Goal: Task Accomplishment & Management: Use online tool/utility

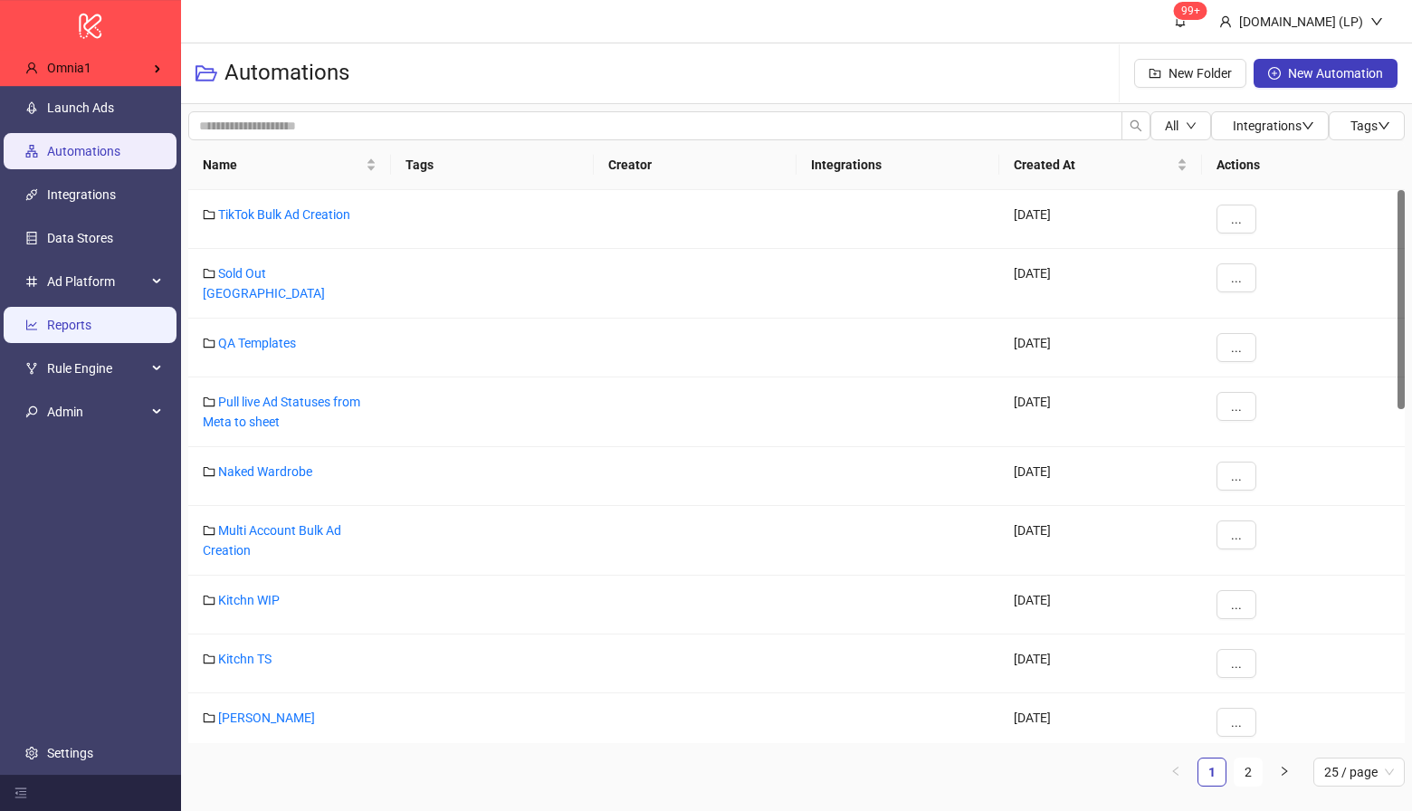
click at [91, 326] on link "Reports" at bounding box center [69, 325] width 44 height 14
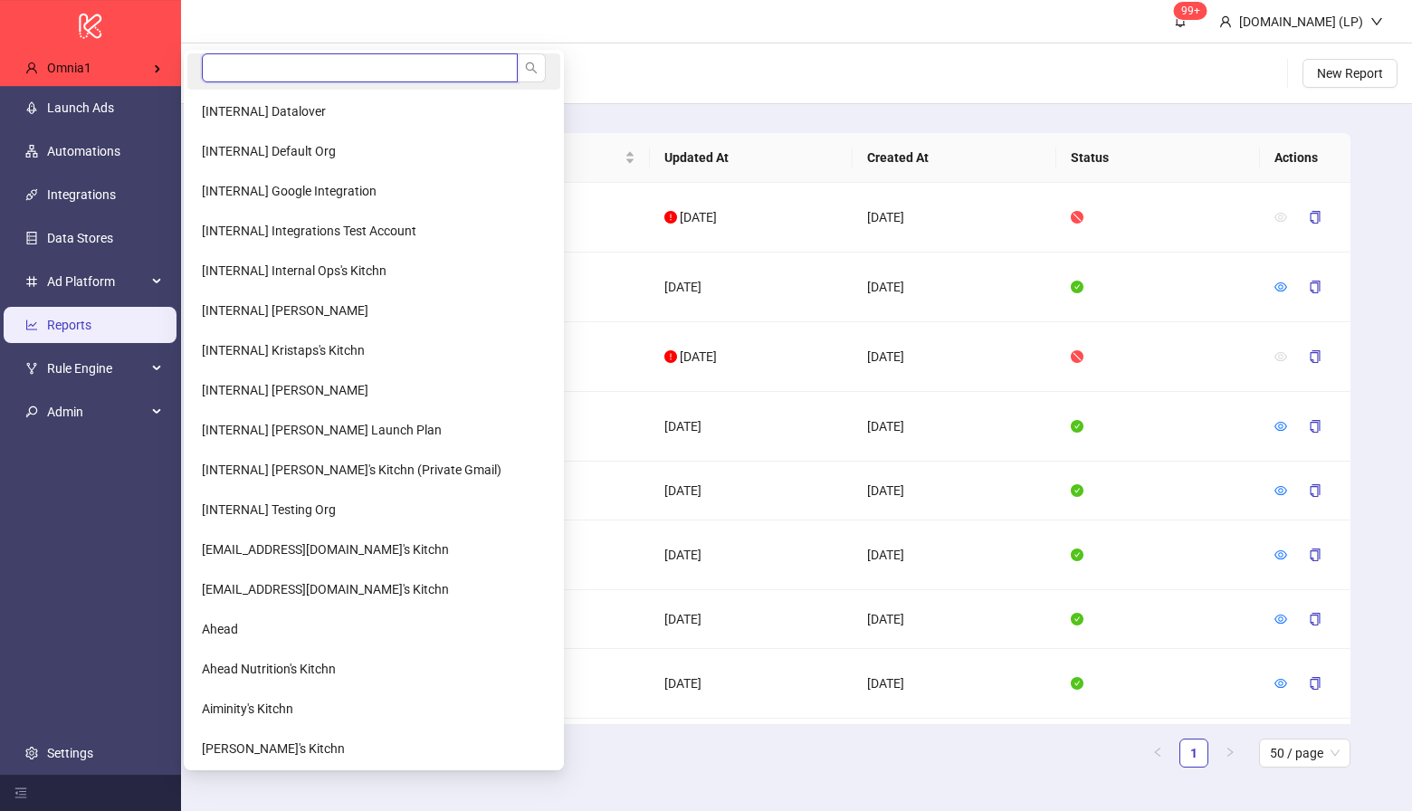
click at [241, 78] on input "search" at bounding box center [360, 67] width 316 height 29
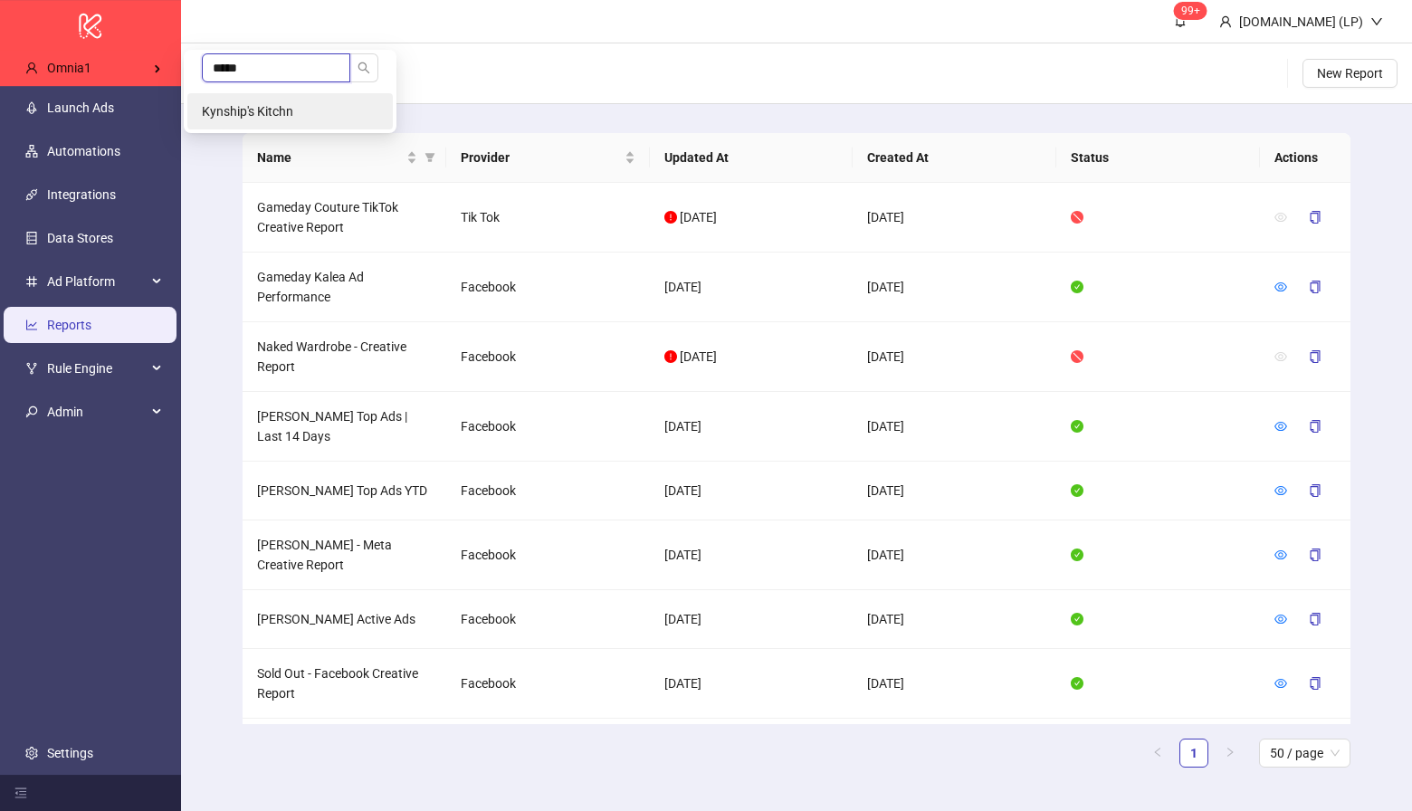
type input "*****"
click at [242, 105] on span "Kynship's Kitchn" at bounding box center [247, 111] width 91 height 14
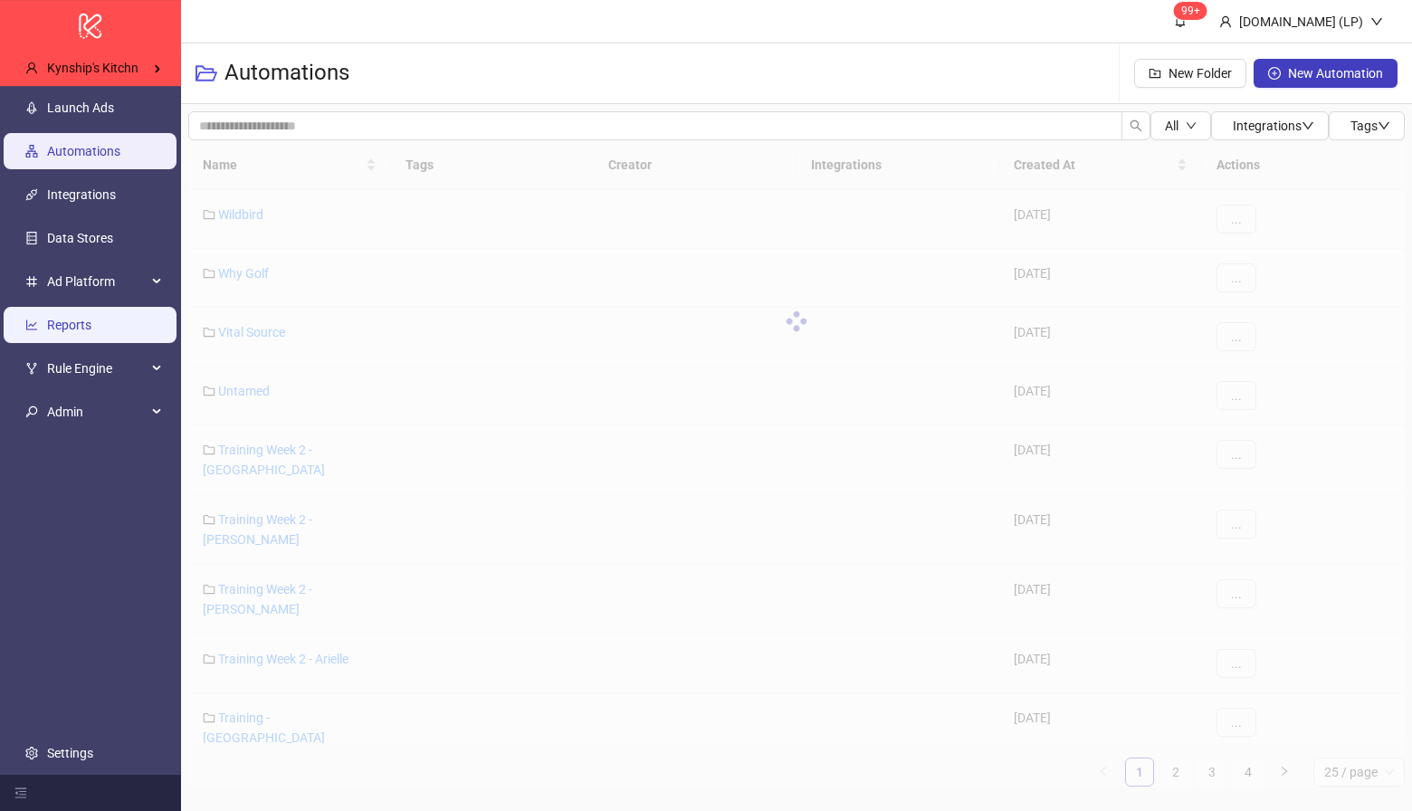
click at [91, 318] on link "Reports" at bounding box center [69, 325] width 44 height 14
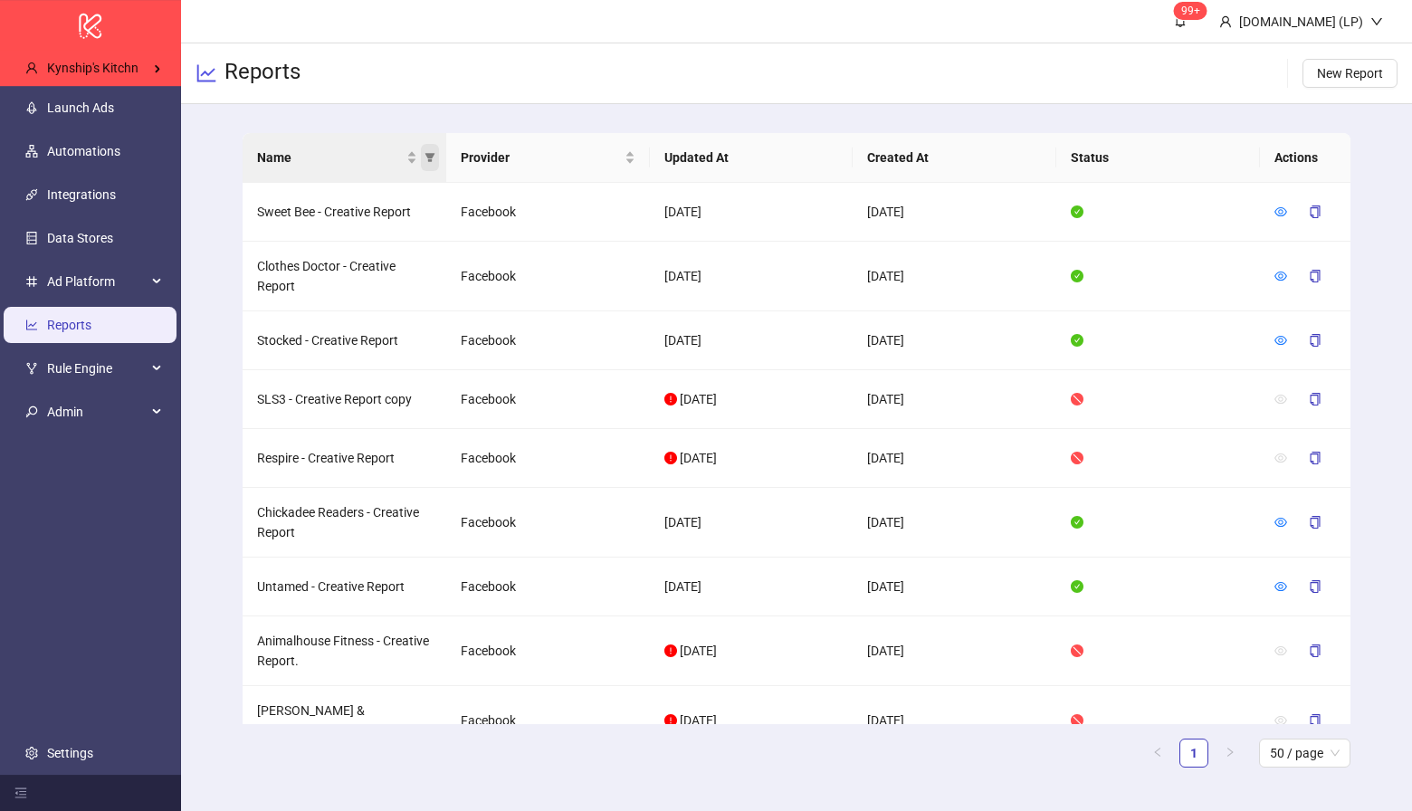
click at [430, 163] on span "Name" at bounding box center [430, 157] width 18 height 27
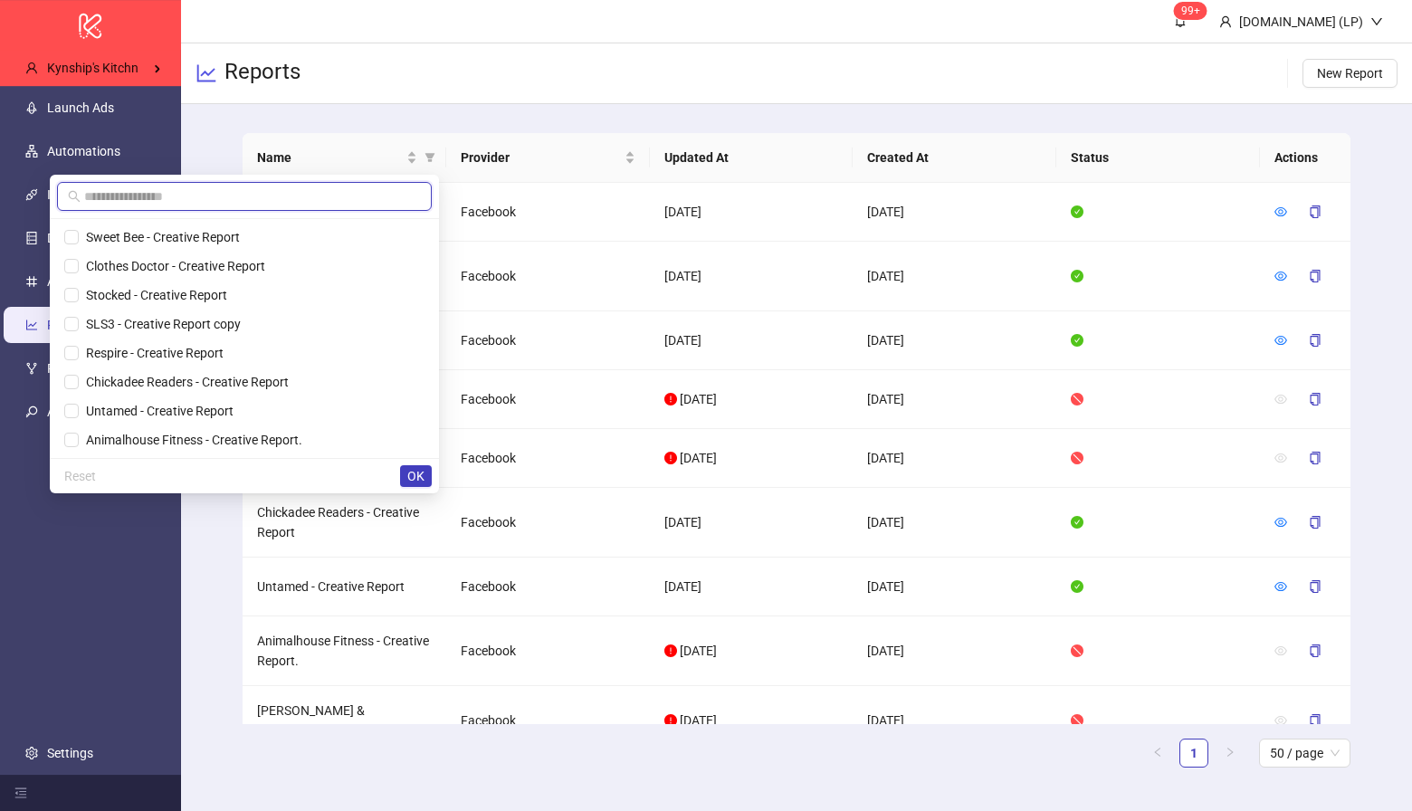
click at [365, 191] on input "text" at bounding box center [252, 197] width 337 height 20
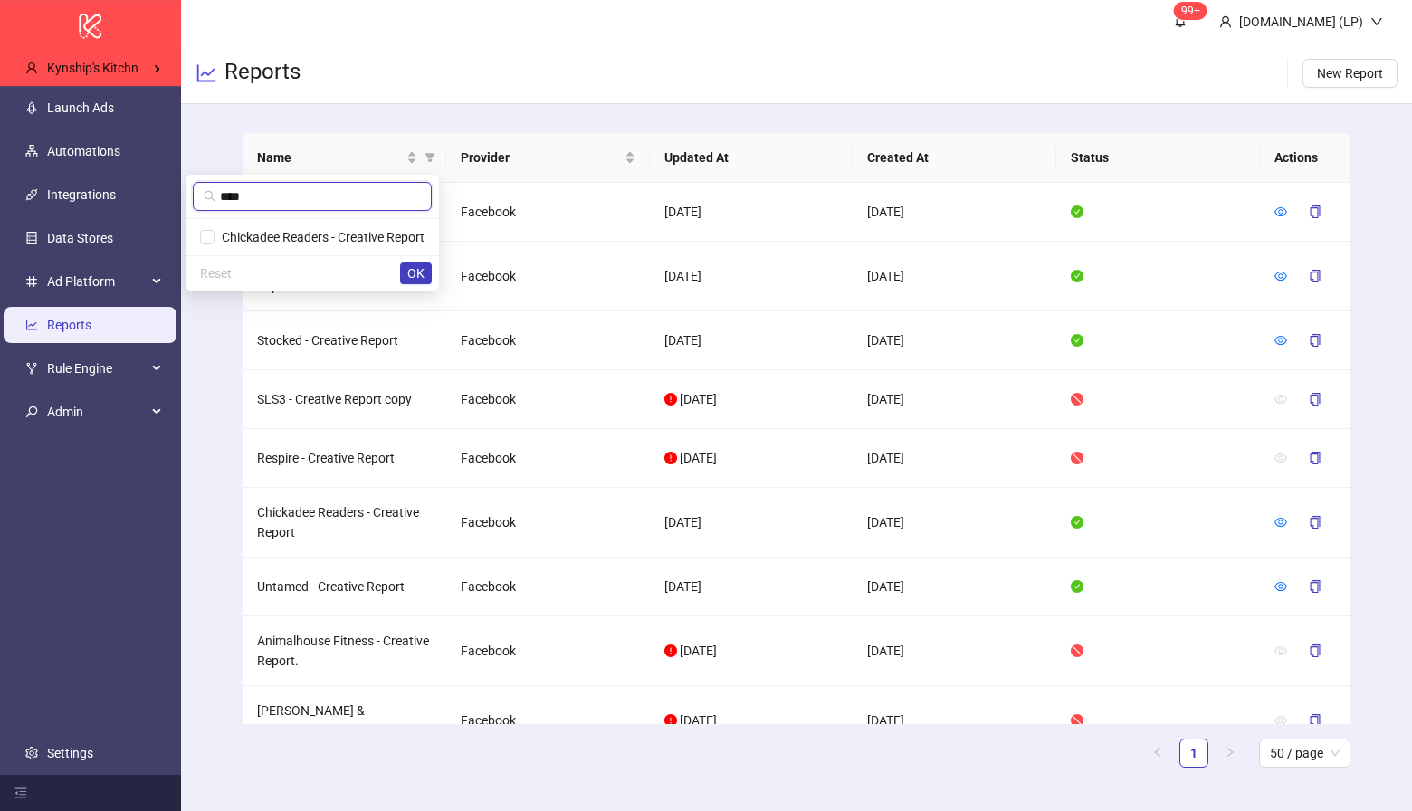
type input "****"
click at [320, 230] on span "Chickadee Readers - Creative Report" at bounding box center [320, 237] width 210 height 14
click at [413, 272] on span "OK" at bounding box center [415, 273] width 17 height 14
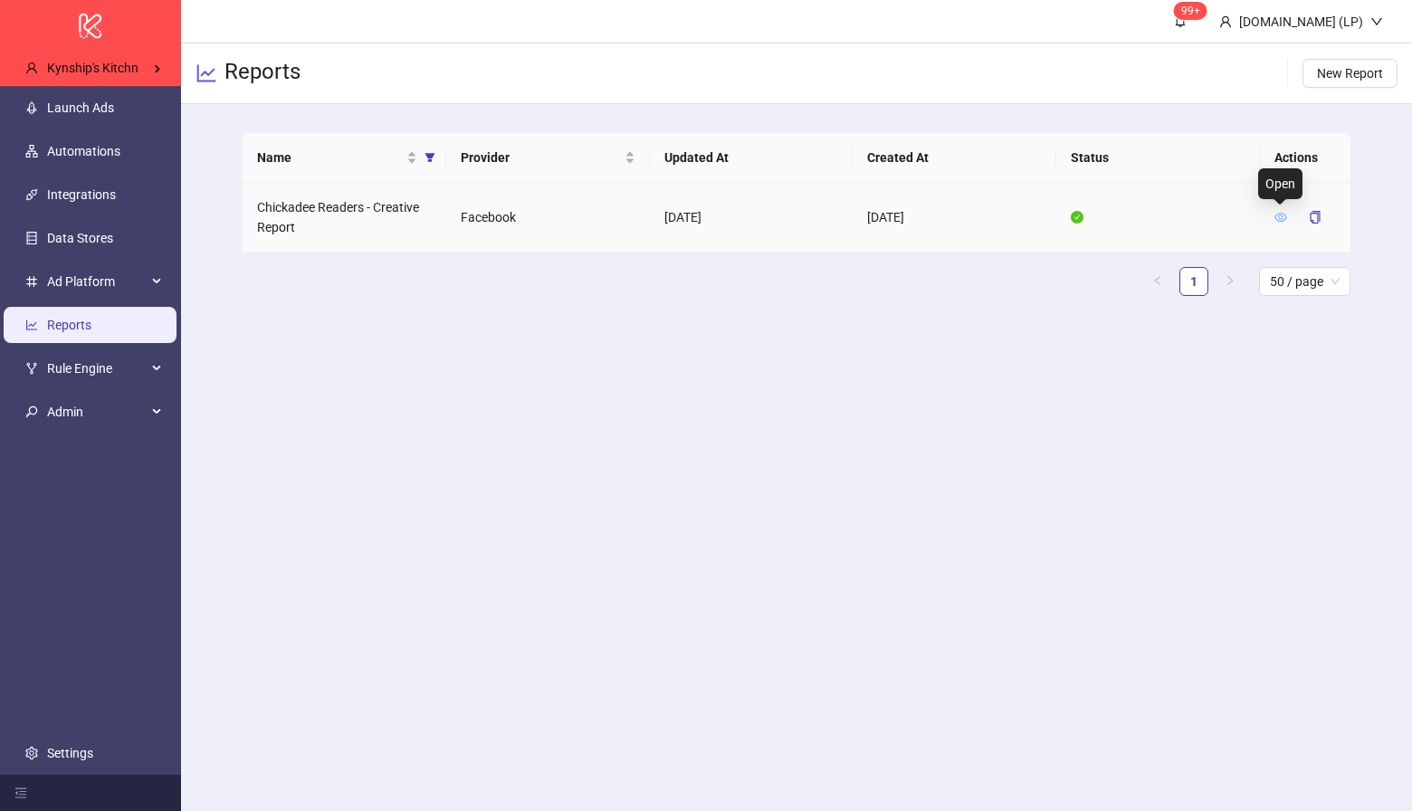
click at [1282, 221] on icon "eye" at bounding box center [1281, 217] width 13 height 13
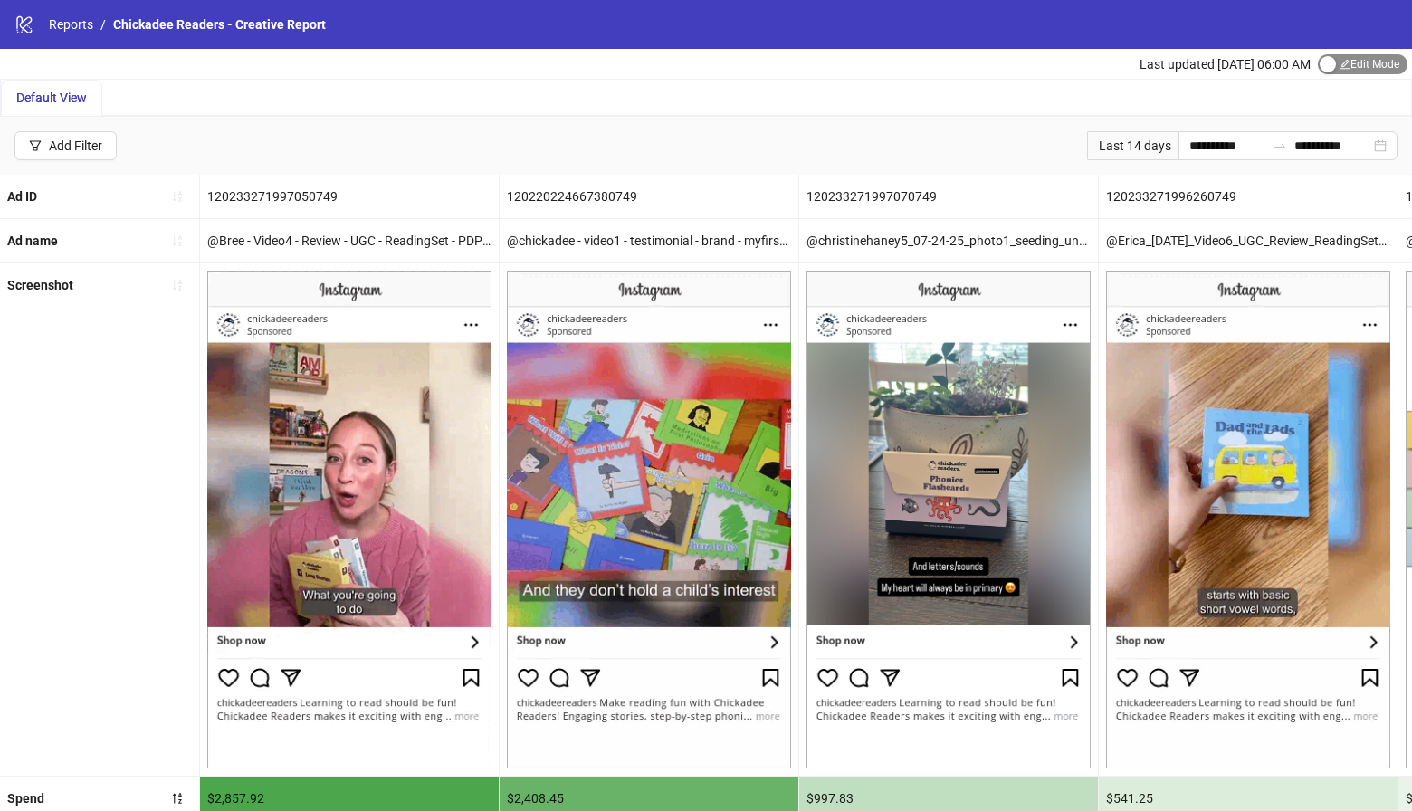
click at [1336, 65] on span "Edit Mode Edit Mode" at bounding box center [1363, 64] width 90 height 20
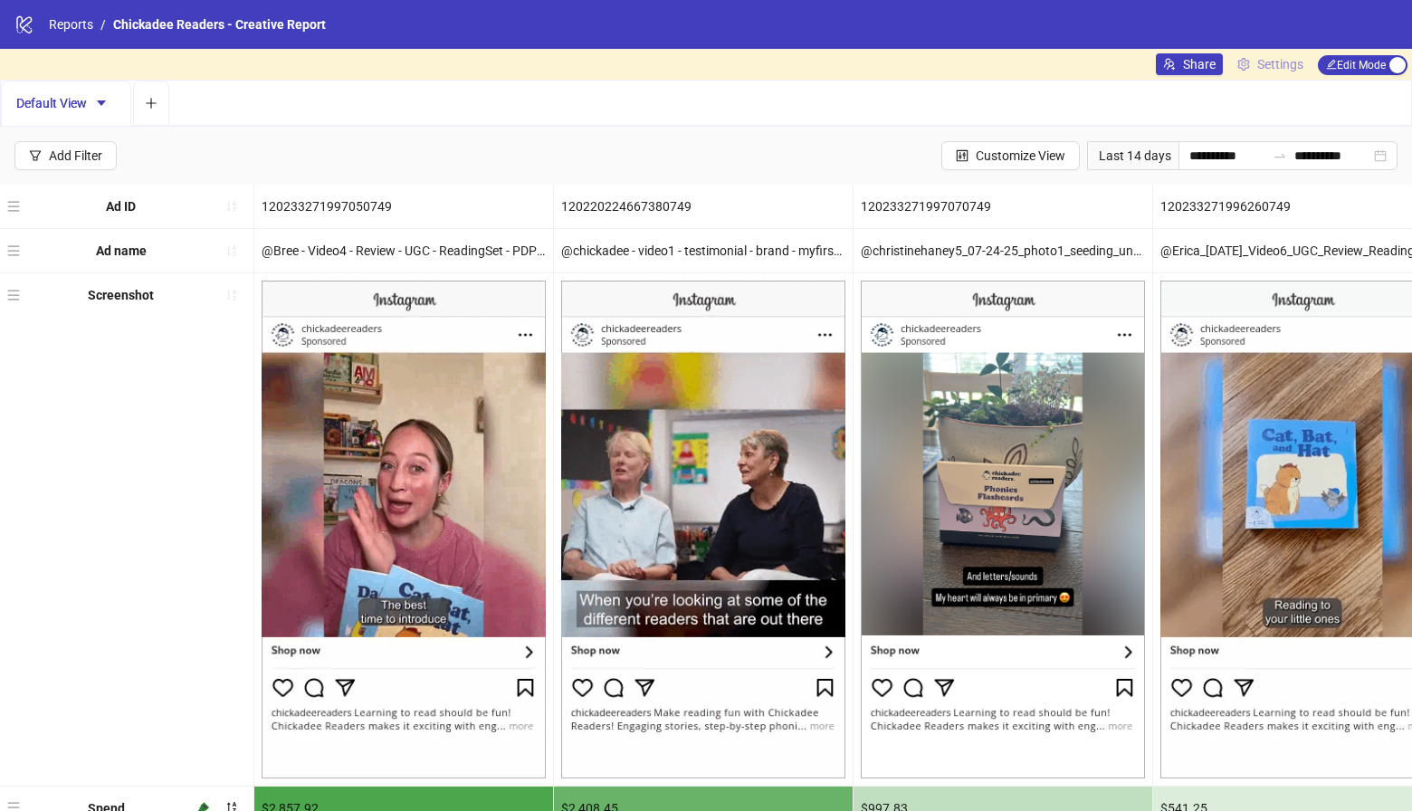
click at [1269, 66] on span "Settings" at bounding box center [1281, 64] width 46 height 20
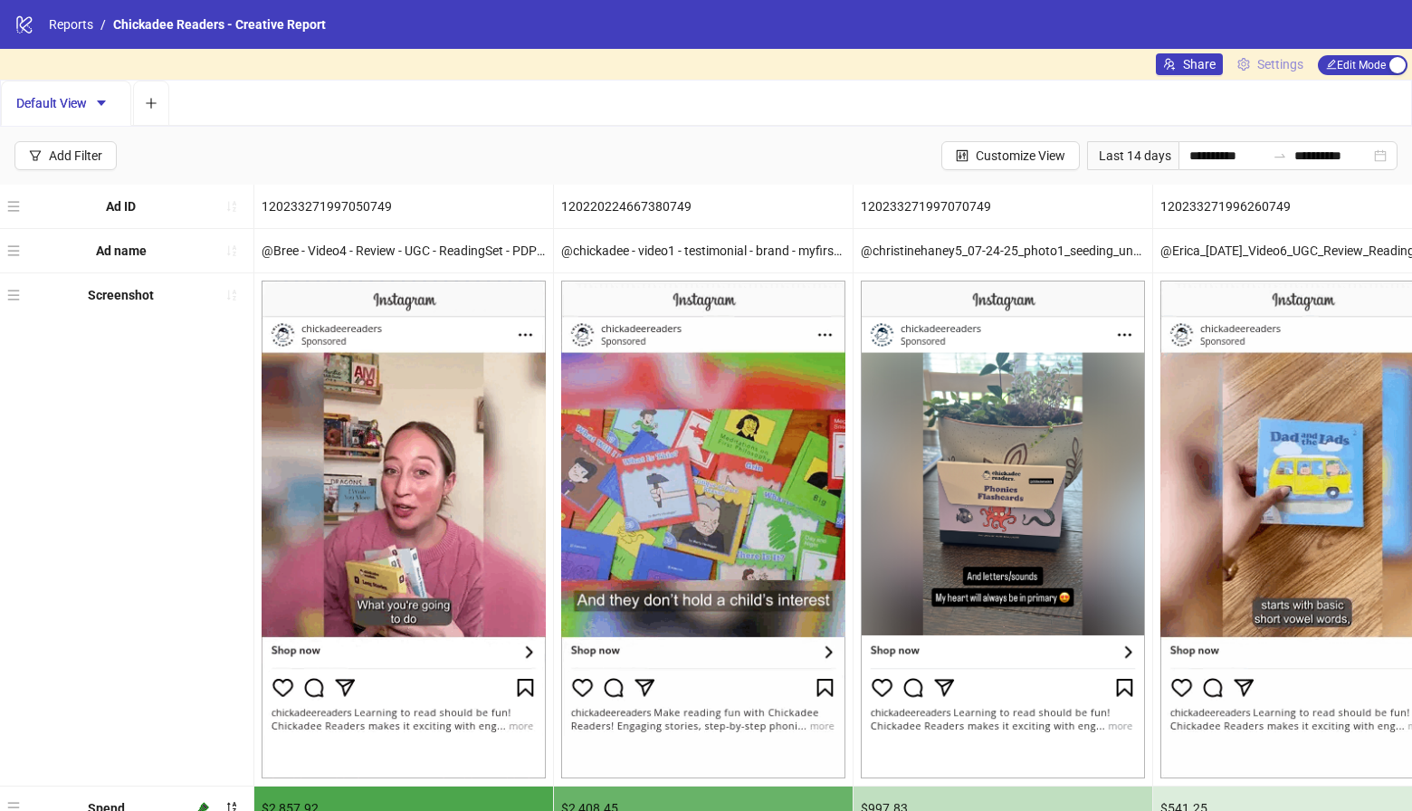
click at [1264, 62] on span "Settings" at bounding box center [1281, 64] width 46 height 20
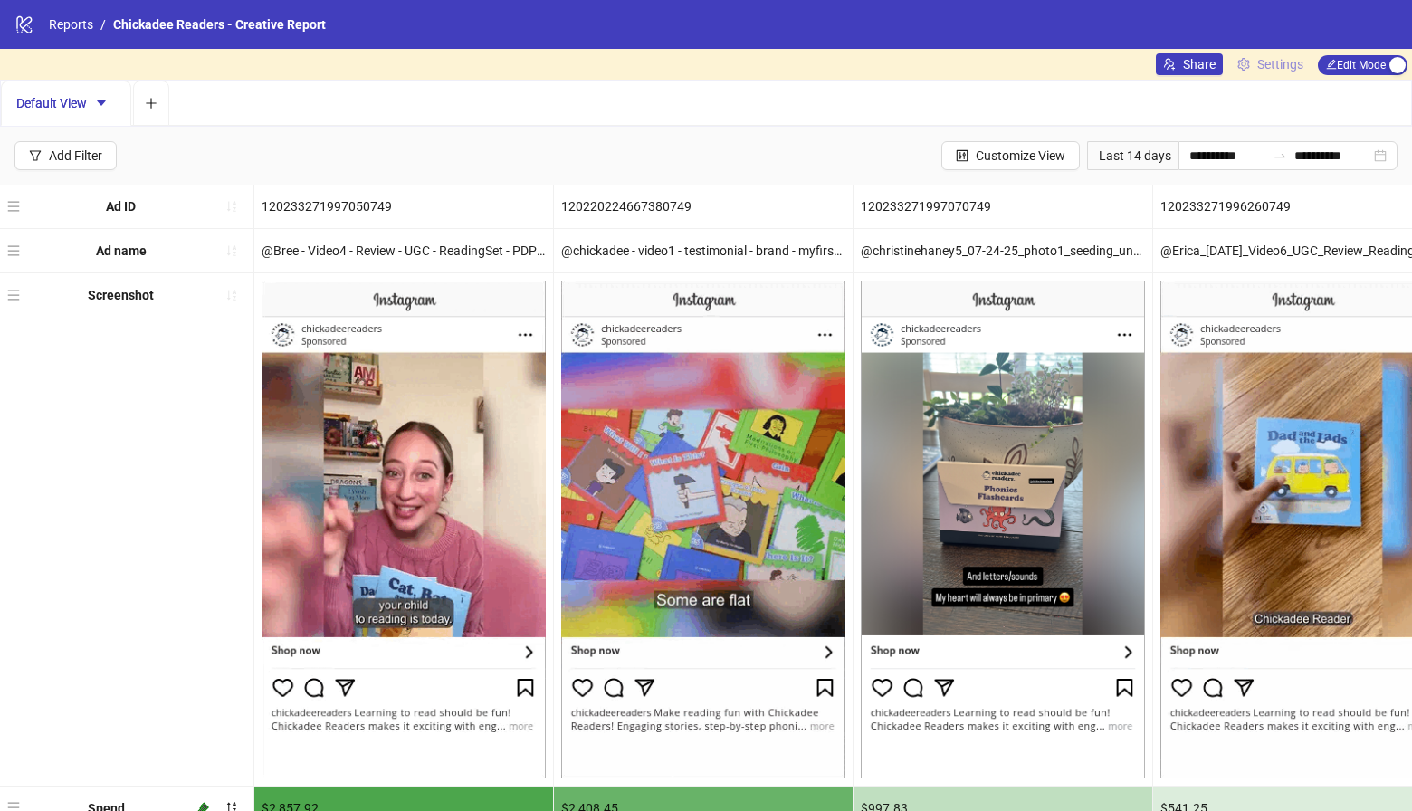
click at [1267, 61] on span "Settings" at bounding box center [1281, 64] width 46 height 20
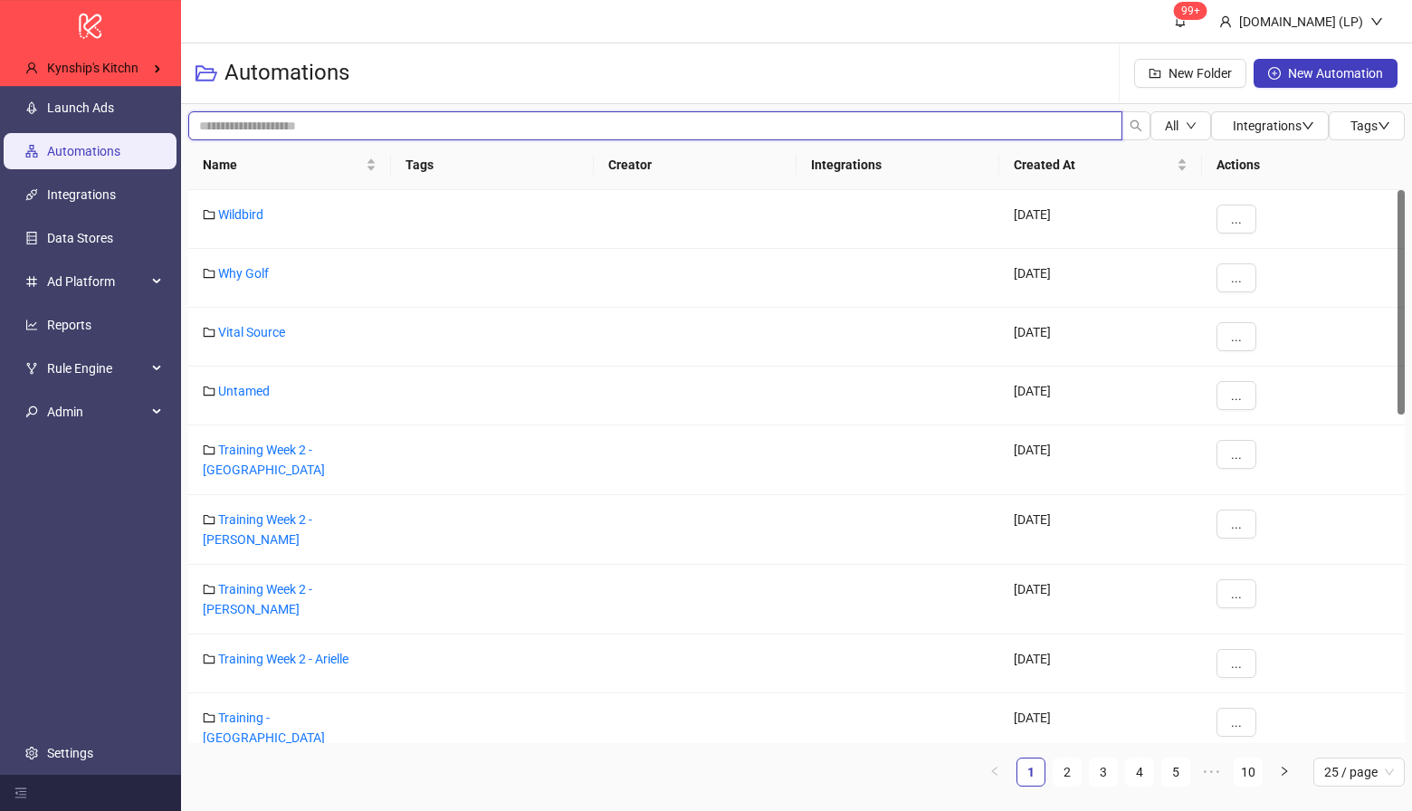
click at [399, 123] on input "search" at bounding box center [655, 125] width 934 height 29
type input "*********"
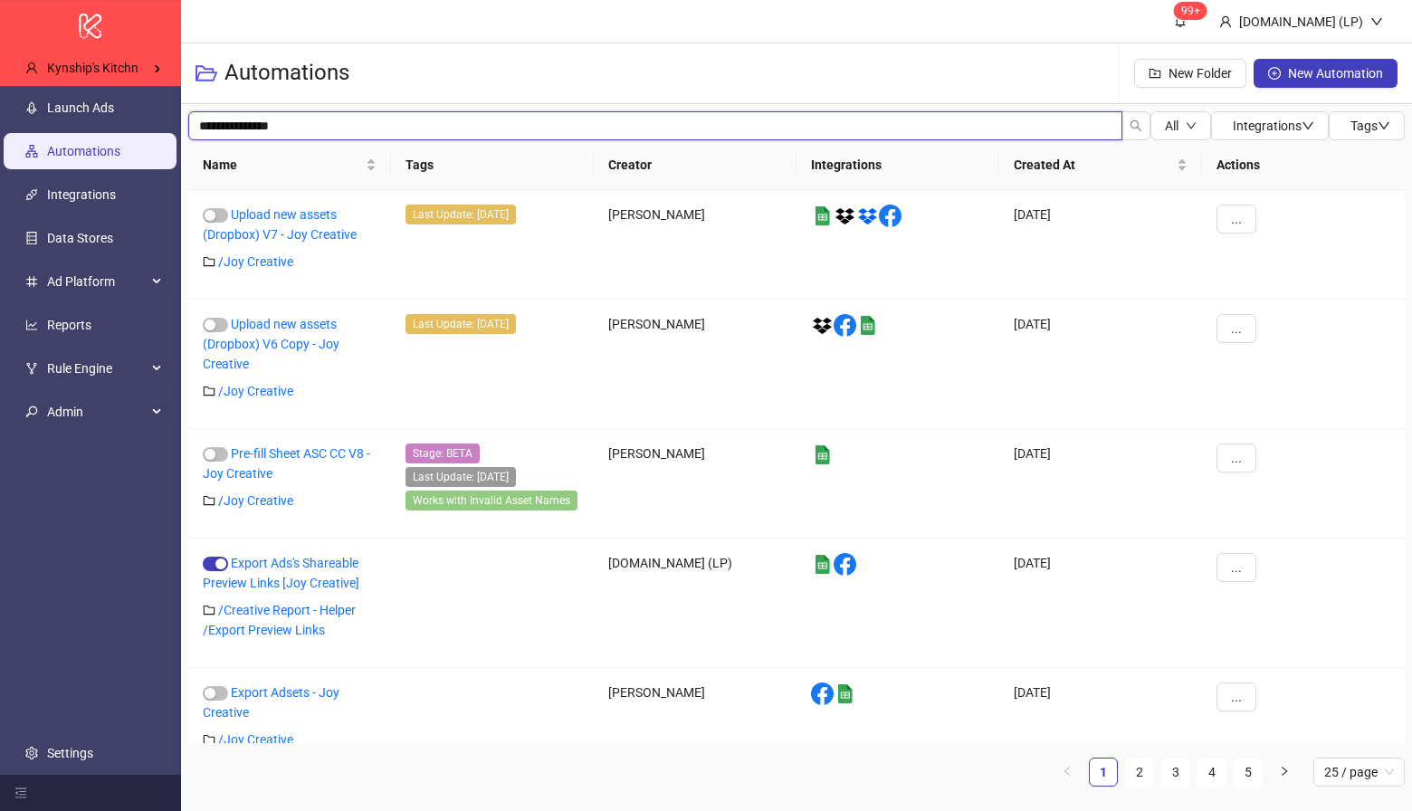
type input "**********"
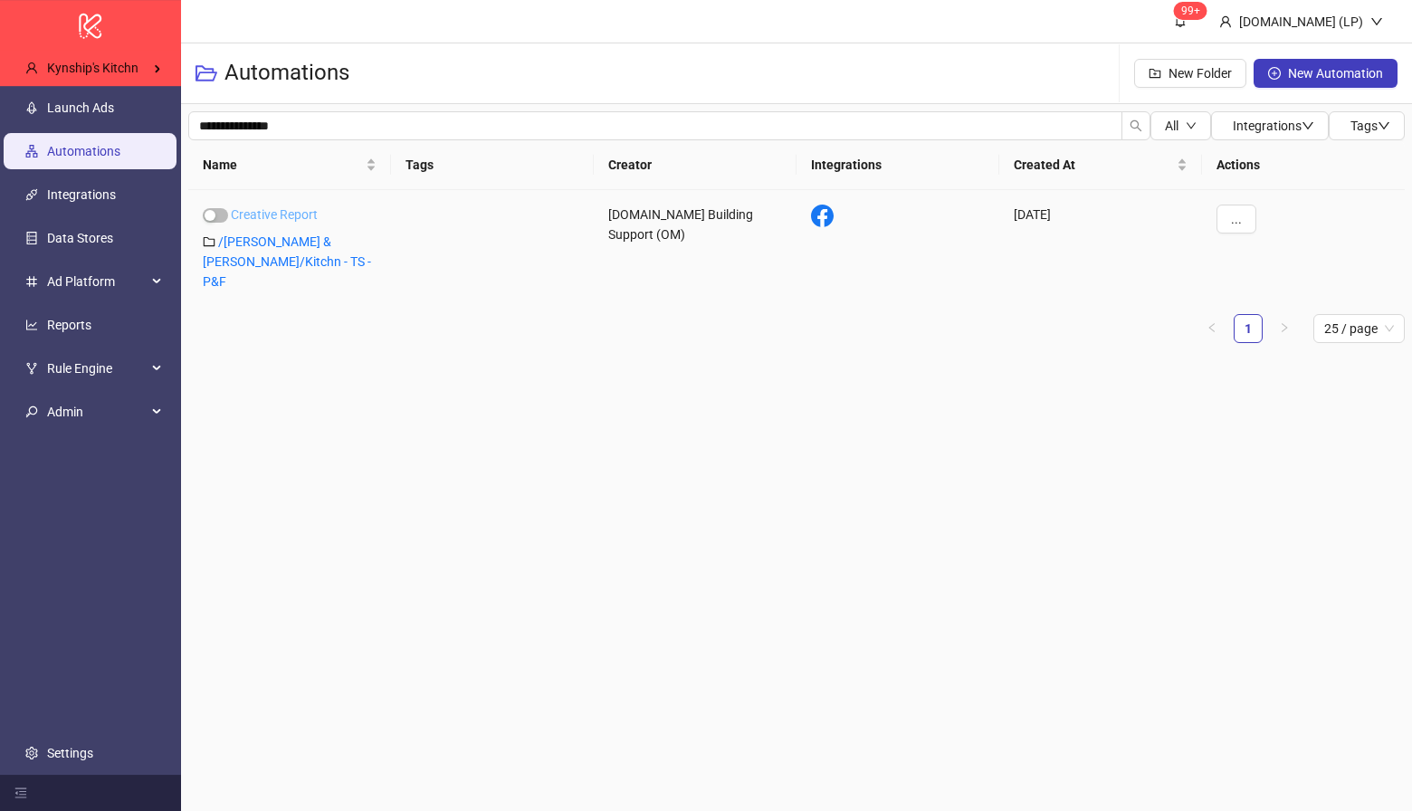
click at [280, 207] on link "Creative Report" at bounding box center [274, 214] width 87 height 14
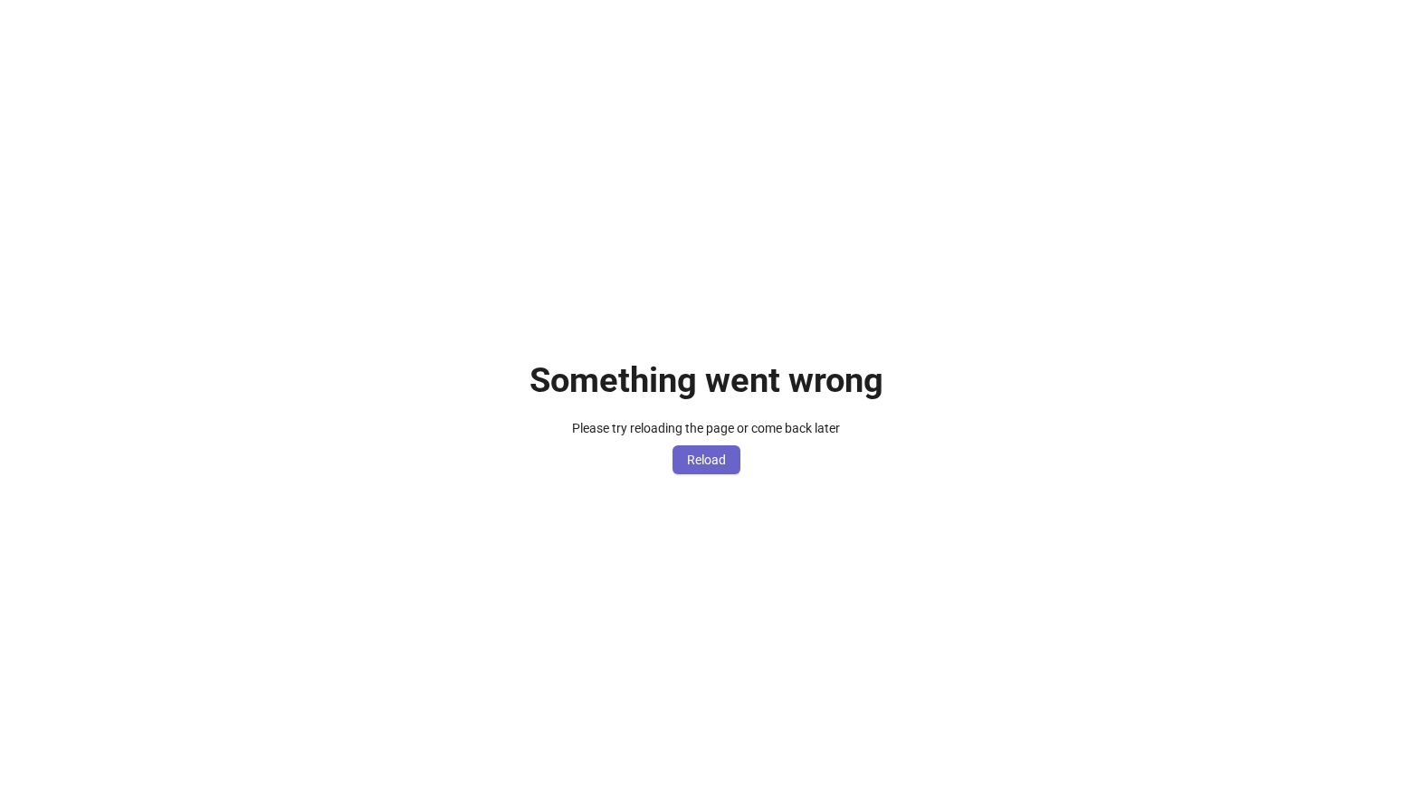
click at [729, 464] on button "Reload" at bounding box center [707, 459] width 68 height 29
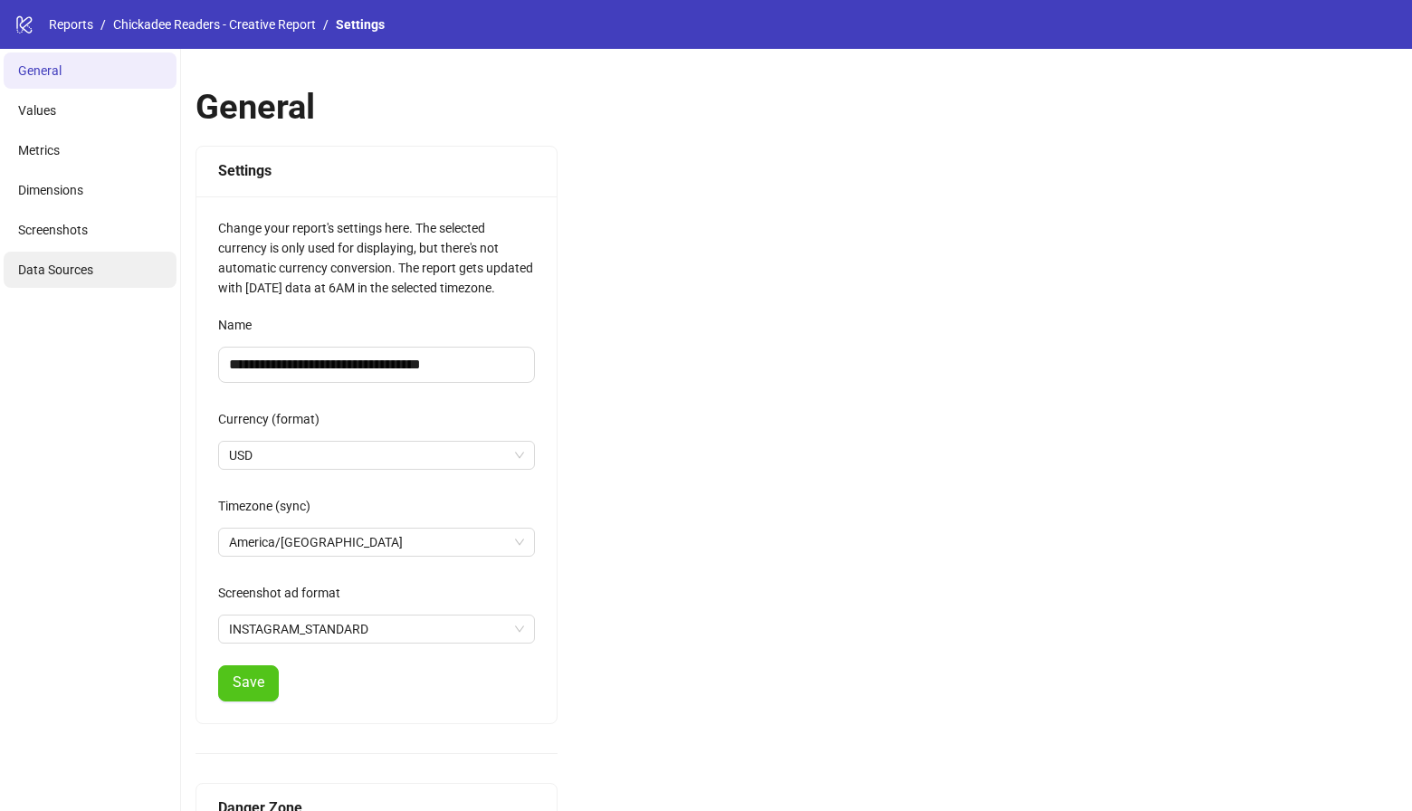
click at [34, 263] on span "Data Sources" at bounding box center [55, 270] width 75 height 14
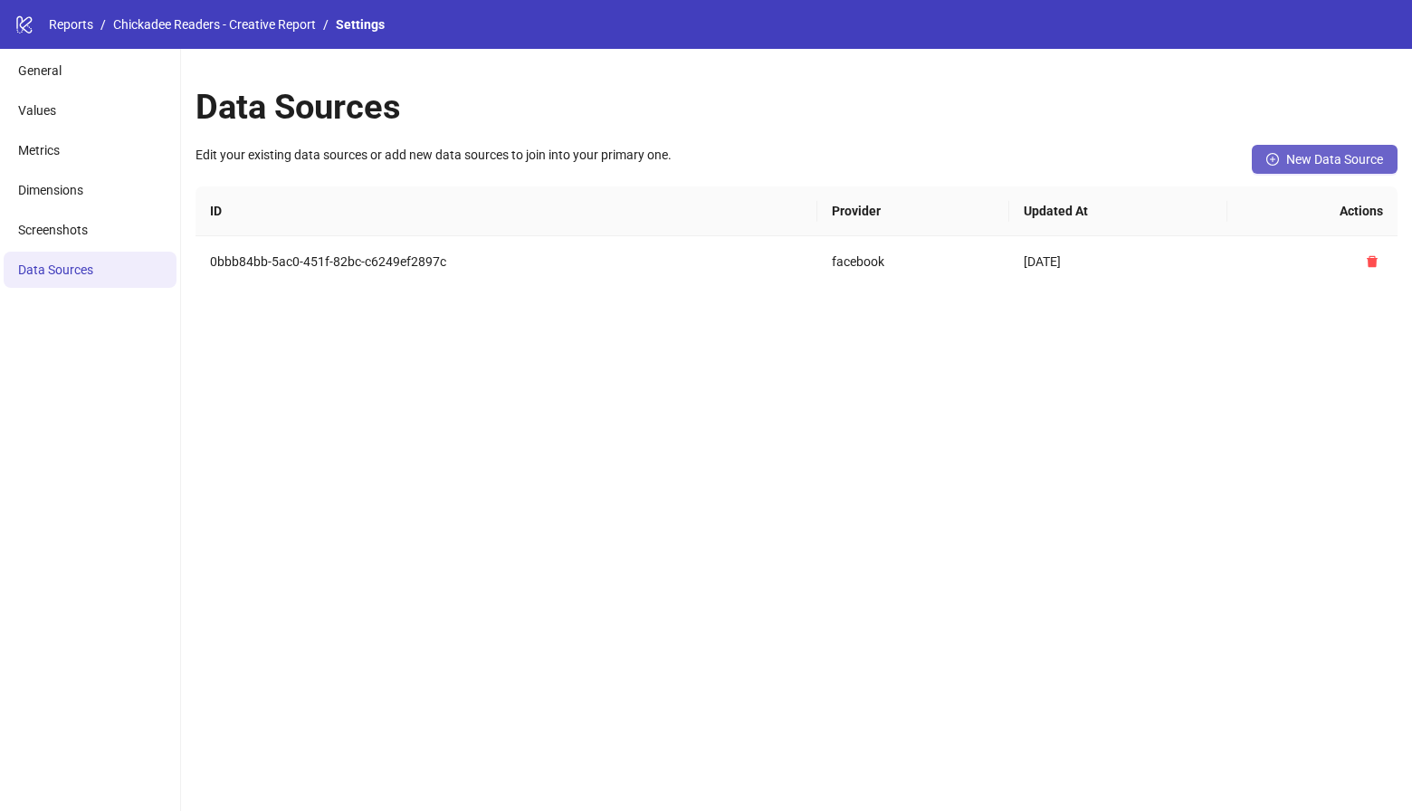
click at [1325, 155] on span "New Data Source" at bounding box center [1335, 159] width 97 height 14
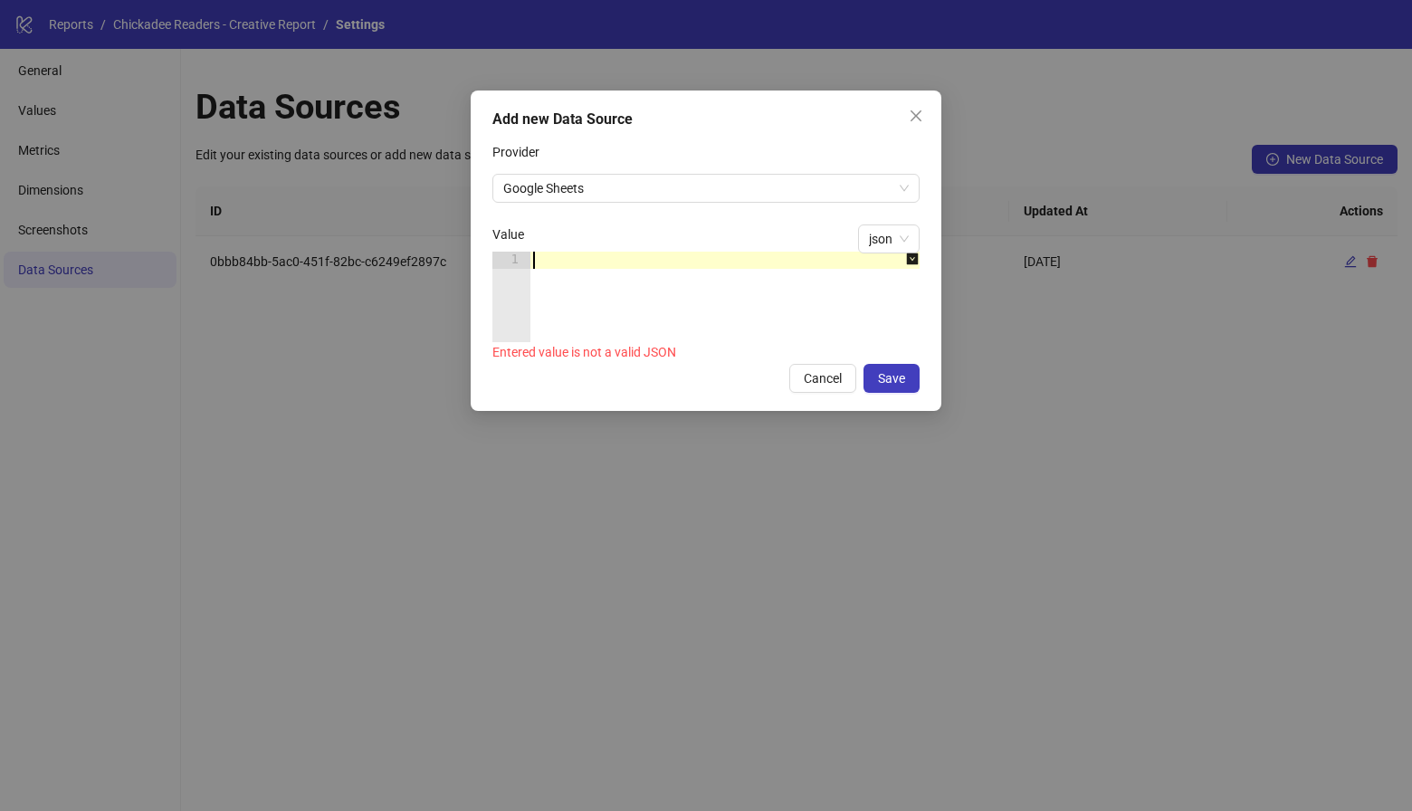
click at [556, 263] on div at bounding box center [734, 314] width 409 height 125
paste textarea "*"
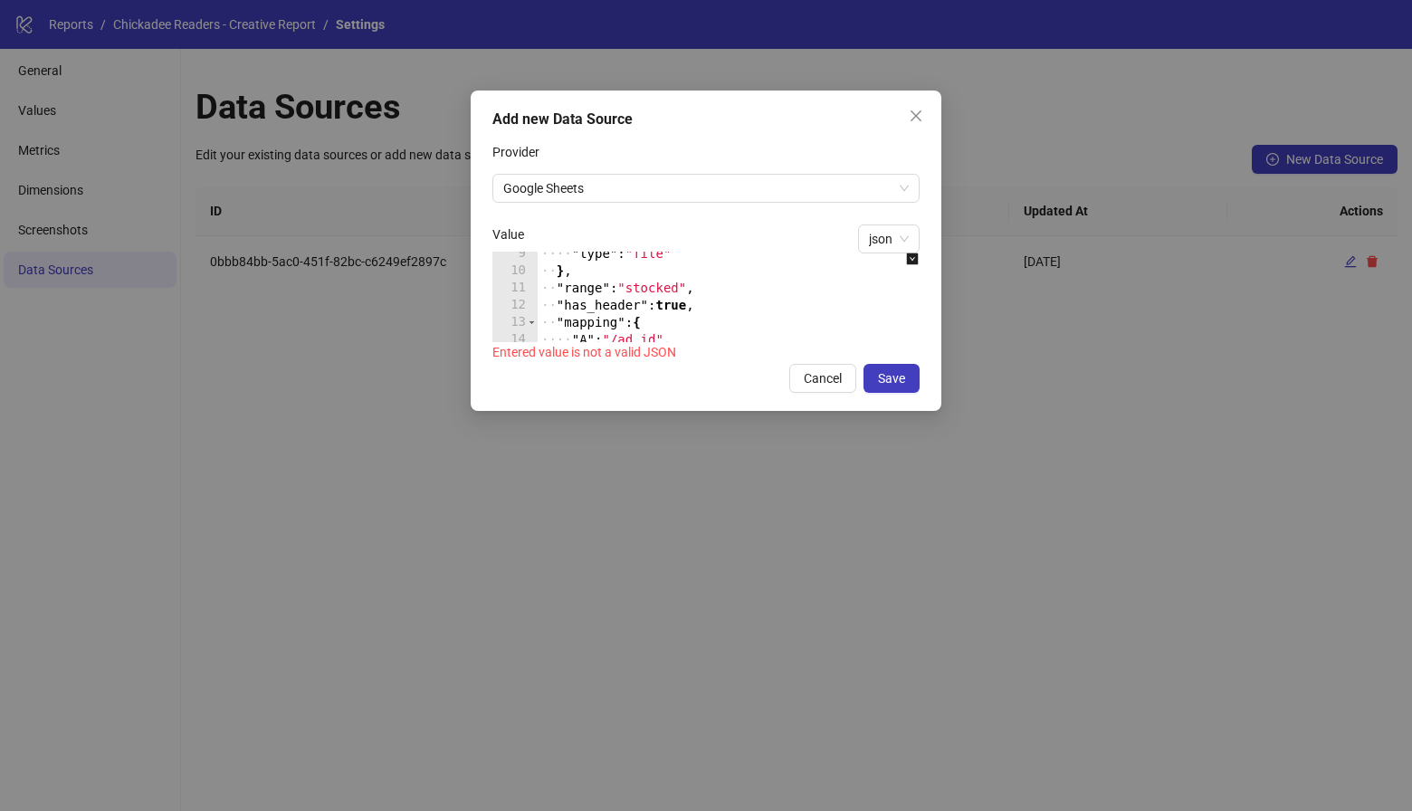
scroll to position [143, 0]
click at [647, 282] on div "···· "type" : "file" ·· } , ·· "range" : "stocked" , ·· "has_header" : true , ·…" at bounding box center [770, 307] width 464 height 125
paste textarea "Cursor at row 11"
click at [907, 261] on icon "down-square" at bounding box center [913, 260] width 12 height 12
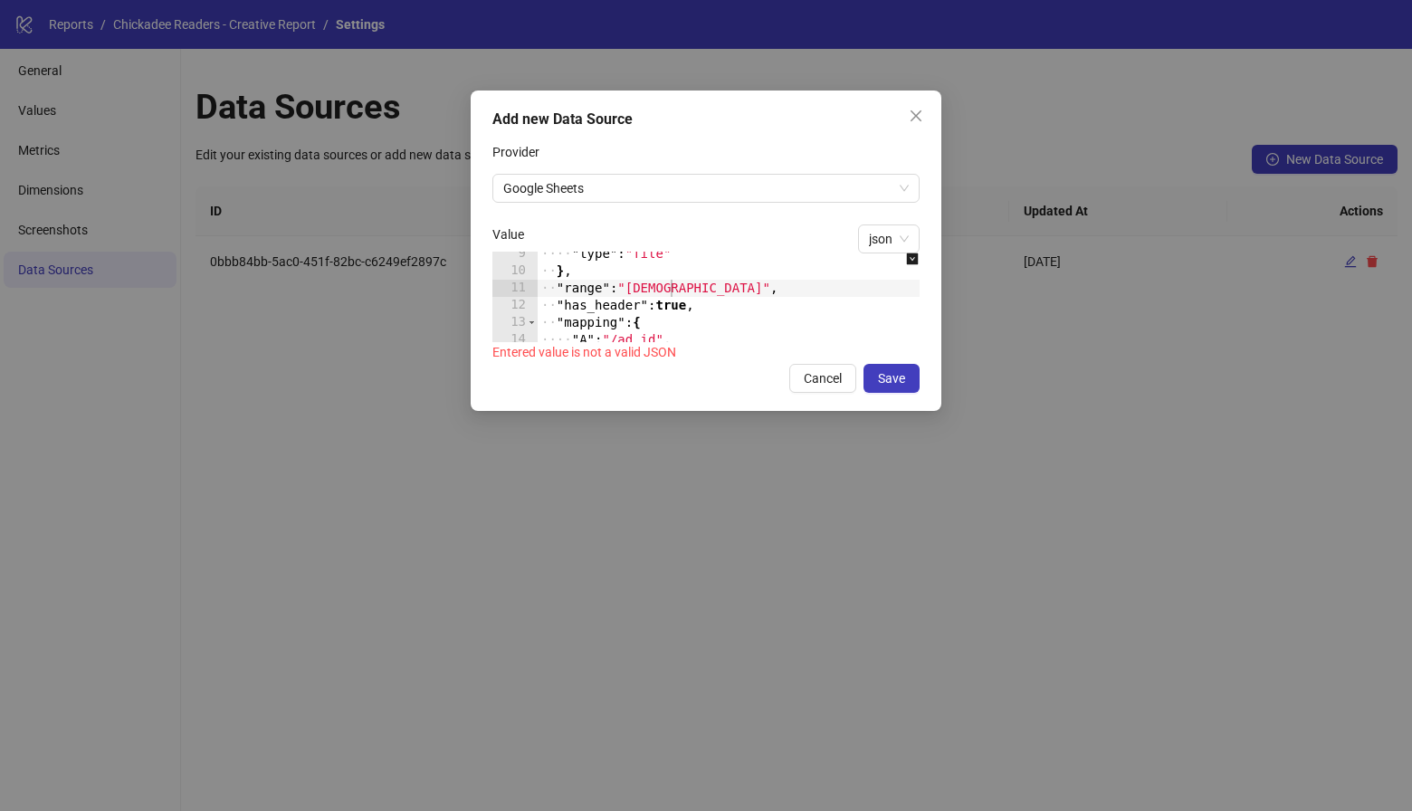
scroll to position [0, 0]
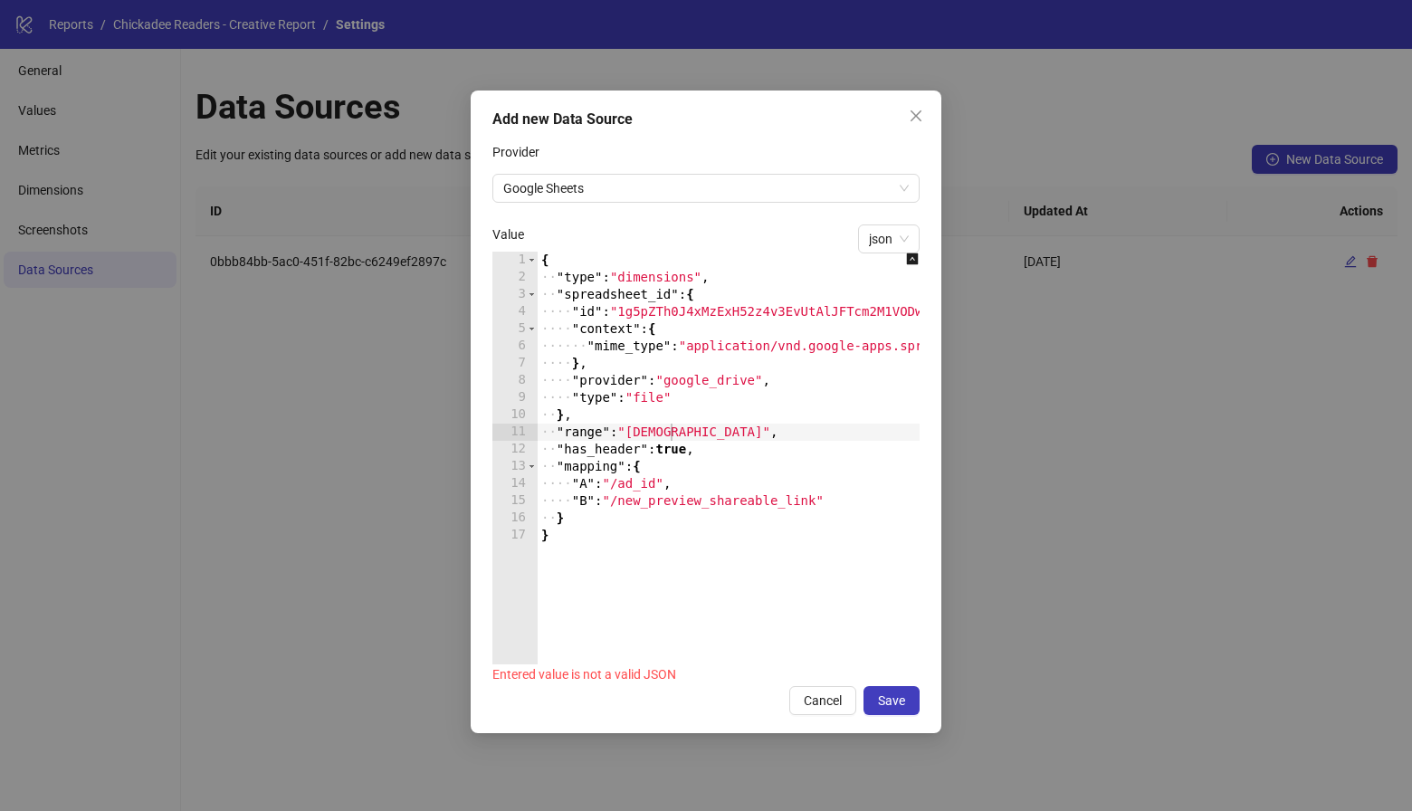
click at [646, 535] on div "{ ·· "type" : "dimensions" , ·· "spreadsheet_id" : { ···· "id" : "1g5pZTh0J4xMz…" at bounding box center [770, 475] width 464 height 447
type textarea "* *"
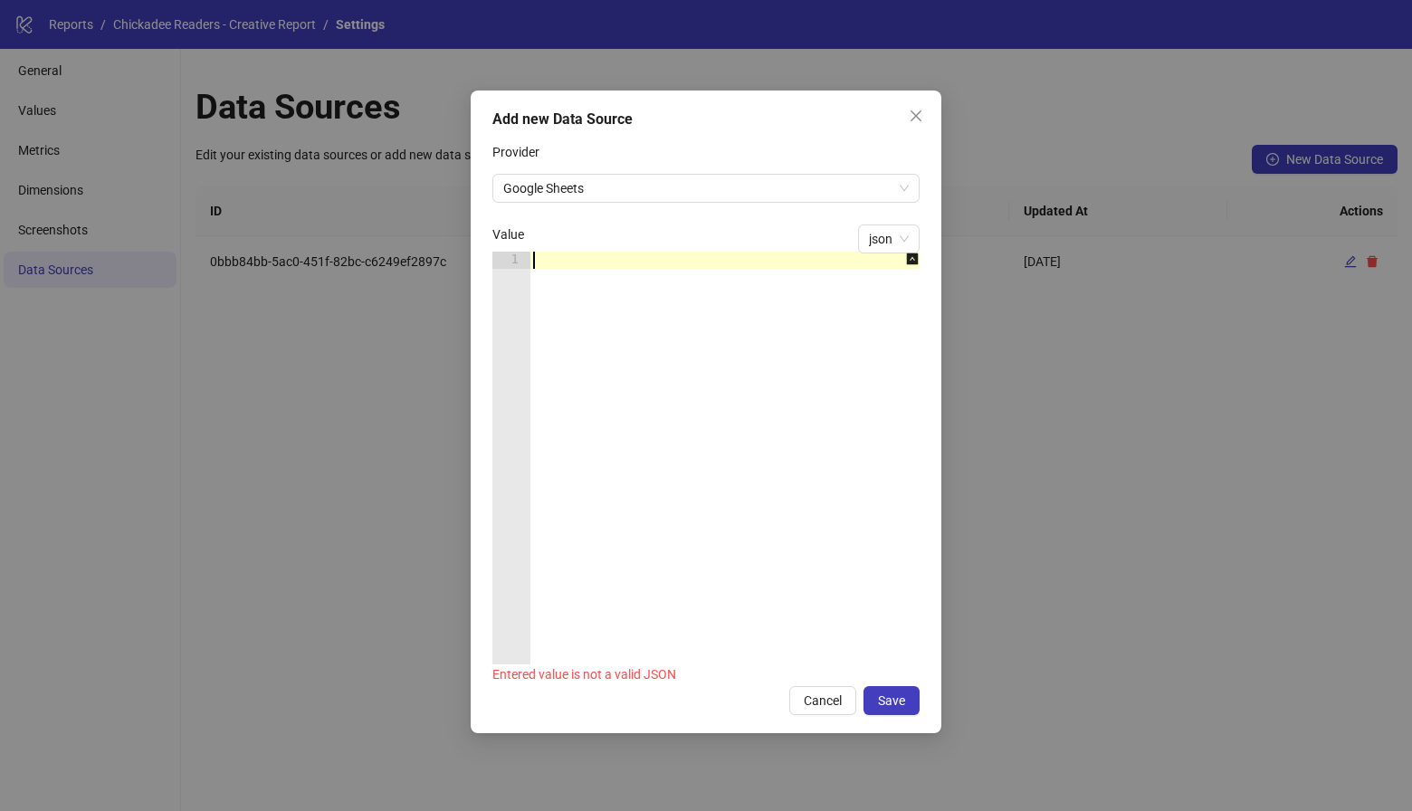
paste textarea "*"
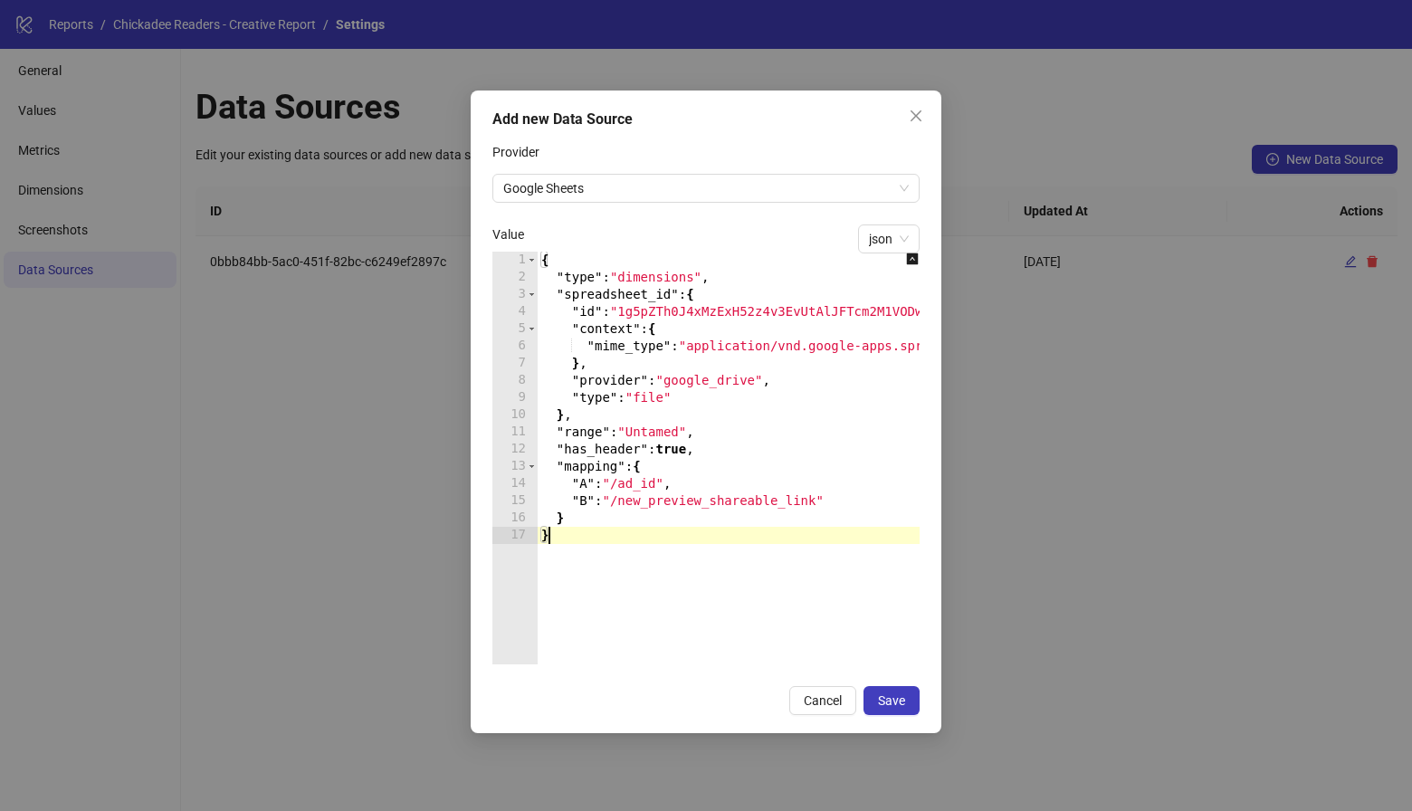
click at [653, 435] on div "{ "type" : "dimensions" , "spreadsheet_id" : { "id" : "1g5pZTh0J4xMzExH52z4v3Ev…" at bounding box center [770, 475] width 464 height 447
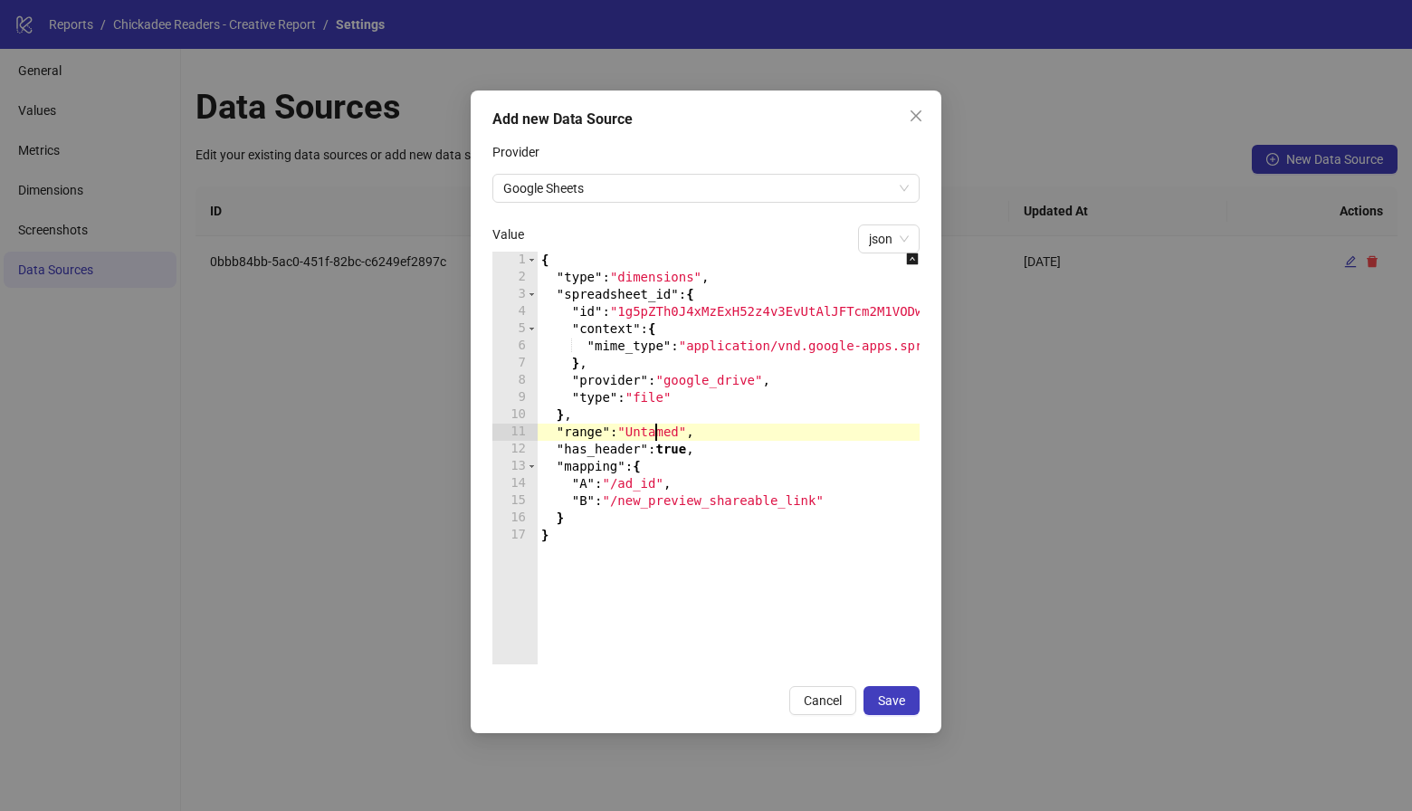
click at [653, 435] on div "{ "type" : "dimensions" , "spreadsheet_id" : { "id" : "1g5pZTh0J4xMzExH52z4v3Ev…" at bounding box center [770, 475] width 464 height 447
paste textarea "Cursor at row 11"
type textarea "**********"
click at [655, 705] on div "Cancel Save" at bounding box center [706, 700] width 427 height 29
click at [744, 424] on div "{ "type" : "dimensions" , "spreadsheet_id" : { "id" : "1g5pZTh0J4xMzExH52z4v3Ev…" at bounding box center [770, 475] width 464 height 447
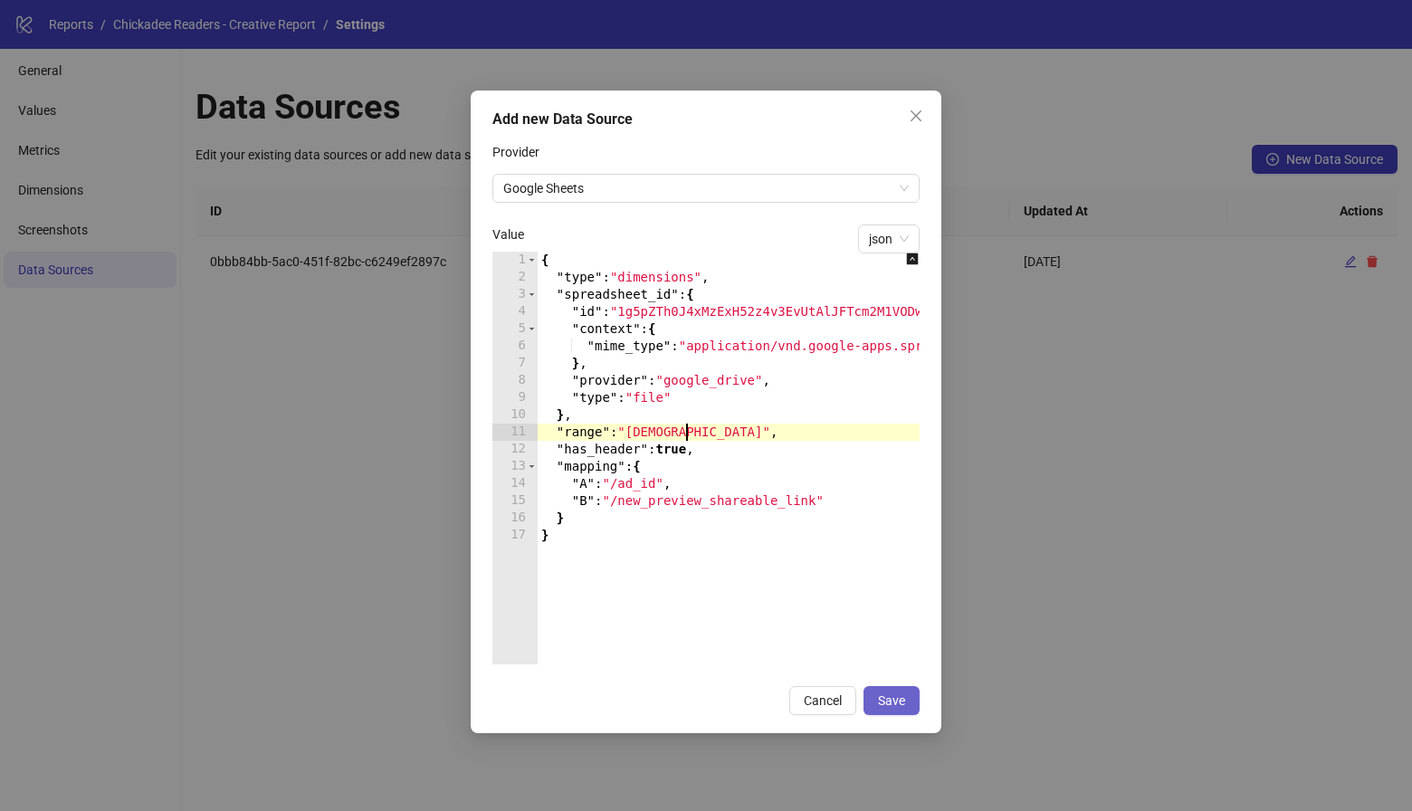
click at [895, 696] on span "Save" at bounding box center [891, 701] width 27 height 14
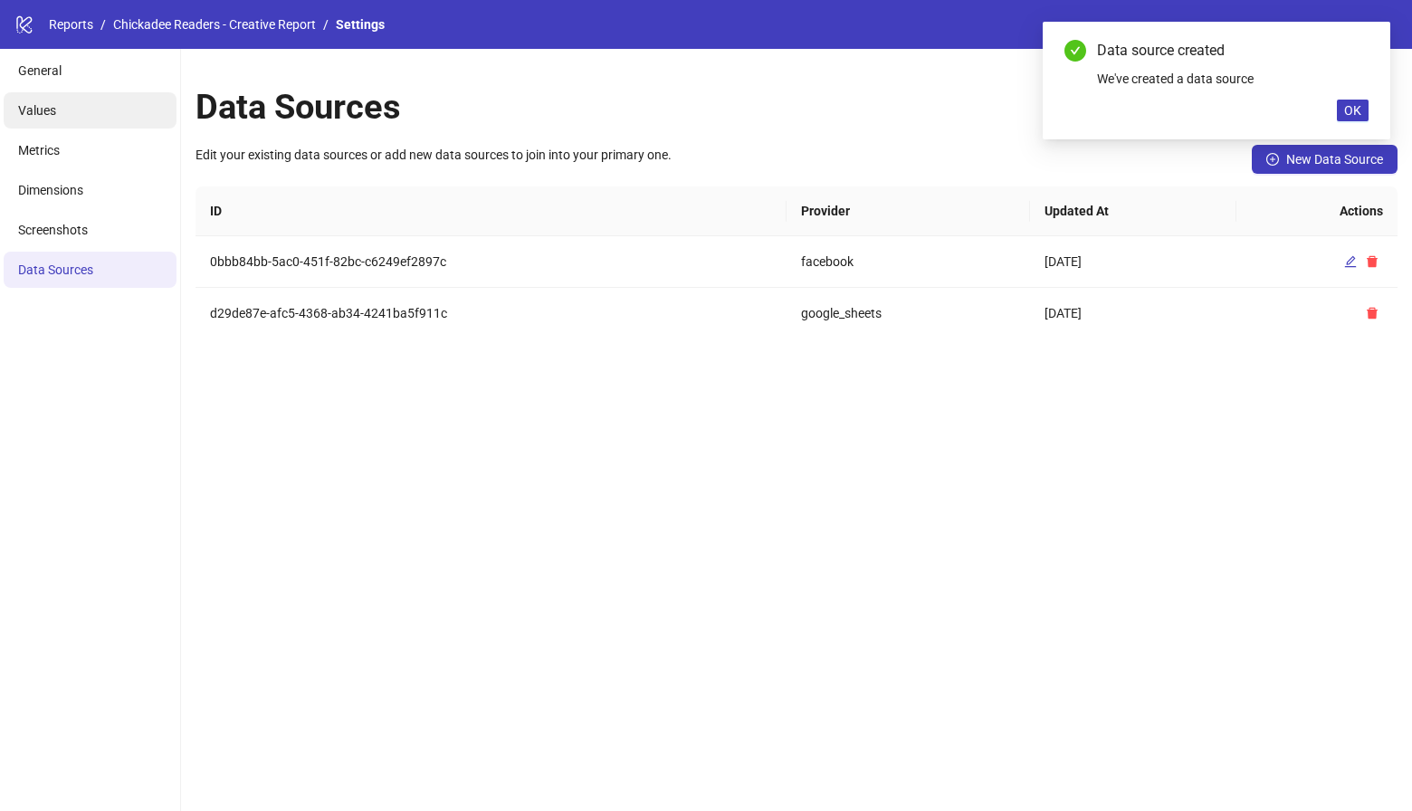
click at [81, 104] on li "Values" at bounding box center [90, 110] width 173 height 36
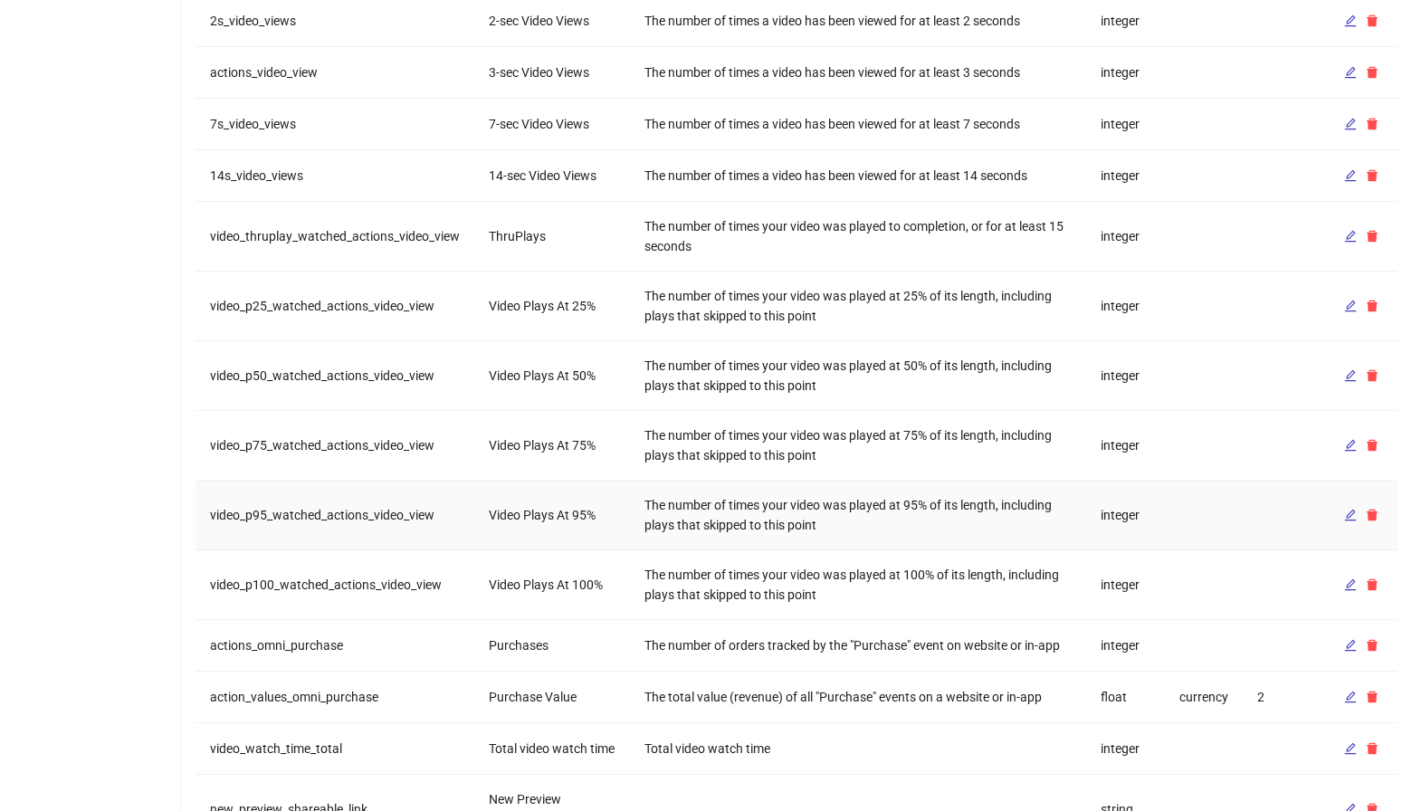
scroll to position [466, 0]
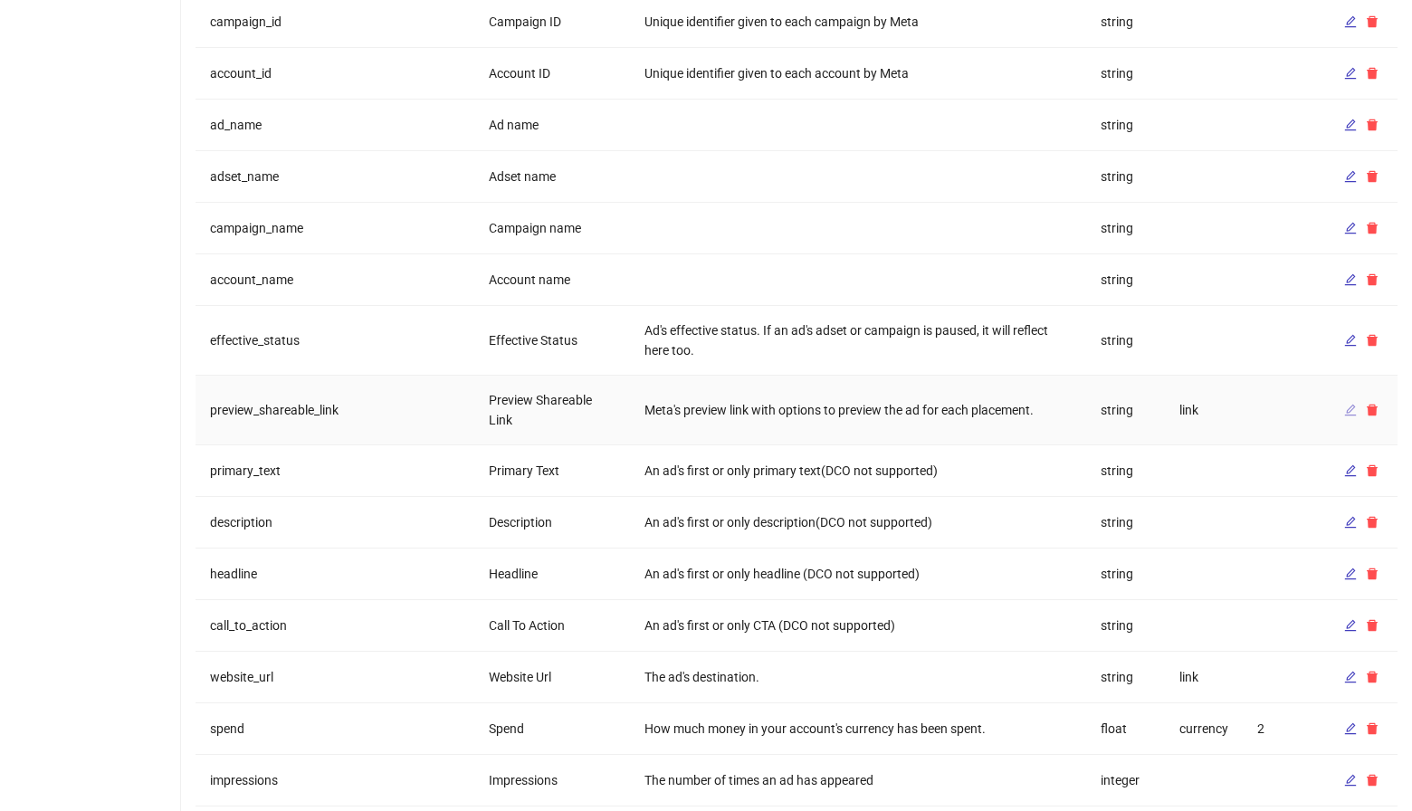
click at [1355, 404] on icon "edit" at bounding box center [1351, 410] width 13 height 13
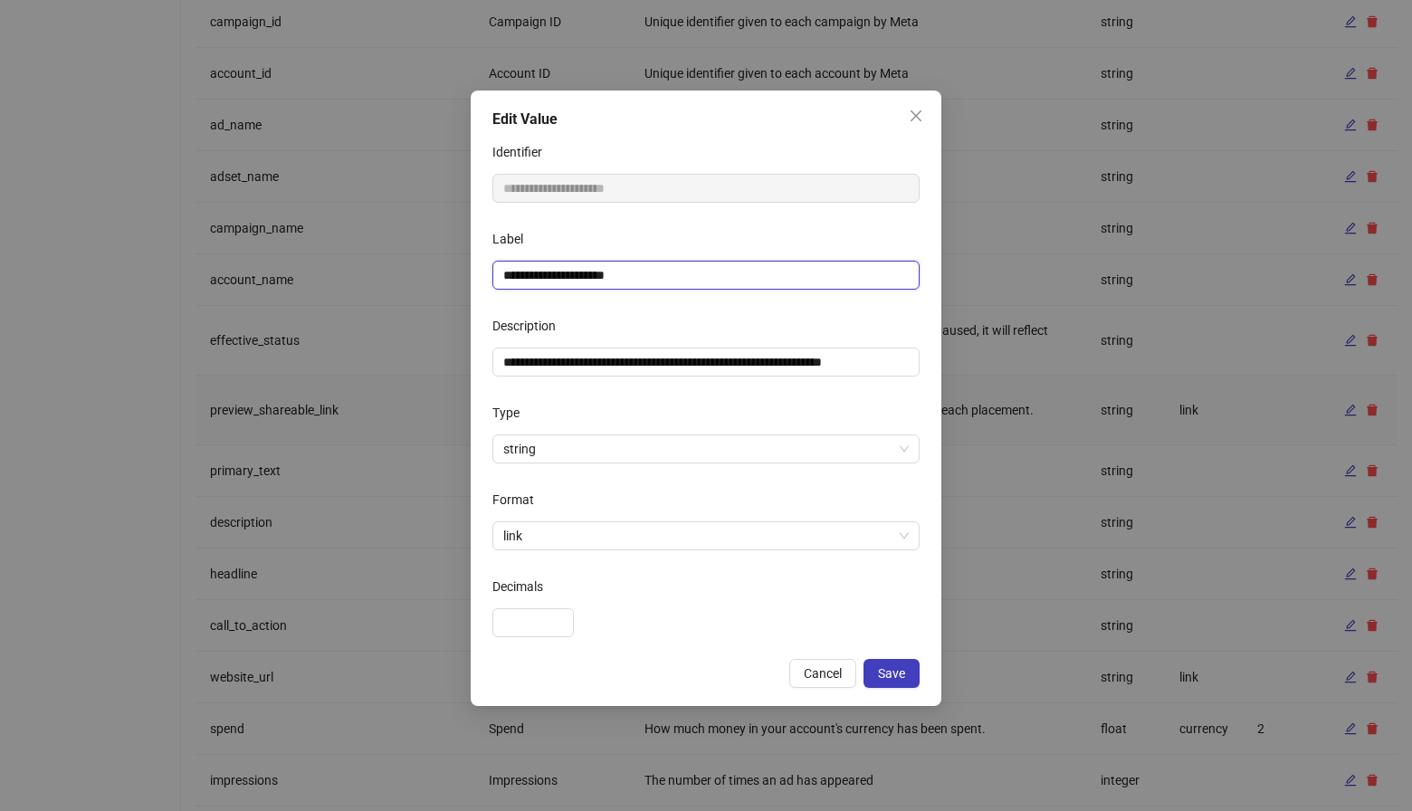
click at [647, 278] on input "**********" at bounding box center [706, 275] width 427 height 29
type input "**********"
click at [897, 668] on span "Save" at bounding box center [891, 673] width 27 height 14
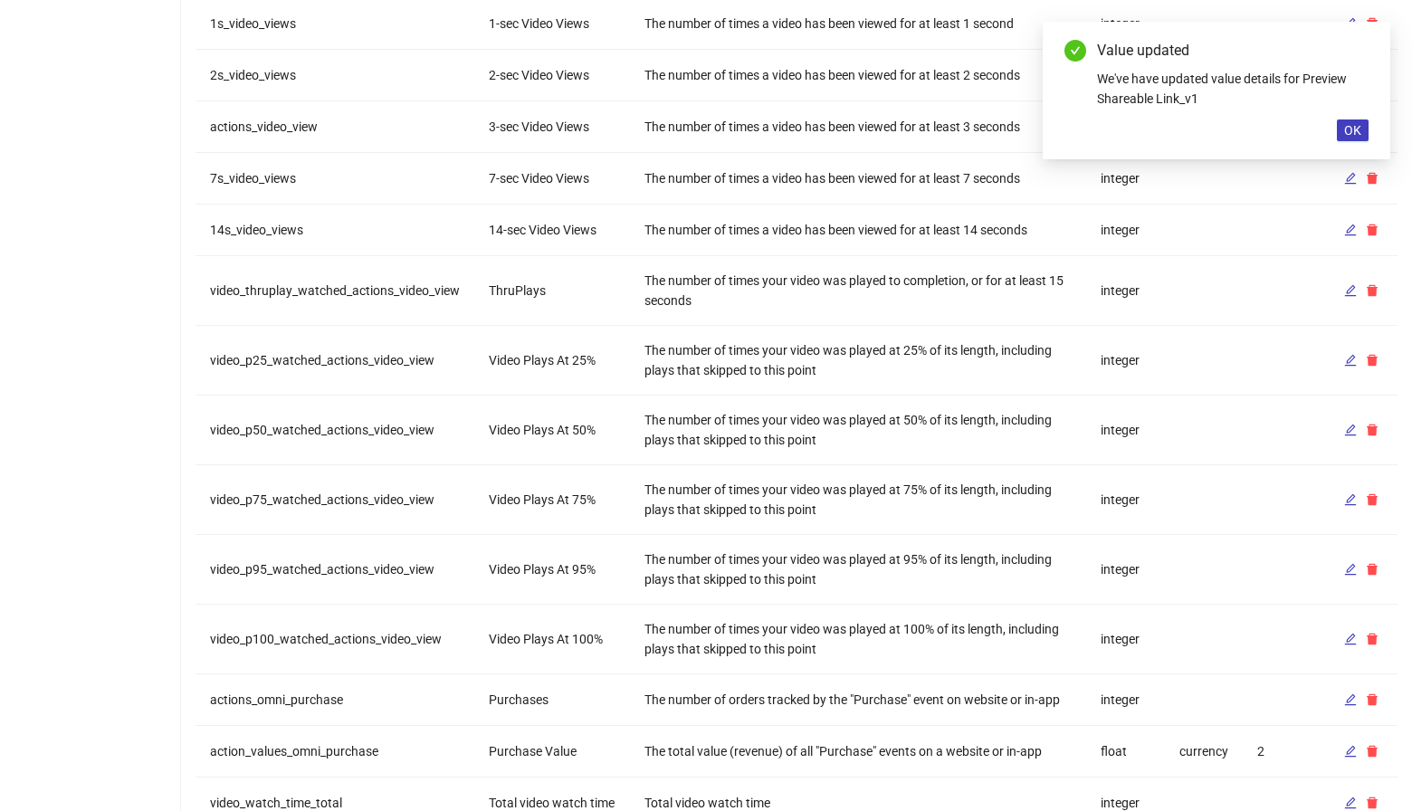
scroll to position [1551, 0]
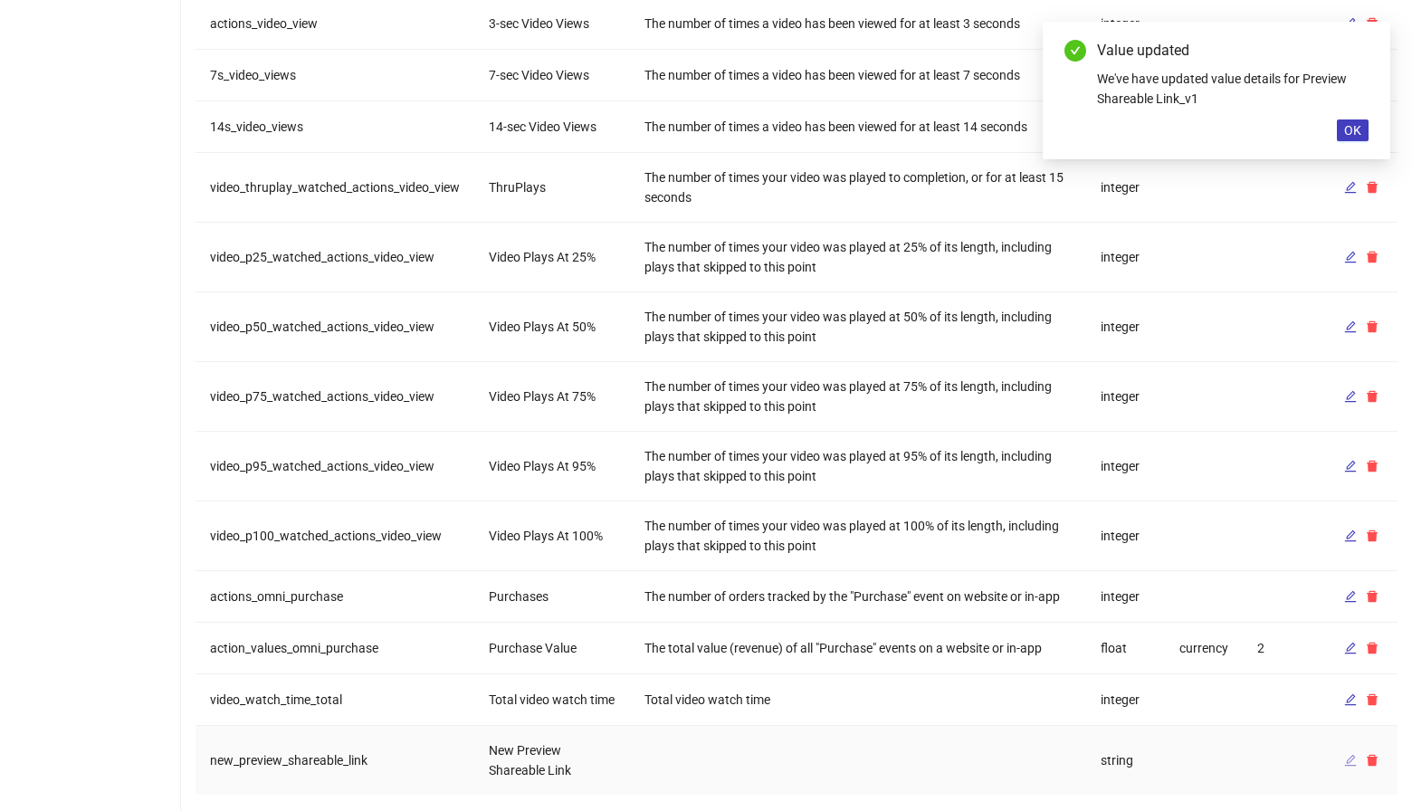
click at [1341, 750] on button "button" at bounding box center [1351, 761] width 22 height 22
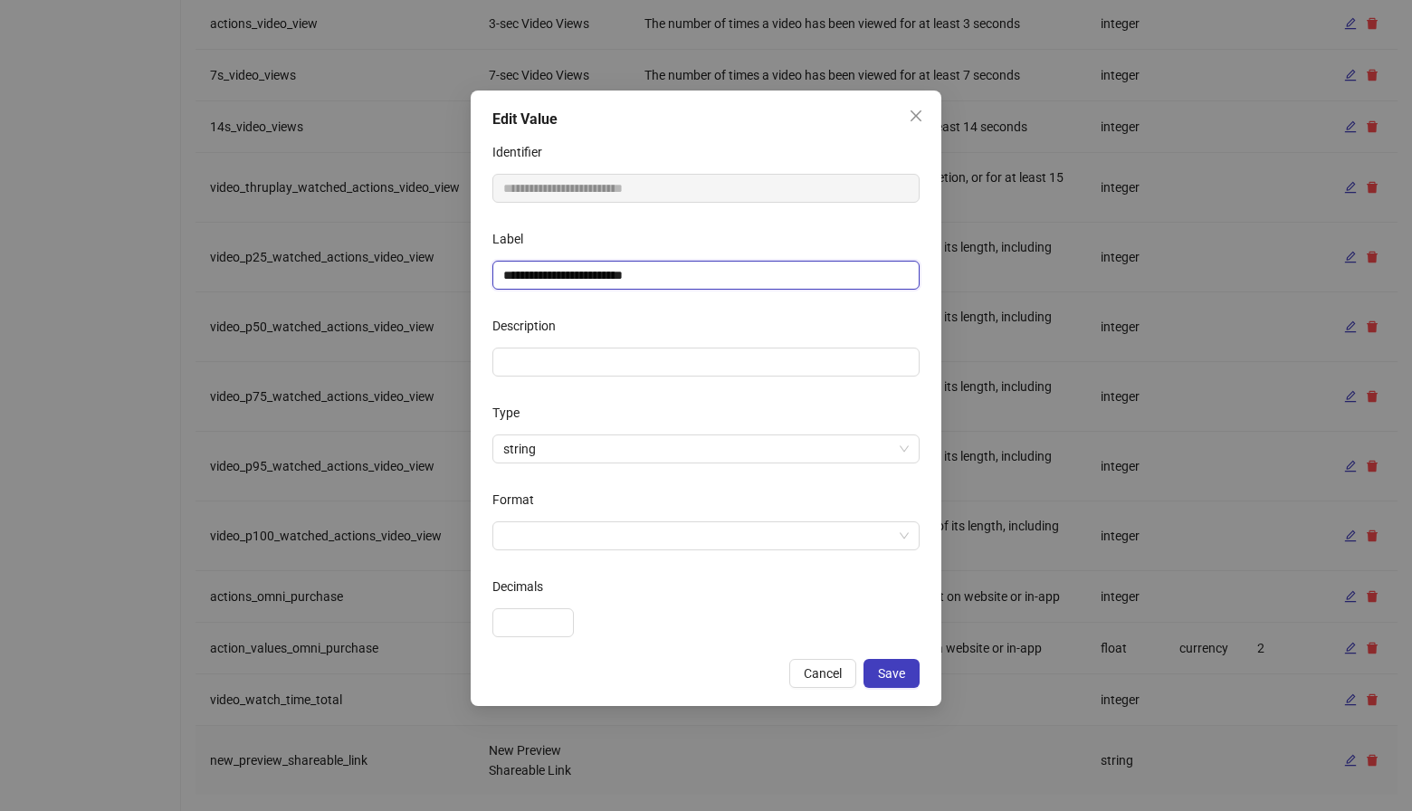
drag, startPoint x: 529, startPoint y: 279, endPoint x: 490, endPoint y: 277, distance: 39.0
click at [490, 277] on div "**********" at bounding box center [706, 399] width 471 height 616
type input "**********"
click at [905, 673] on span "Save" at bounding box center [891, 673] width 27 height 14
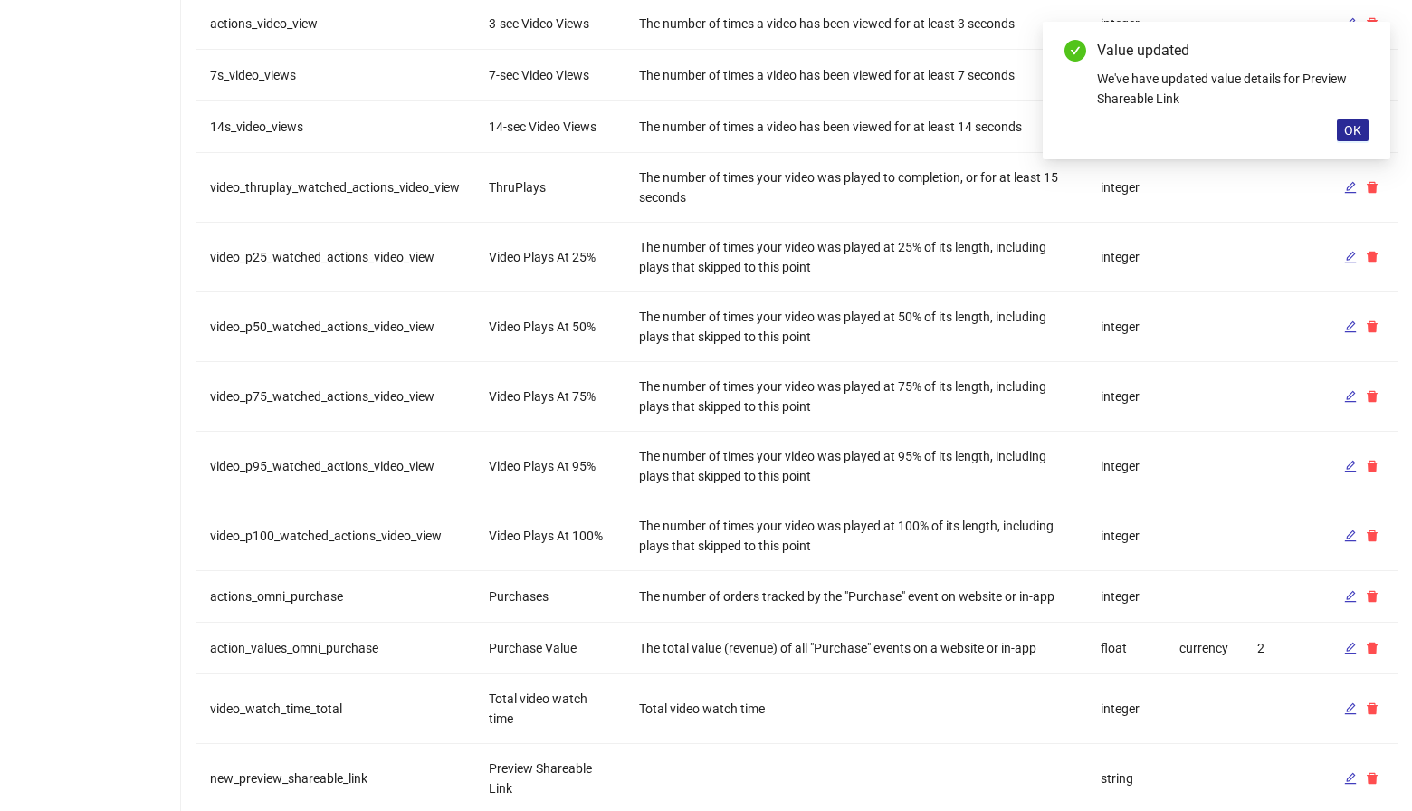
click at [1343, 126] on button "OK" at bounding box center [1353, 131] width 32 height 22
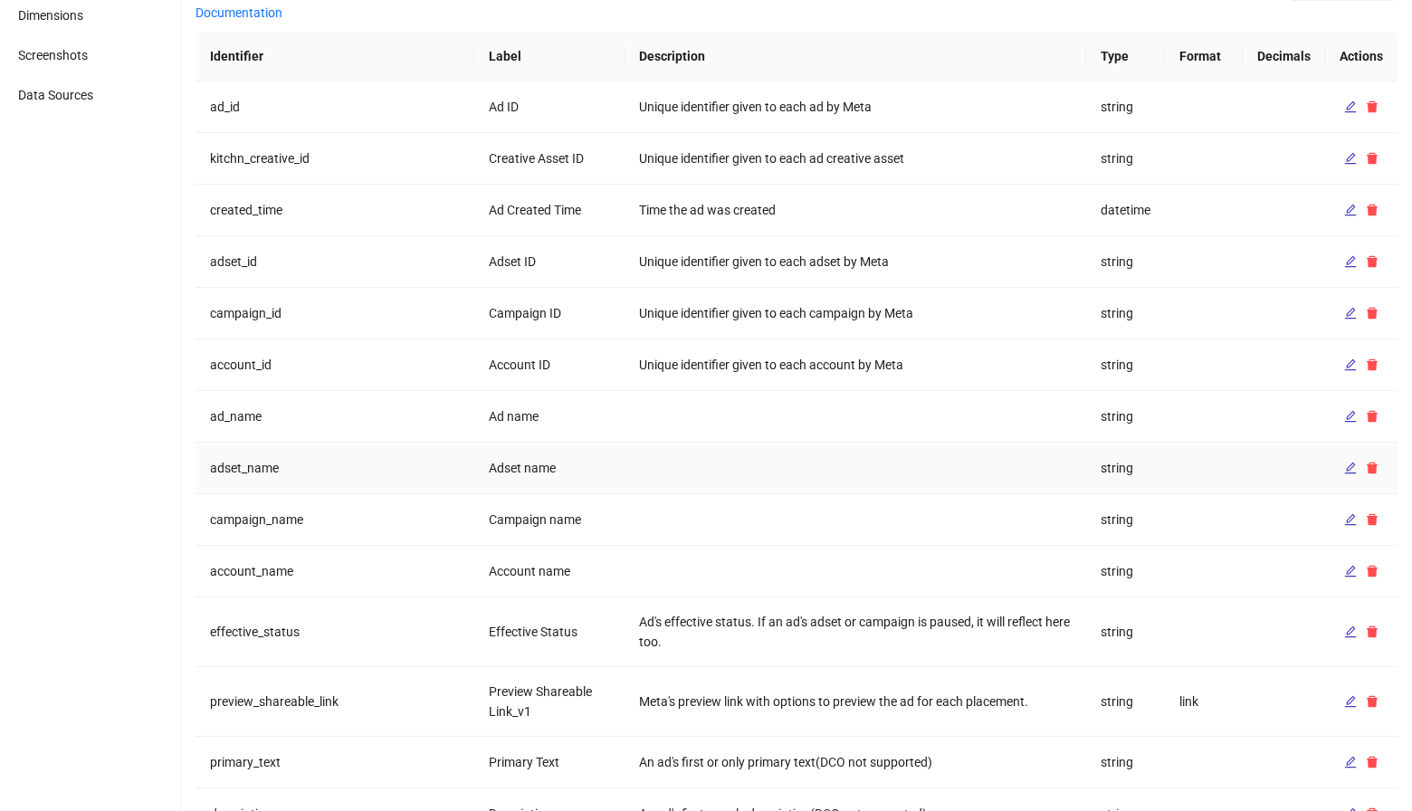
scroll to position [0, 0]
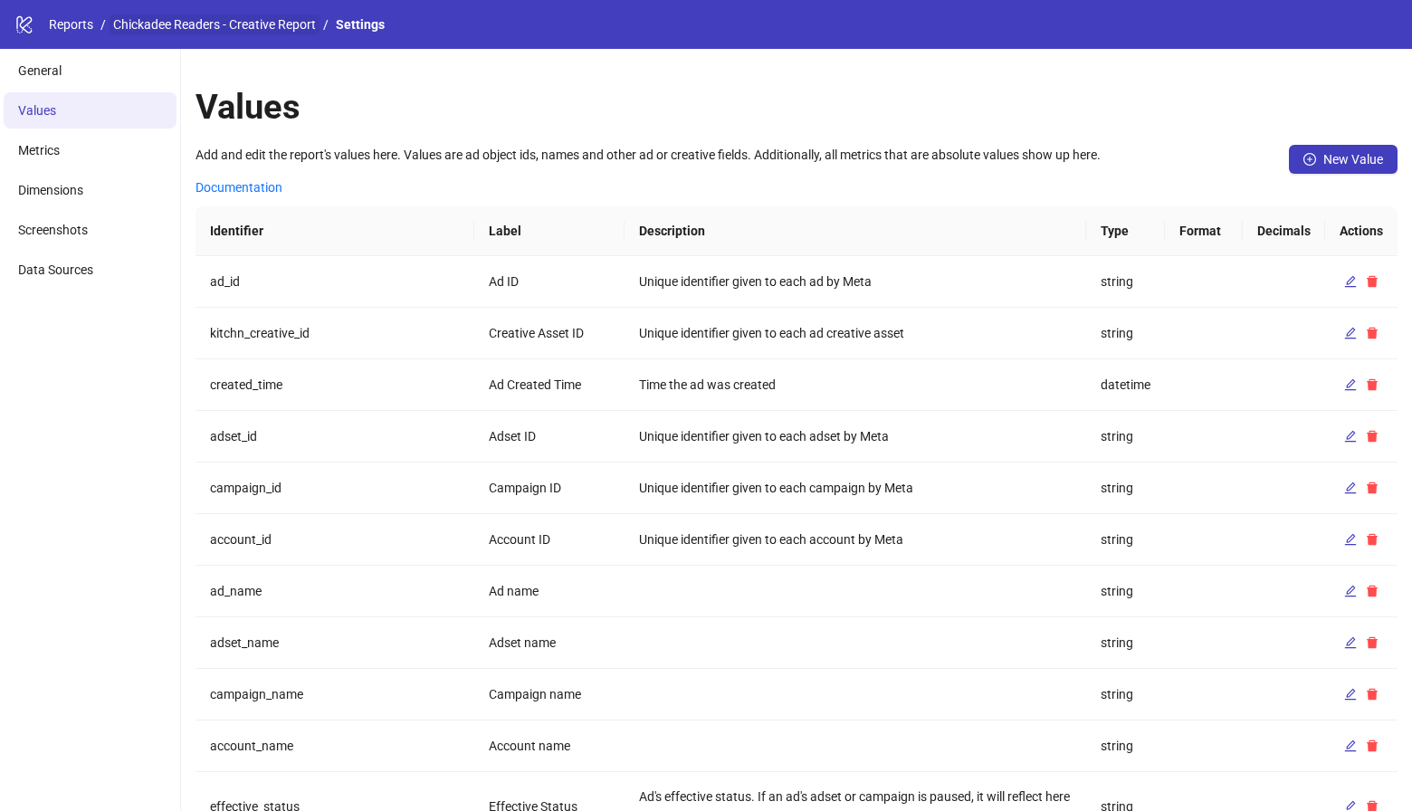
click at [206, 17] on link "Chickadee Readers - Creative Report" at bounding box center [215, 24] width 210 height 20
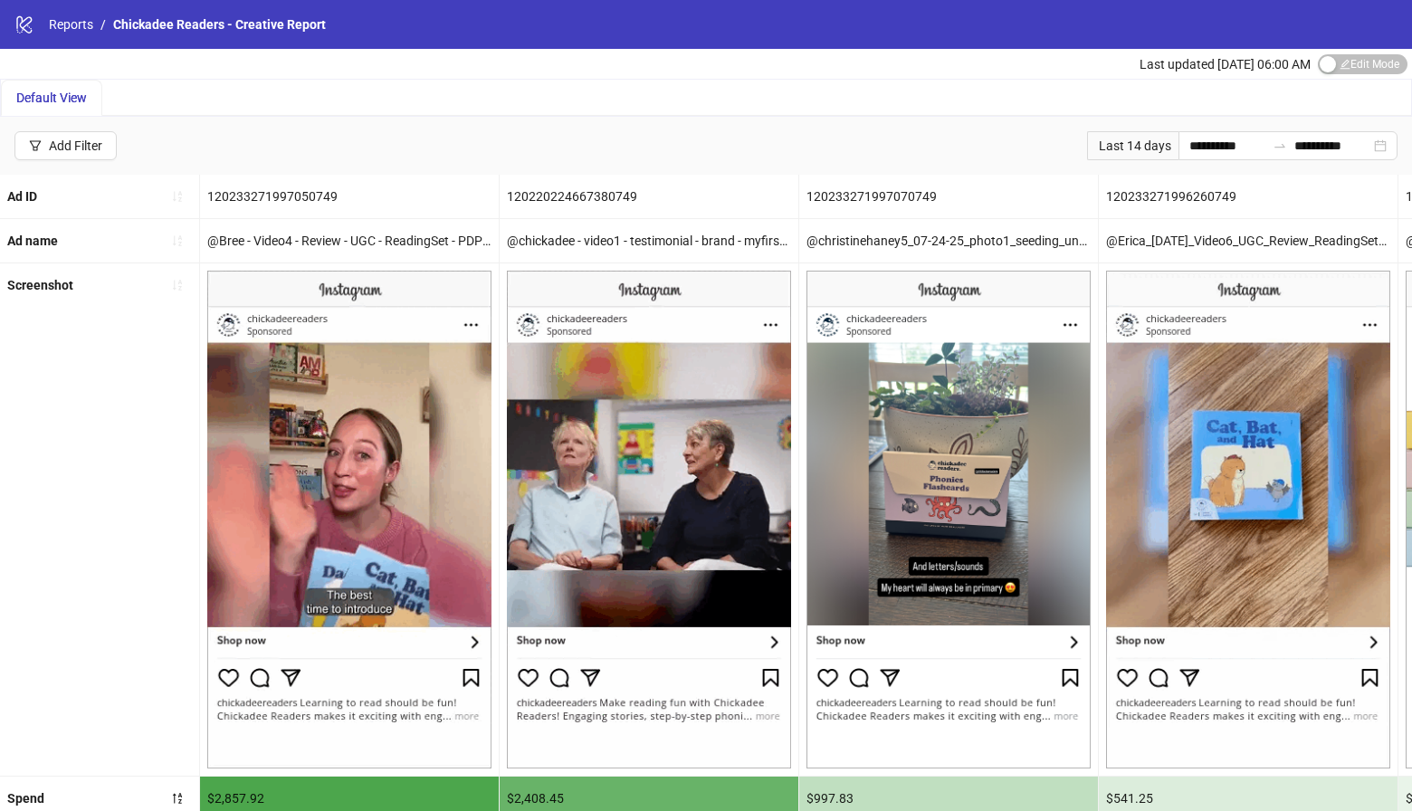
click at [1355, 78] on div "Last updated Aug 13, 06:00 AM Edit Mode Edit Mode" at bounding box center [1276, 64] width 273 height 30
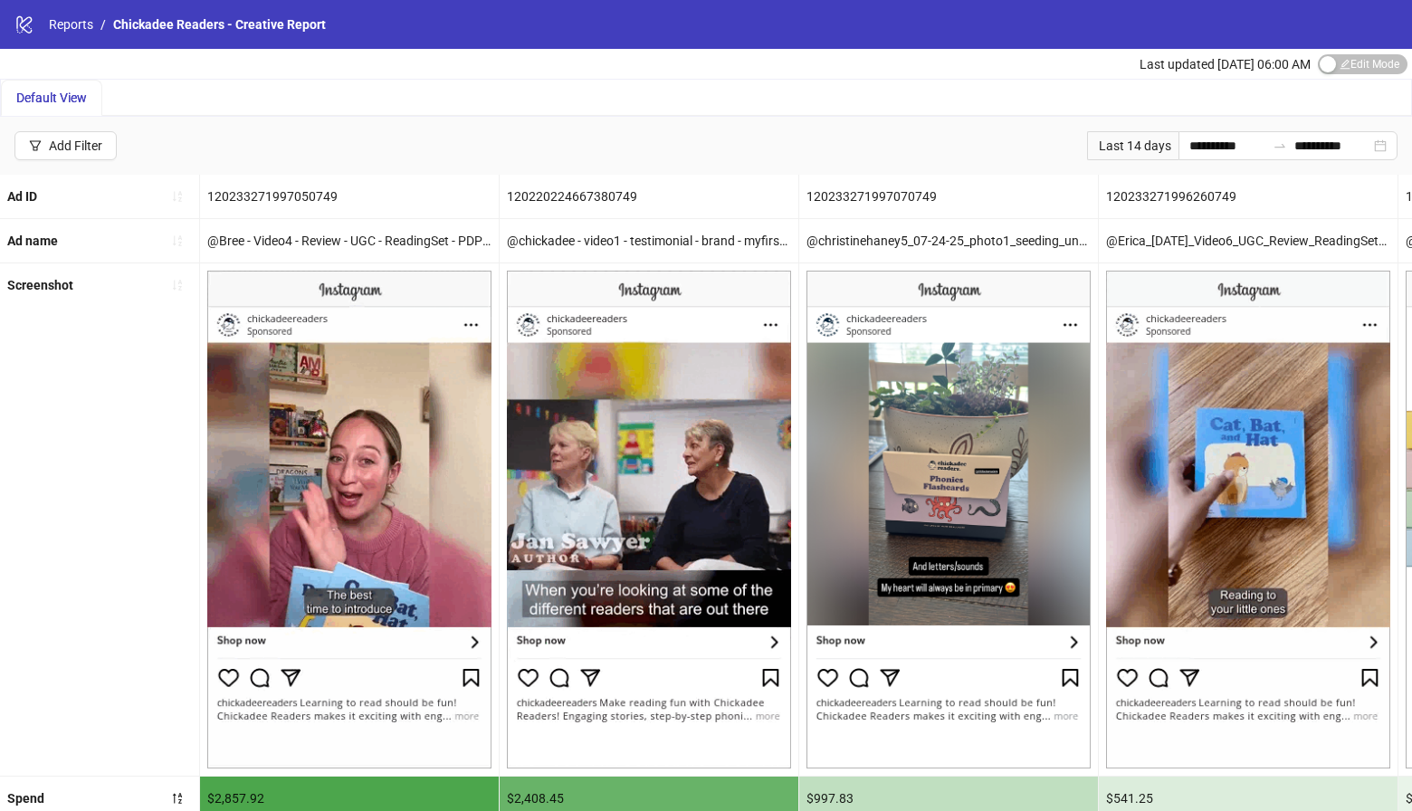
click at [1355, 78] on div "Last updated Aug 13, 06:00 AM Edit Mode Edit Mode" at bounding box center [1276, 64] width 273 height 30
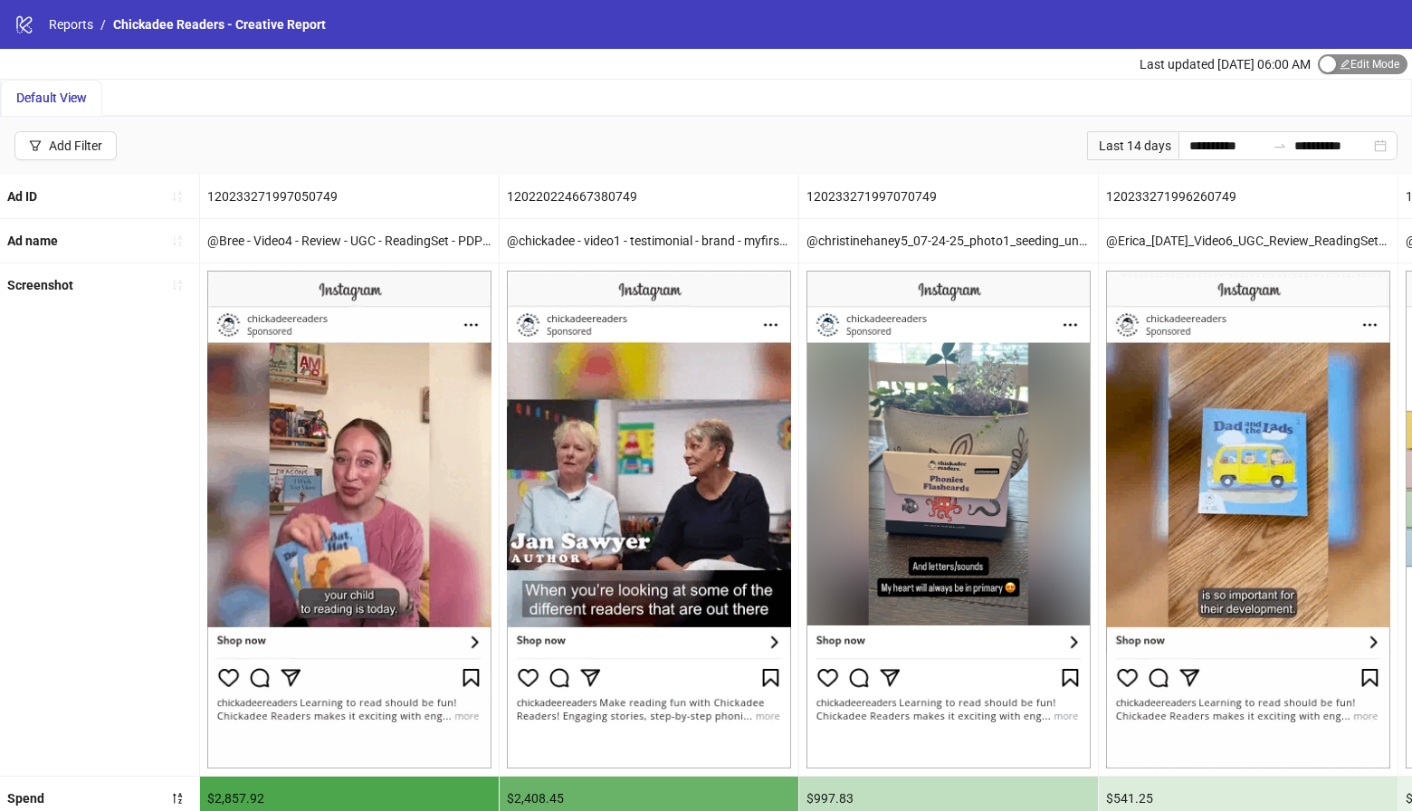
click at [1340, 71] on span "Edit Mode Edit Mode" at bounding box center [1363, 64] width 90 height 20
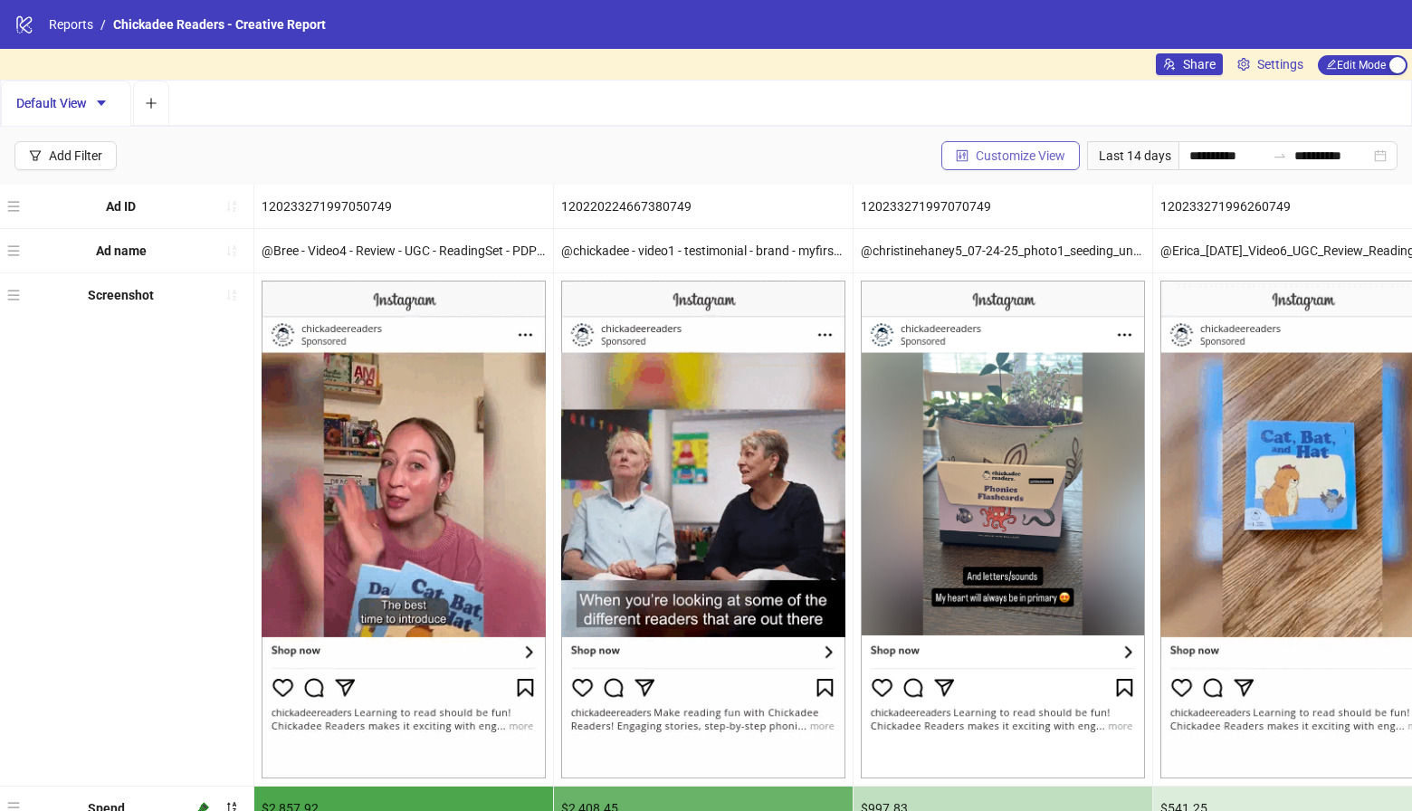
click at [956, 149] on icon "control" at bounding box center [962, 155] width 13 height 13
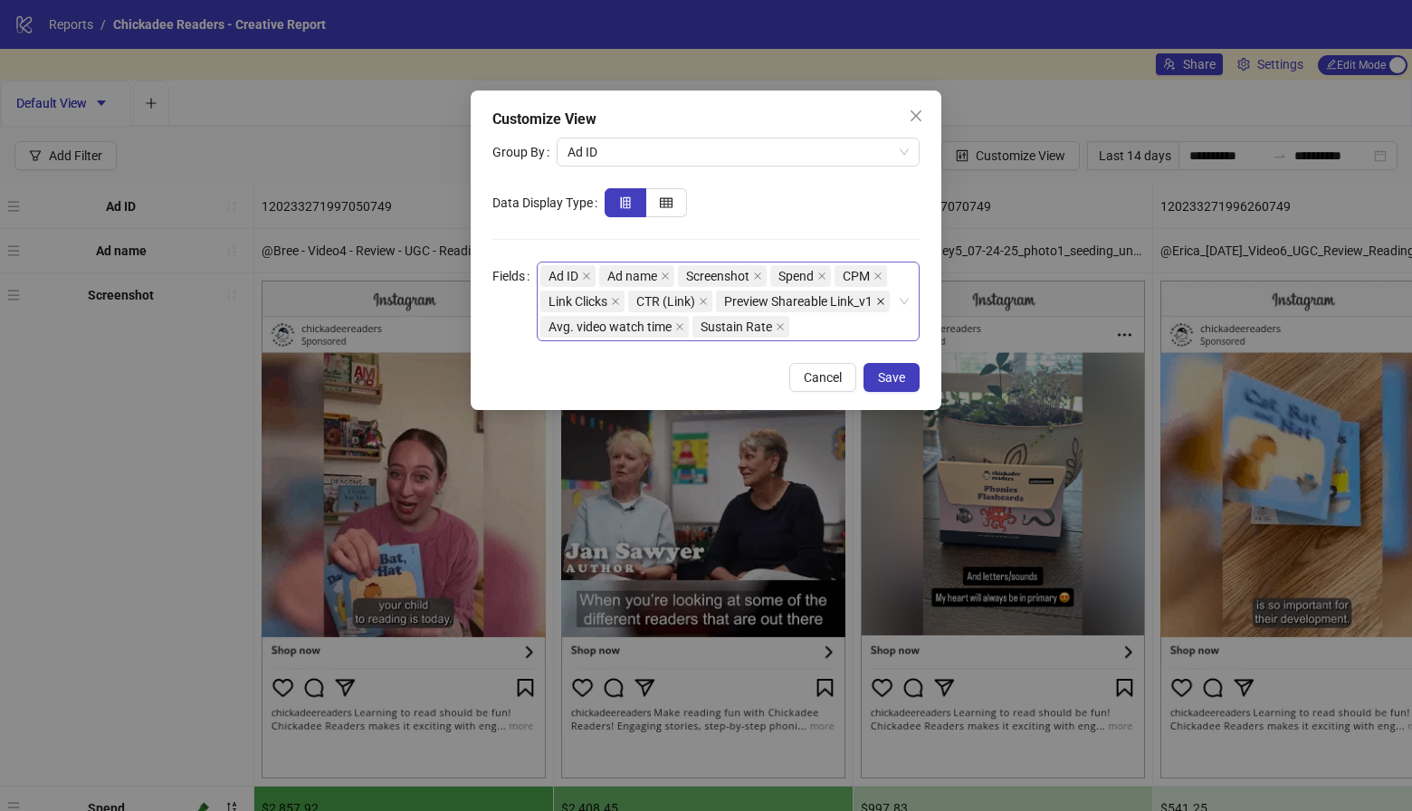
click at [880, 302] on icon "close" at bounding box center [880, 301] width 7 height 7
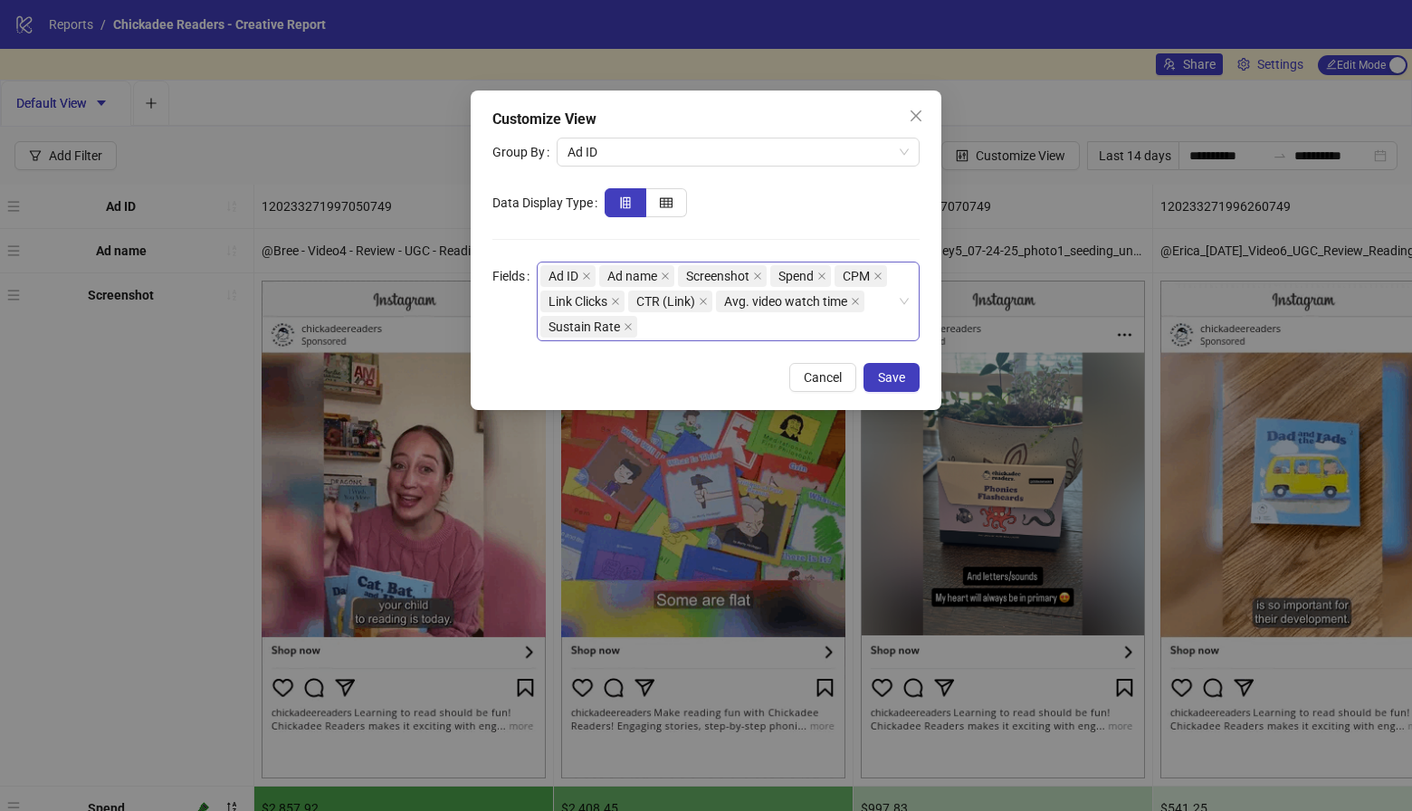
click at [817, 319] on div "Ad ID Ad name Screenshot Spend CPM Link Clicks CTR (Link) Avg. video watch time…" at bounding box center [719, 301] width 357 height 76
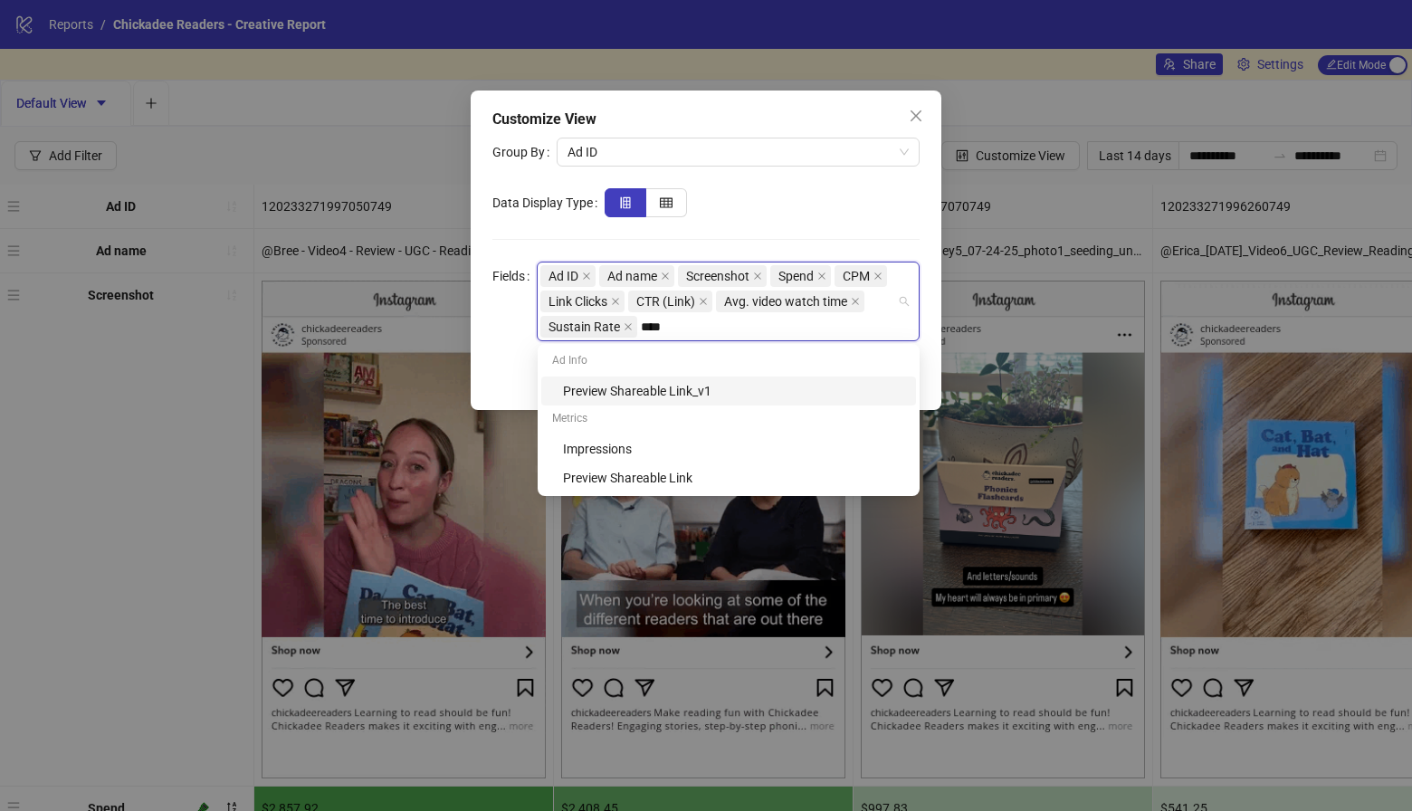
type input "*****"
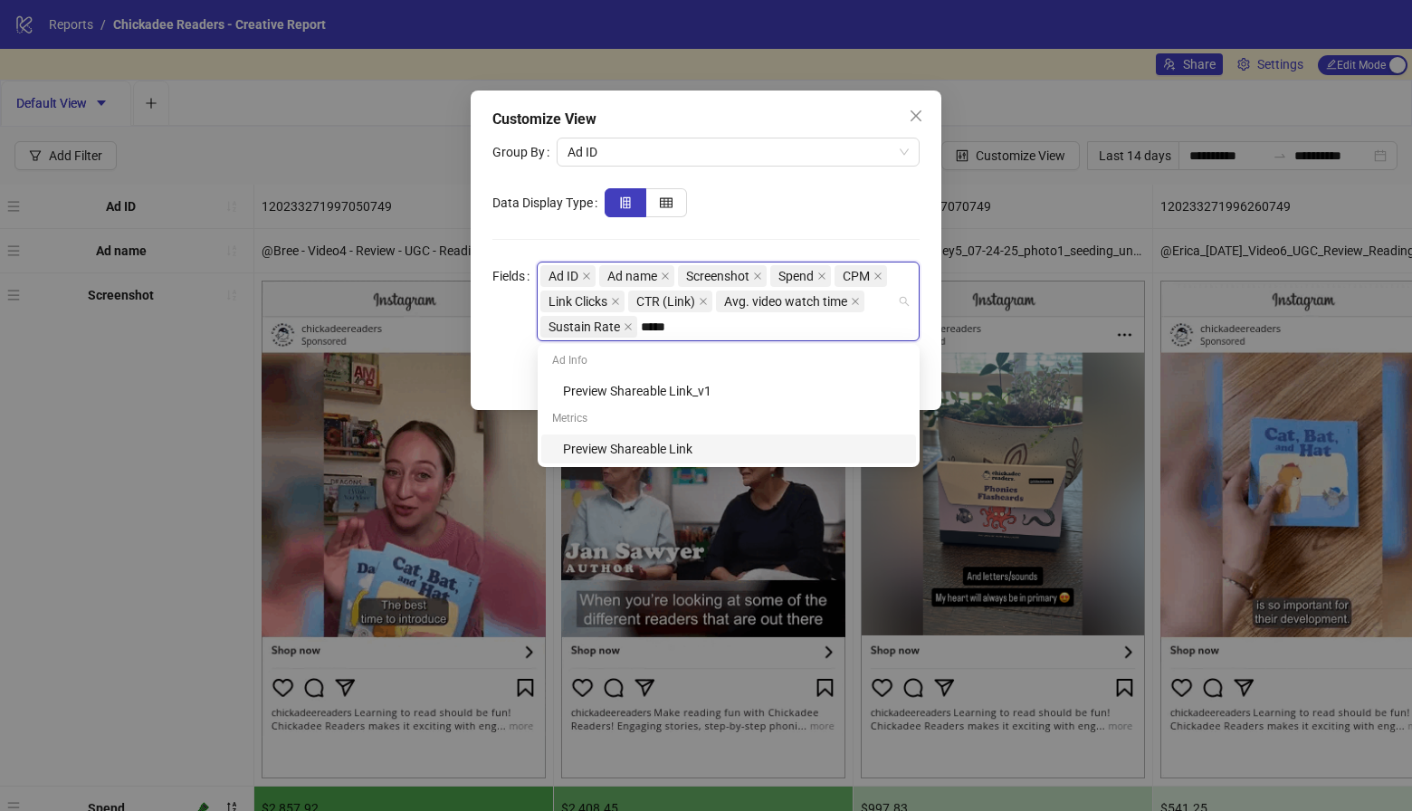
click at [717, 457] on div "Preview Shareable Link" at bounding box center [734, 449] width 342 height 20
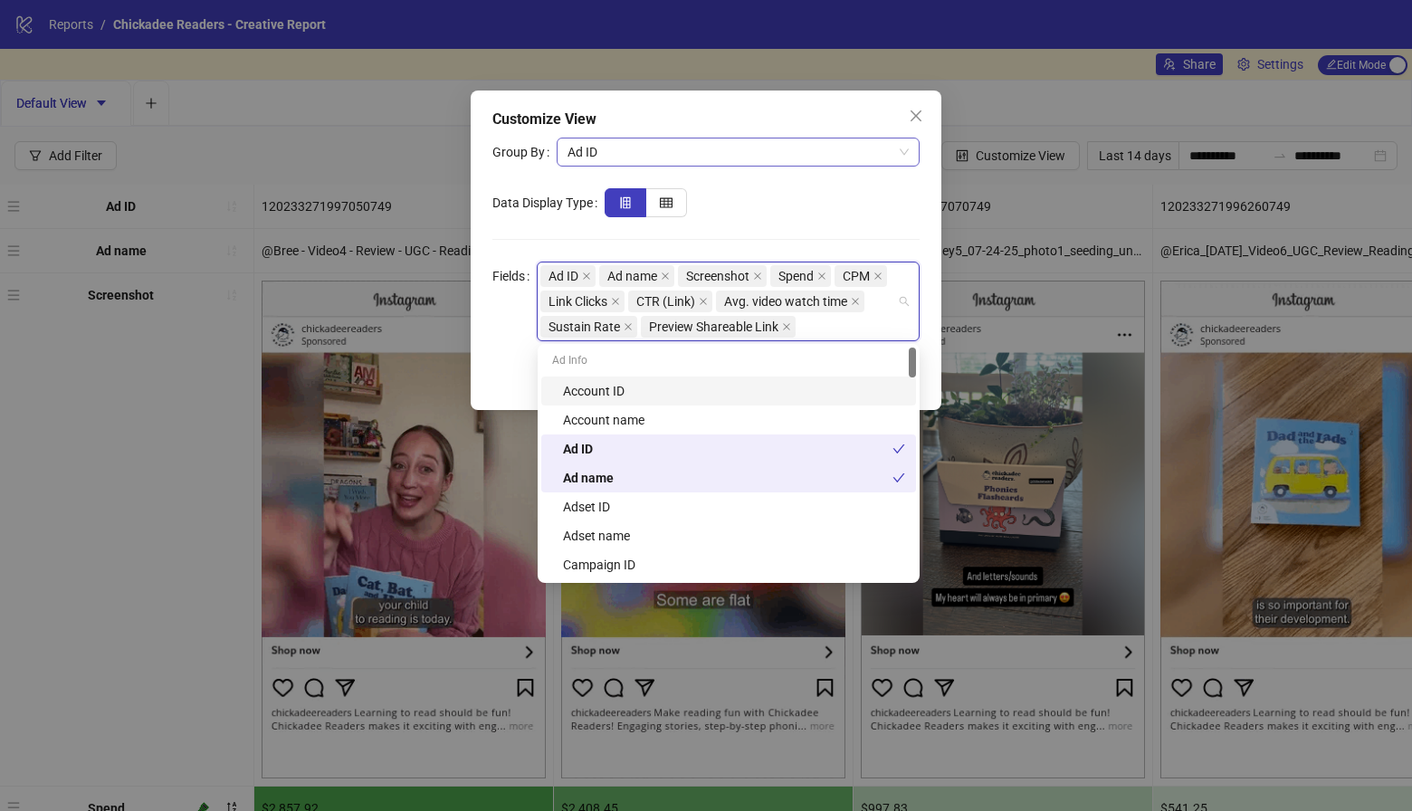
click at [795, 161] on span "Ad ID" at bounding box center [738, 152] width 341 height 27
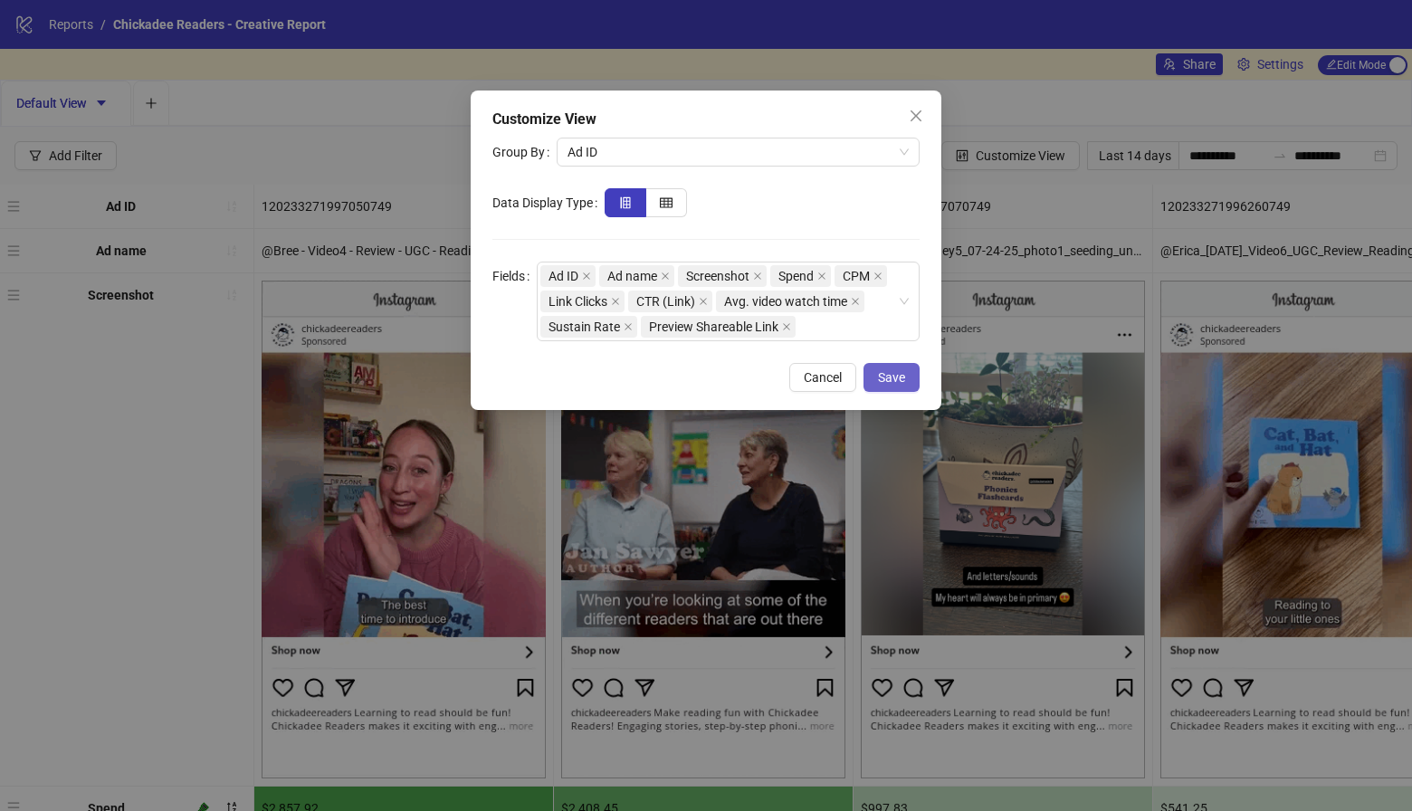
click at [896, 370] on span "Save" at bounding box center [891, 377] width 27 height 14
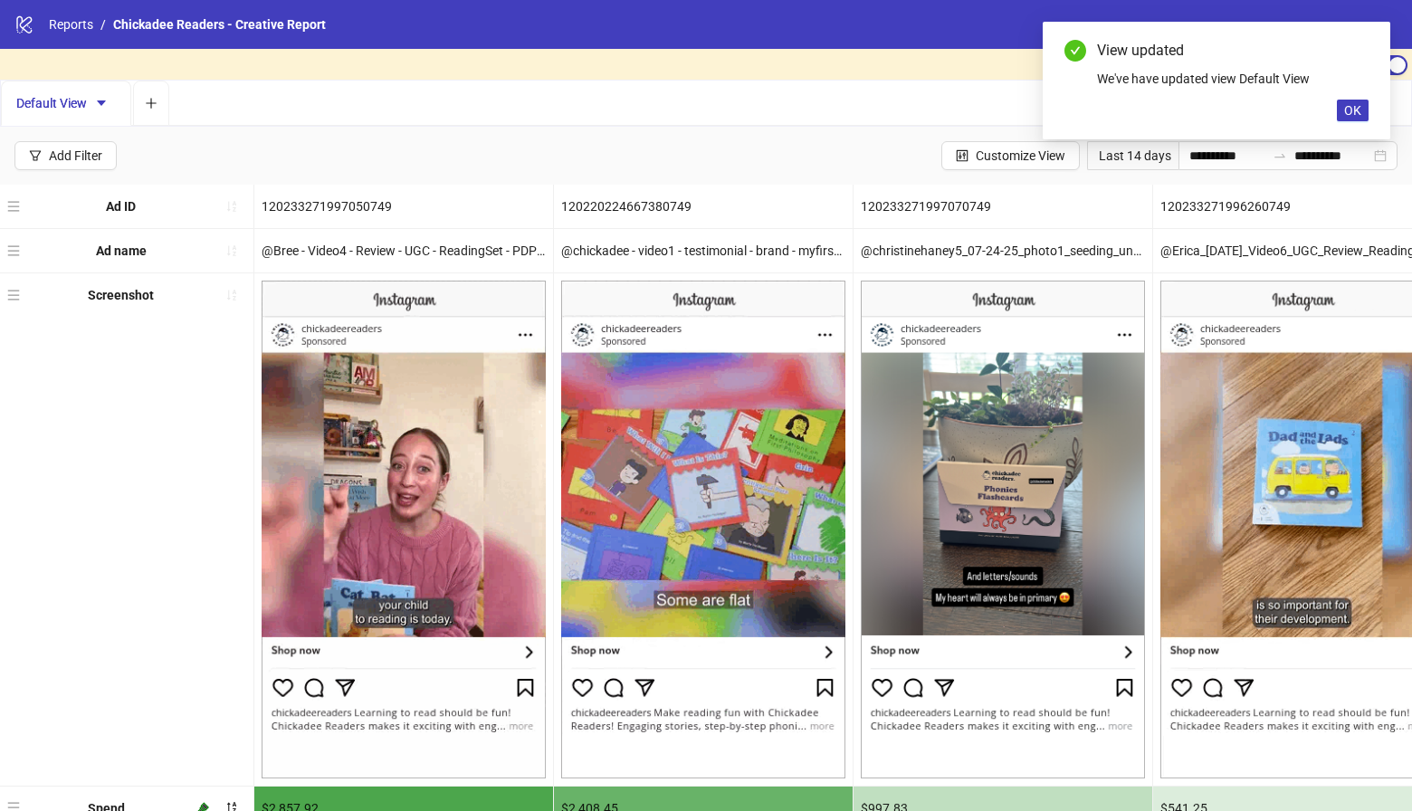
scroll to position [311, 0]
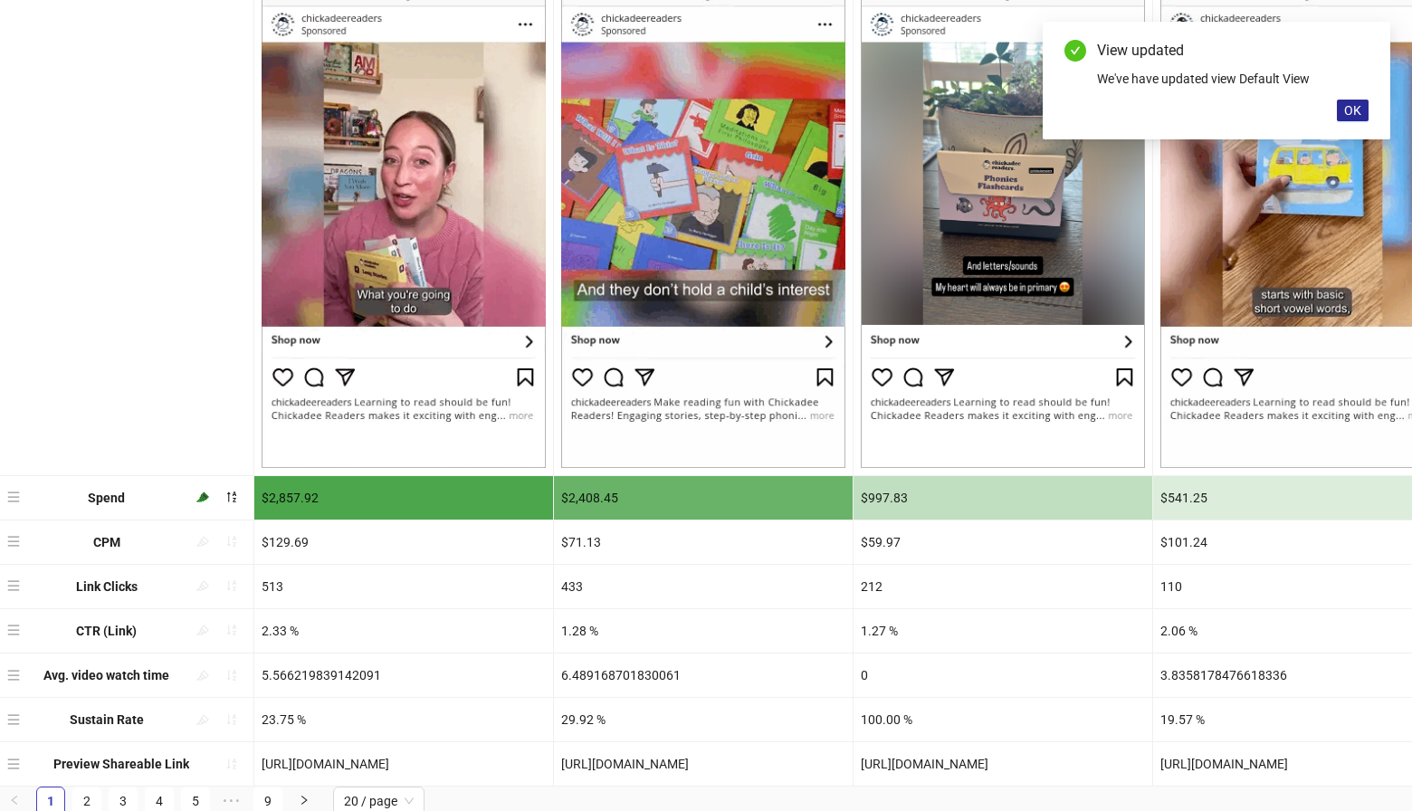
click at [1342, 118] on button "OK" at bounding box center [1353, 111] width 32 height 22
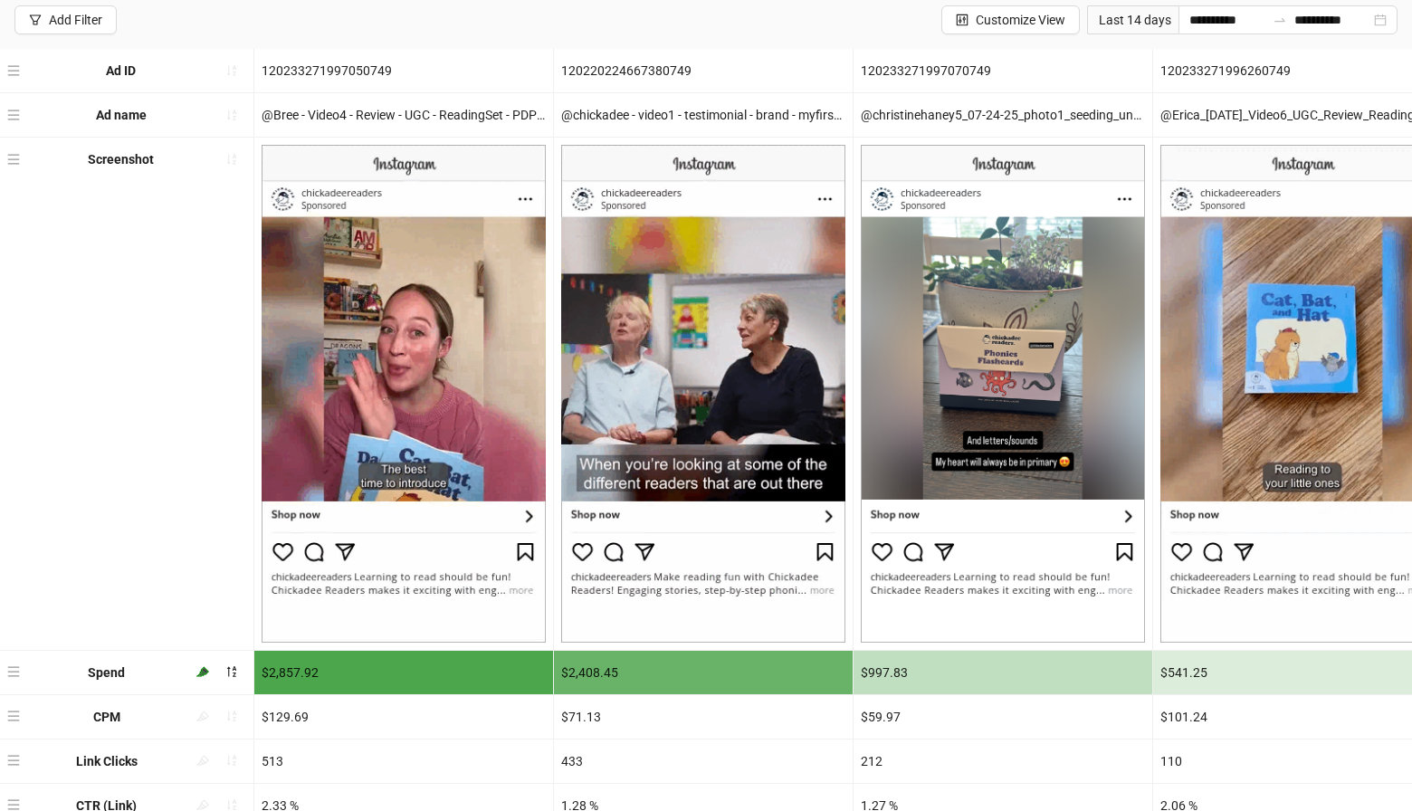
scroll to position [0, 0]
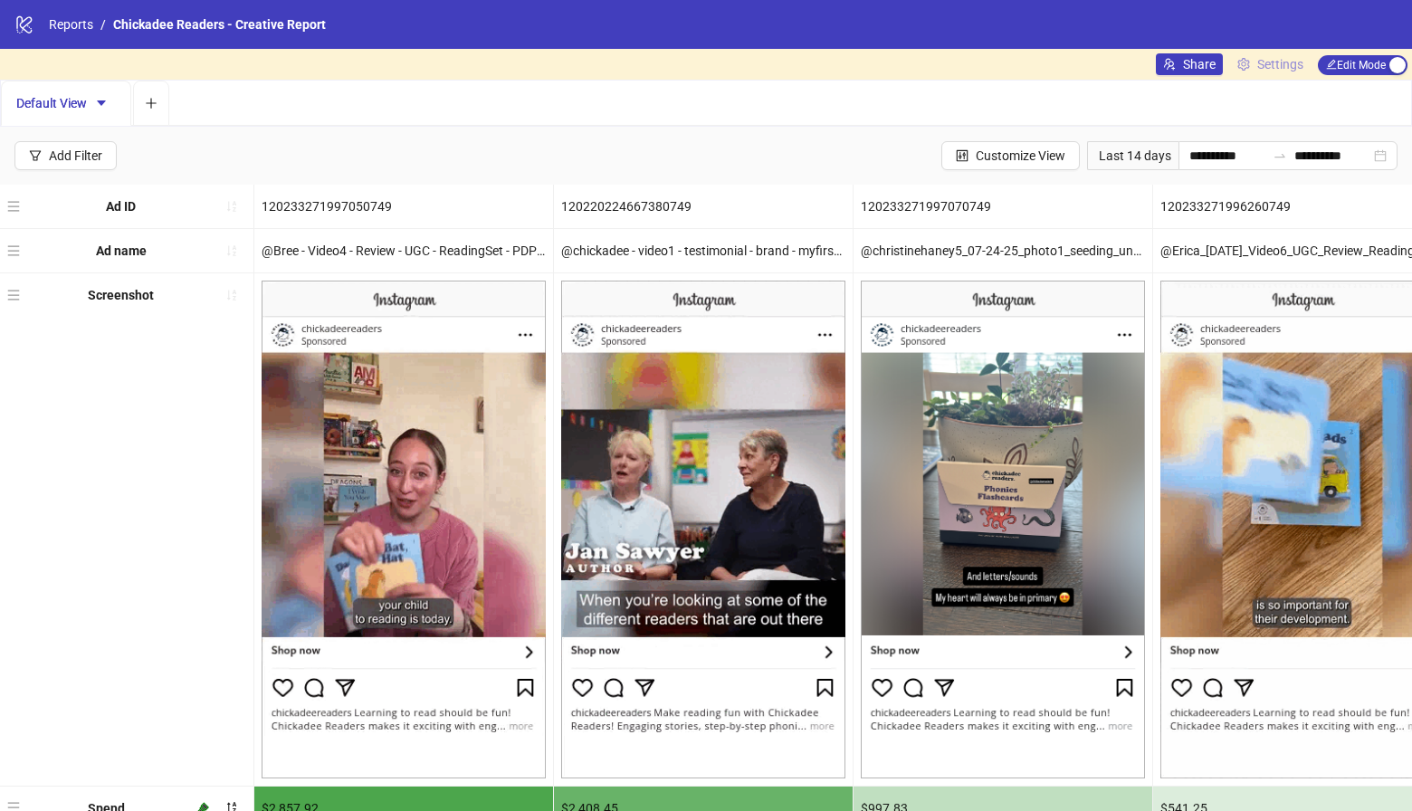
click at [1259, 73] on span "Settings" at bounding box center [1281, 64] width 46 height 20
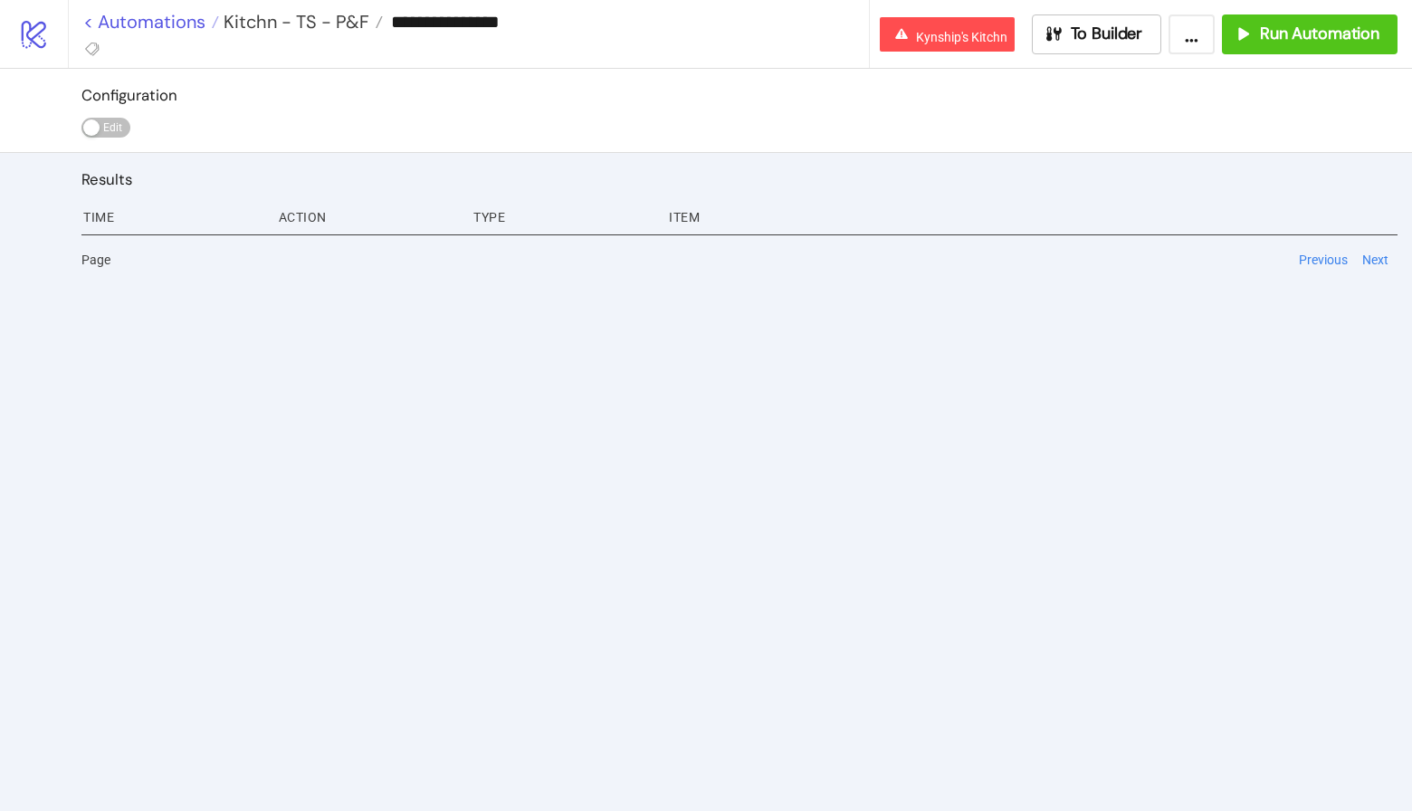
click at [144, 27] on link "< Automations" at bounding box center [151, 22] width 136 height 18
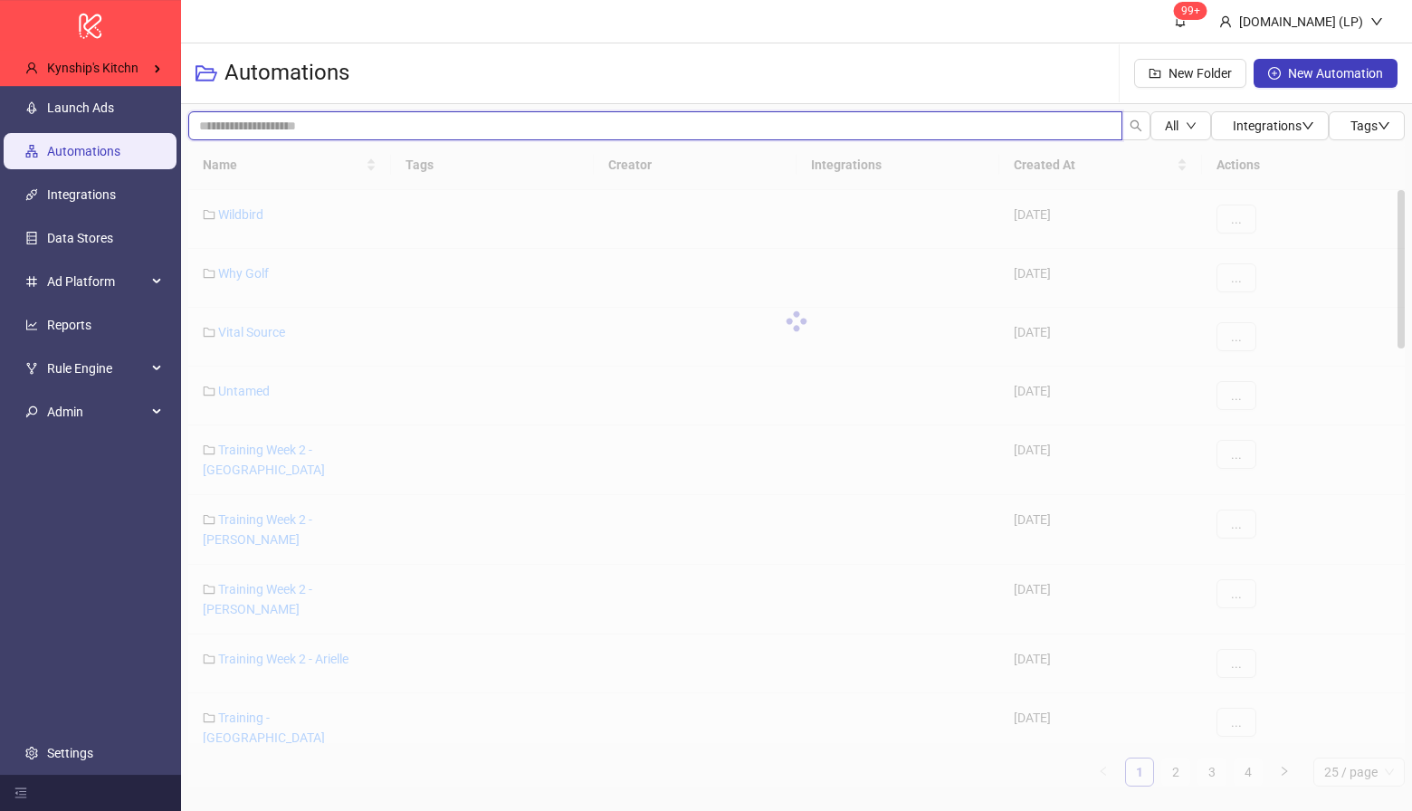
click at [326, 125] on input "search" at bounding box center [655, 125] width 934 height 29
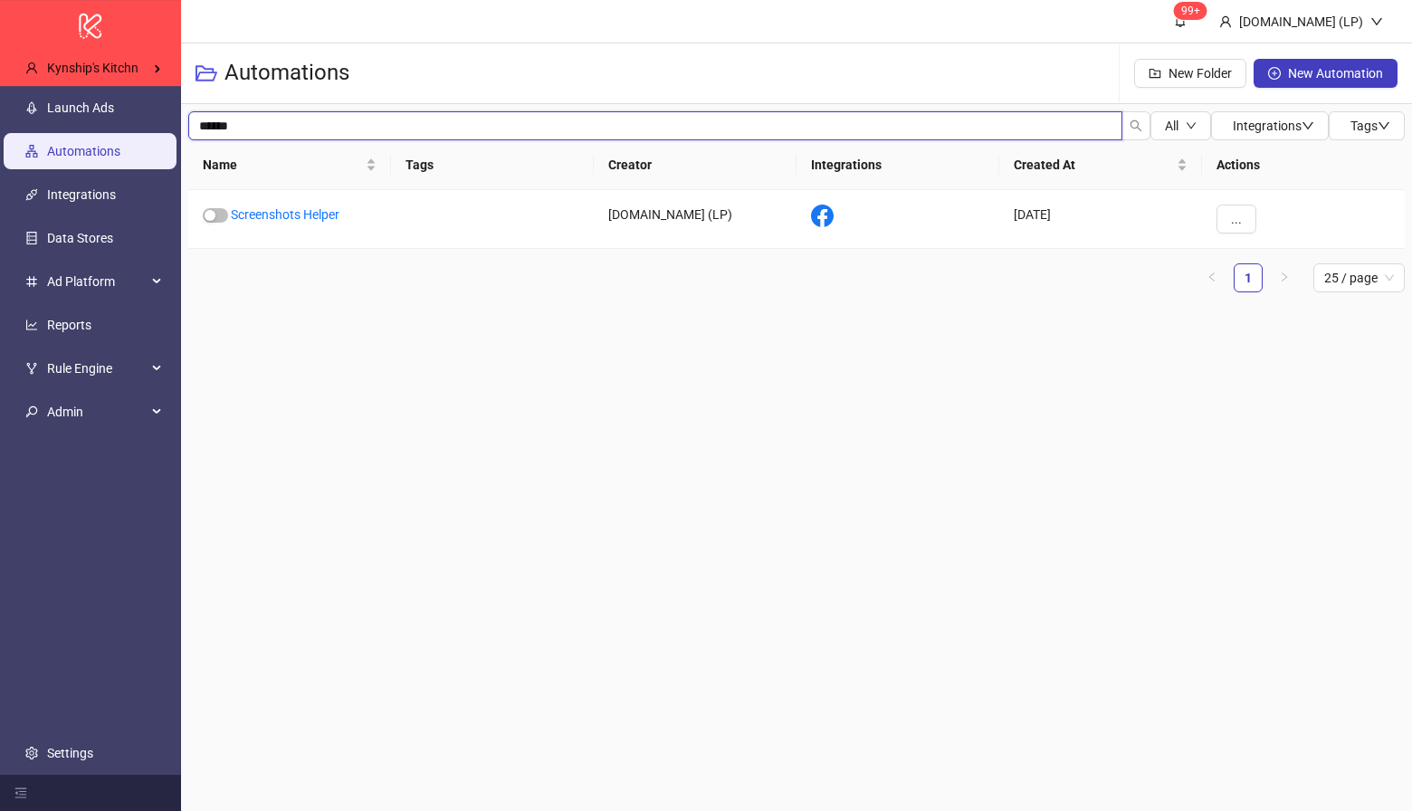
click at [460, 121] on input "******" at bounding box center [655, 125] width 934 height 29
type input "*"
type input "********"
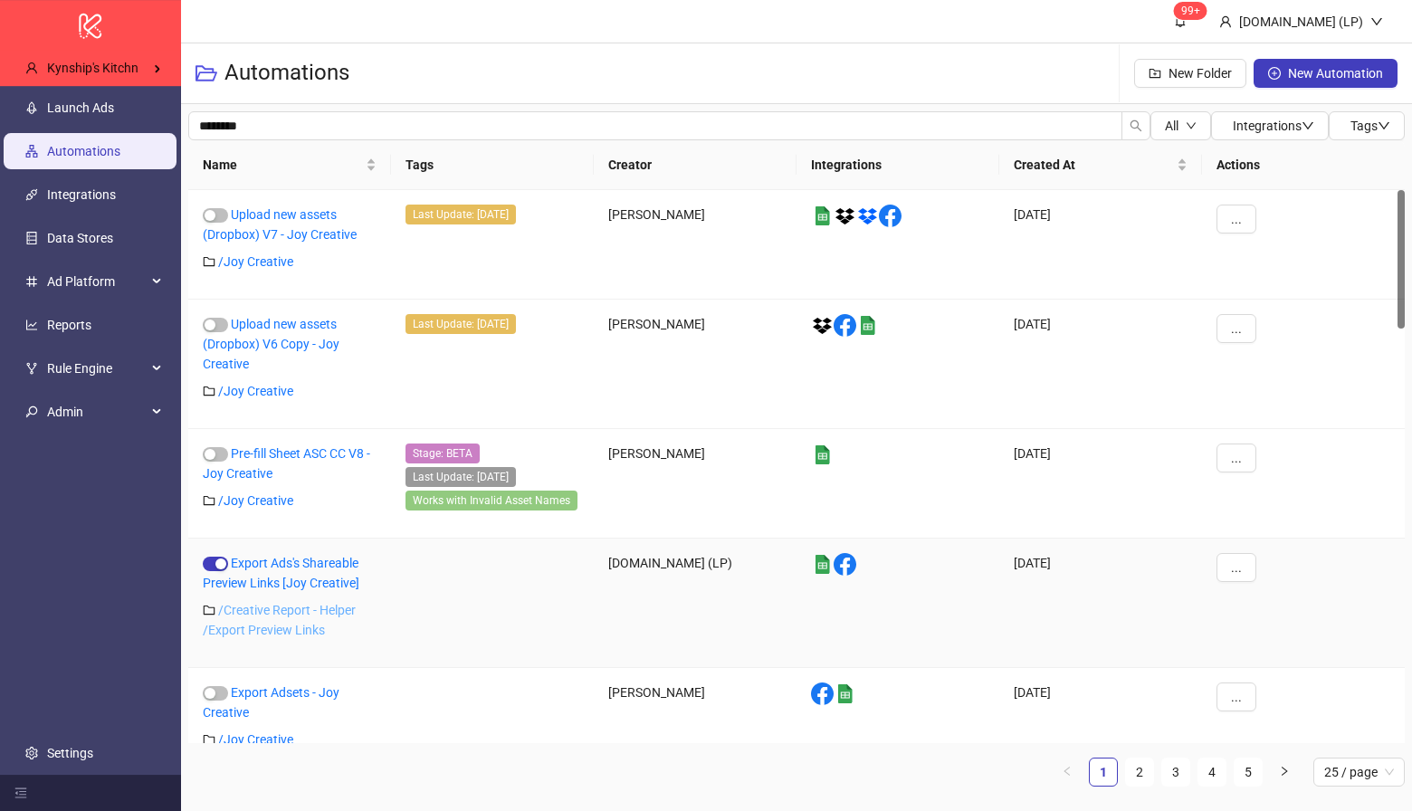
click at [321, 606] on link "/ Creative Report - Helper /Export Preview Links" at bounding box center [279, 620] width 153 height 34
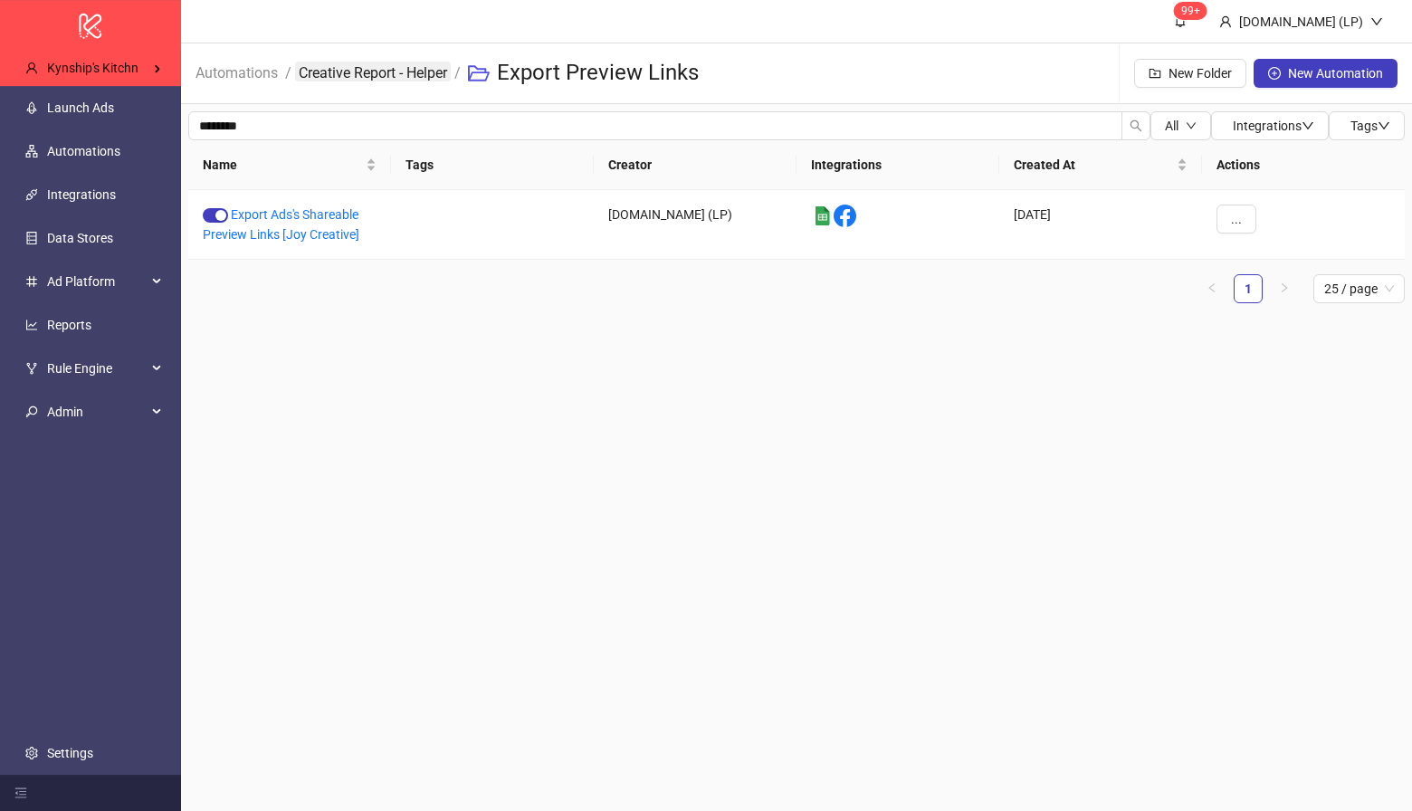
click at [380, 71] on link "Creative Report - Helper" at bounding box center [373, 72] width 156 height 20
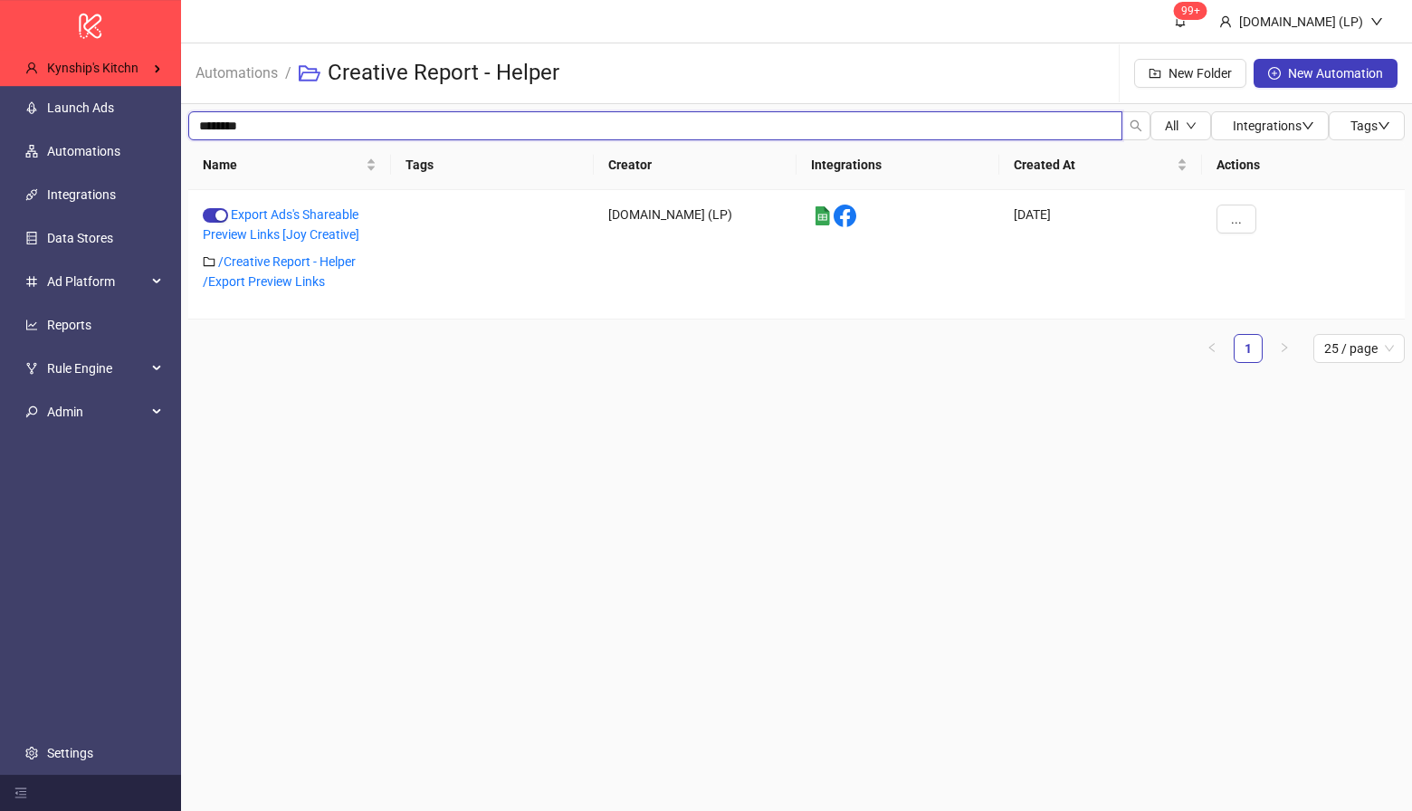
click at [267, 129] on input "********" at bounding box center [655, 125] width 934 height 29
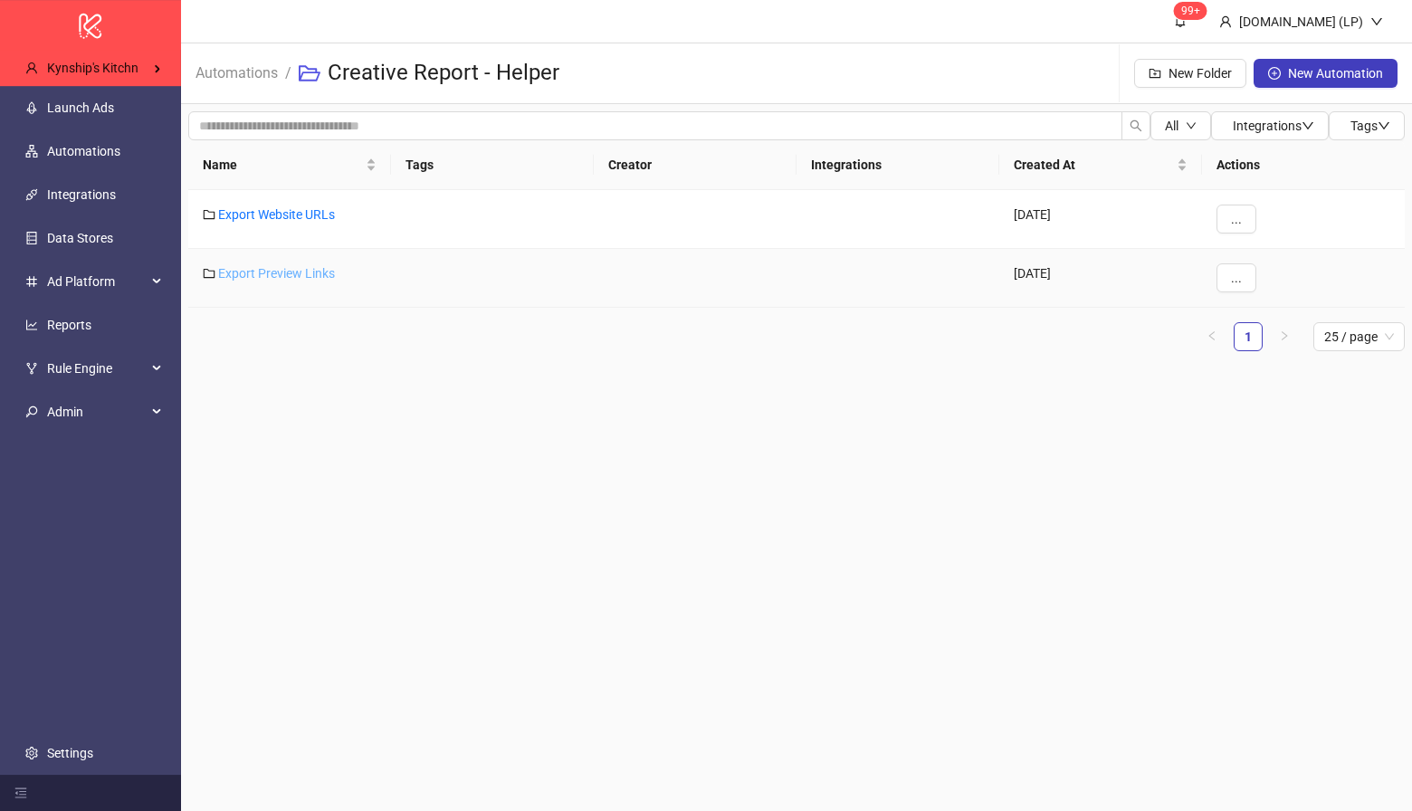
click at [277, 276] on link "Export Preview Links" at bounding box center [276, 273] width 117 height 14
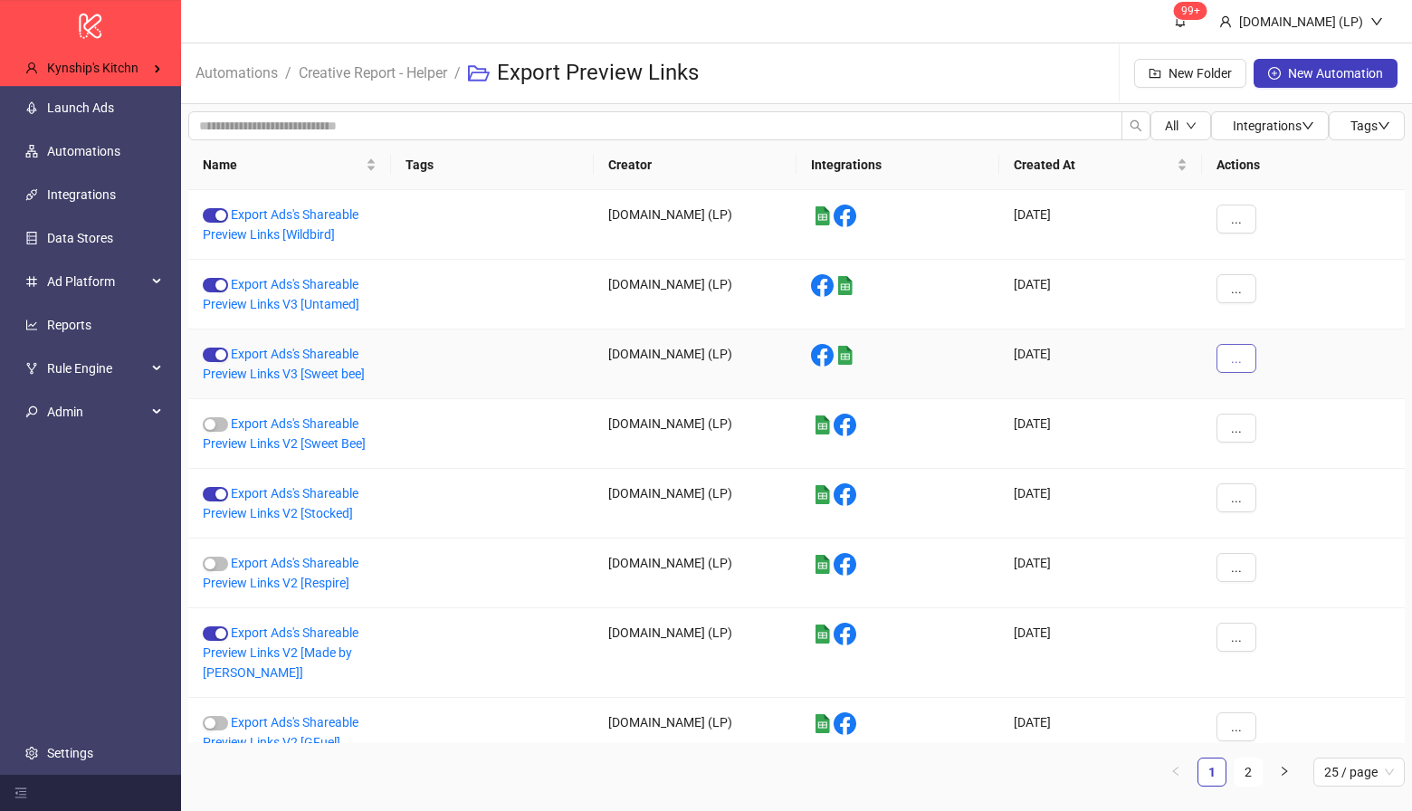
click at [1228, 358] on button "..." at bounding box center [1237, 358] width 40 height 29
click at [1287, 505] on span "Duplicate" at bounding box center [1277, 510] width 53 height 20
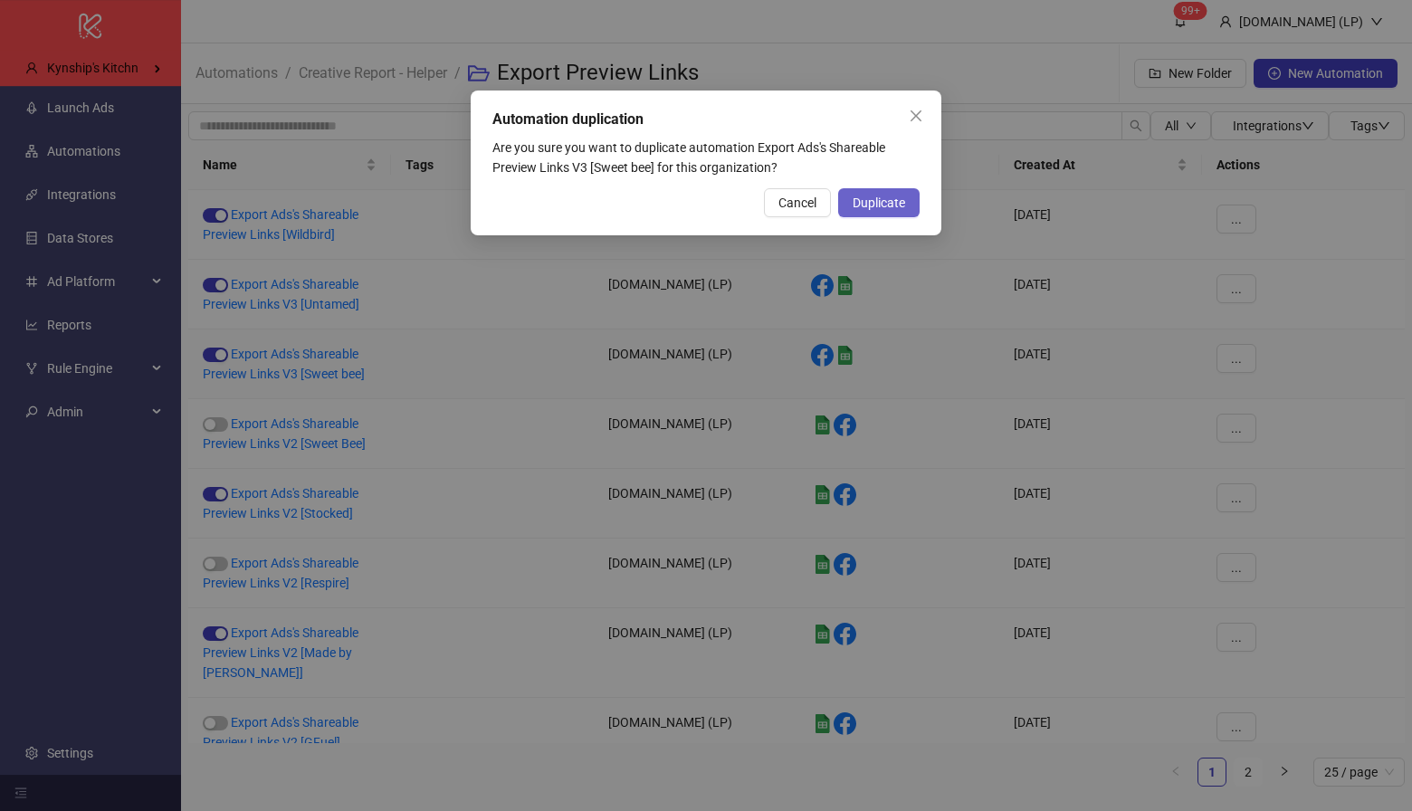
click at [876, 196] on span "Duplicate" at bounding box center [879, 203] width 53 height 14
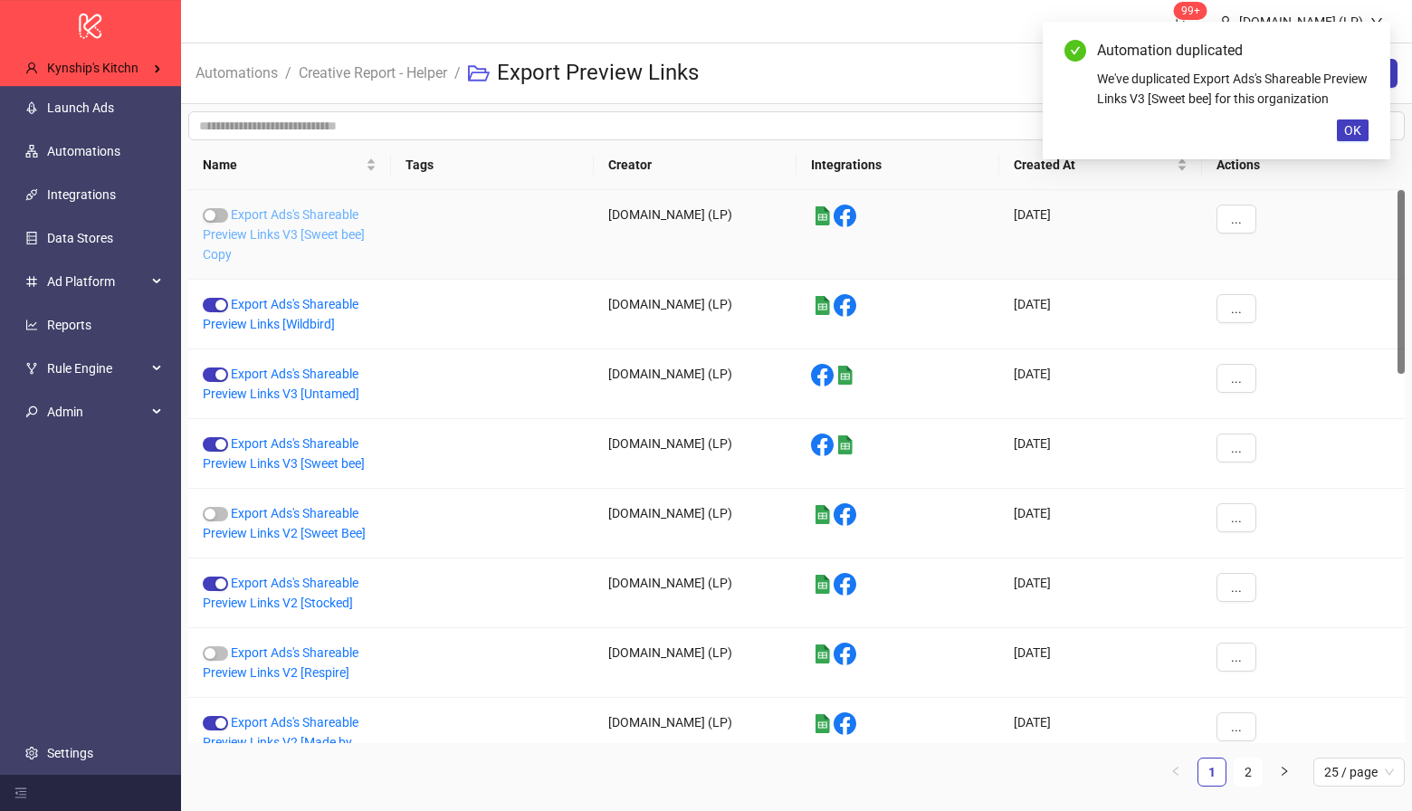
click at [289, 230] on link "Export Ads's Shareable Preview Links V3 [Sweet bee] Copy" at bounding box center [284, 234] width 162 height 54
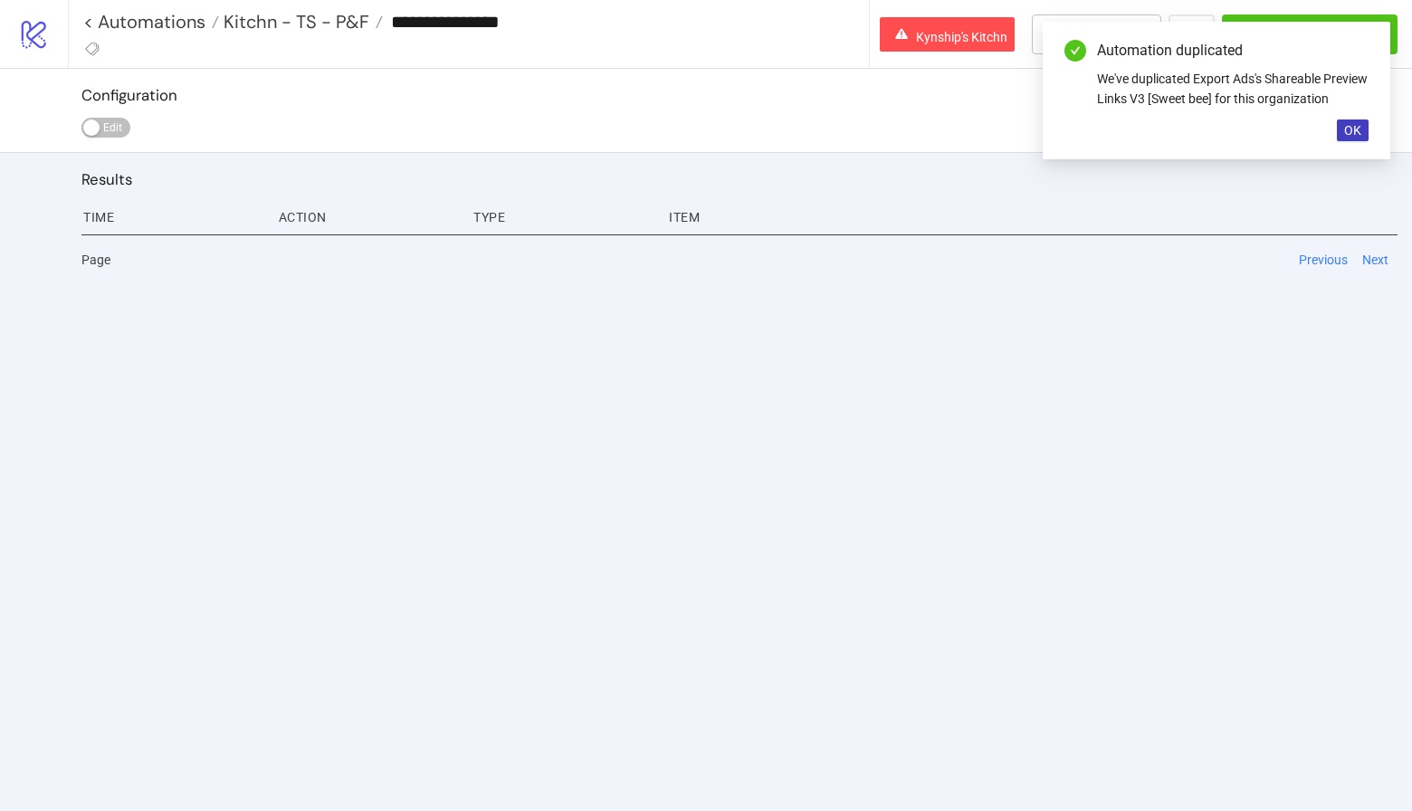
type input "**********"
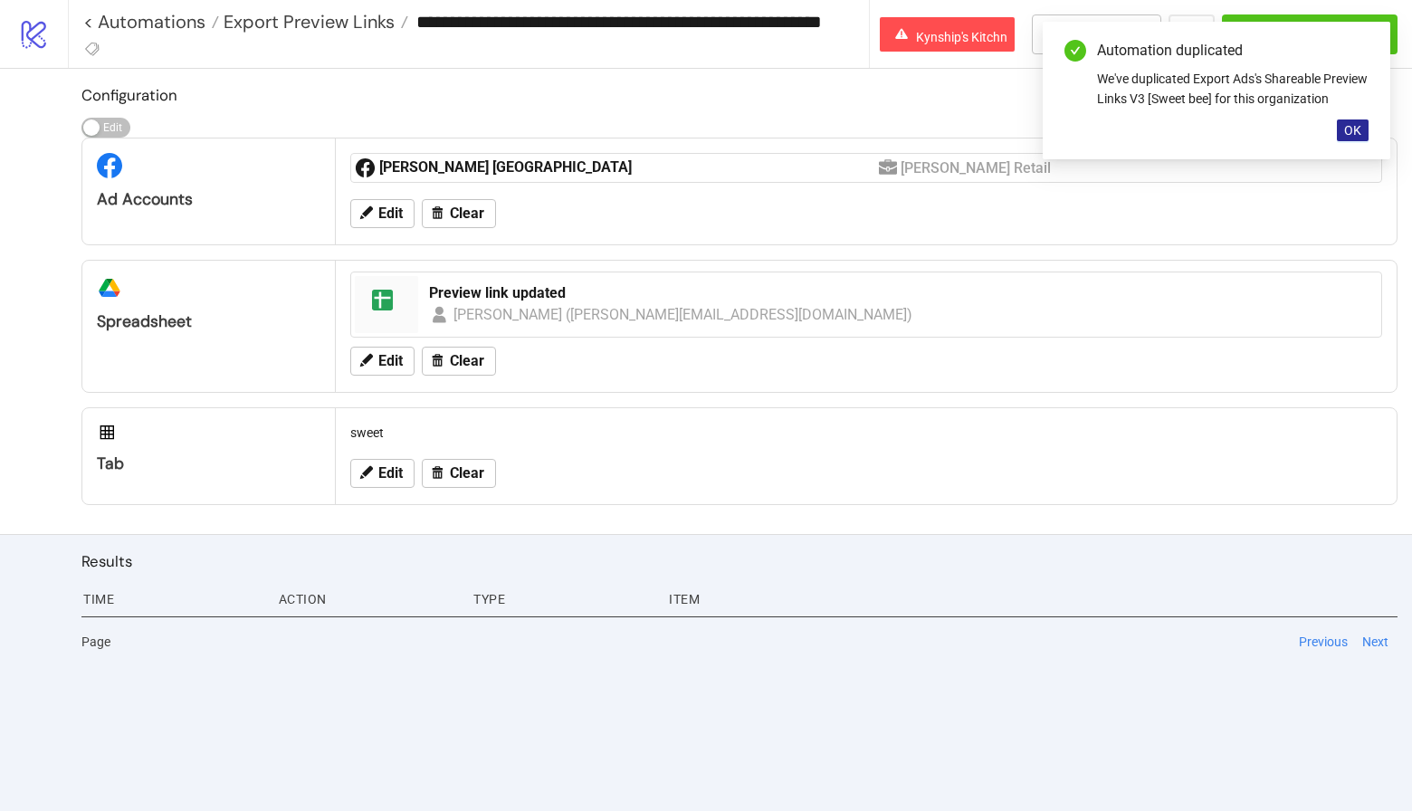
click at [1348, 138] on span "OK" at bounding box center [1353, 130] width 17 height 14
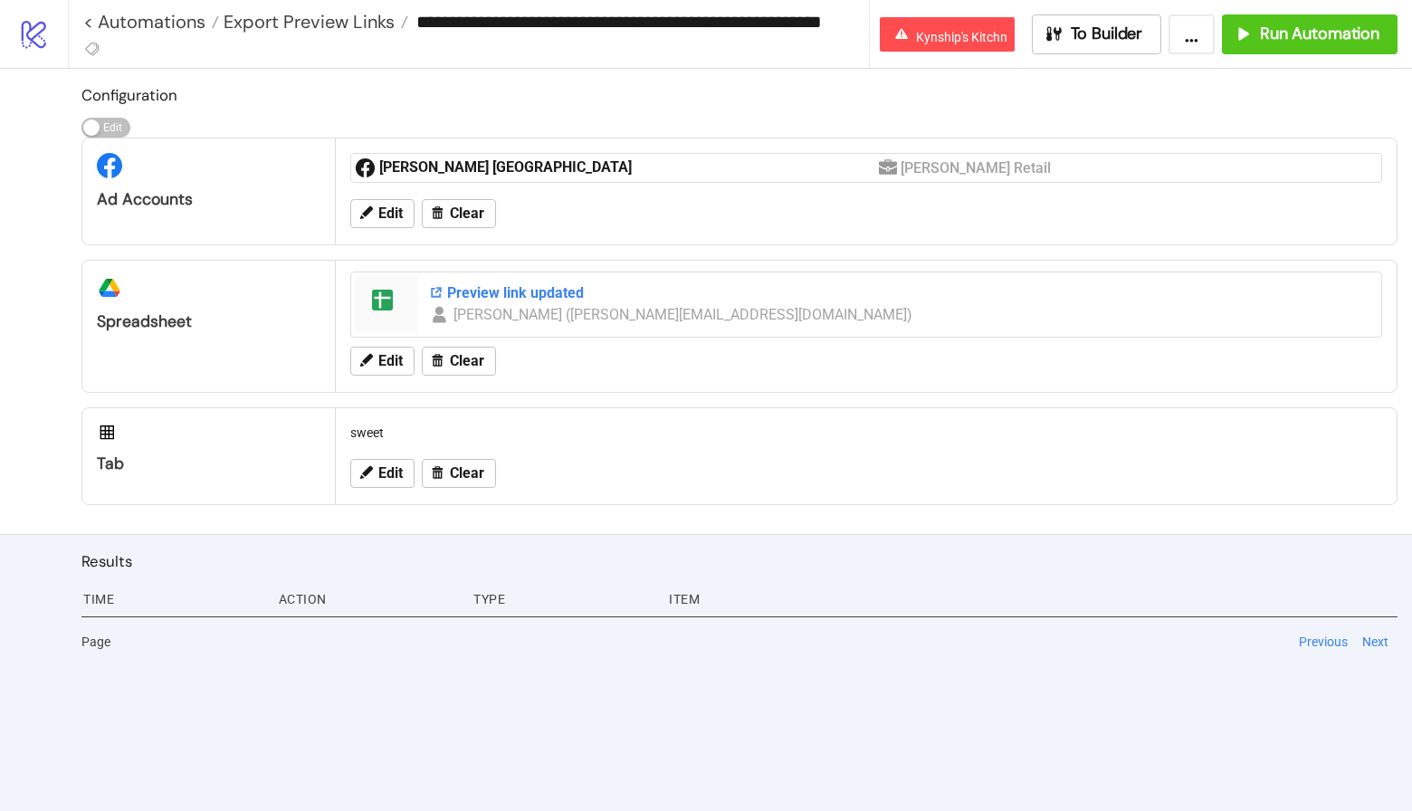
click at [491, 285] on div "Preview link updated" at bounding box center [900, 293] width 942 height 20
click at [384, 224] on button "Edit" at bounding box center [382, 213] width 64 height 29
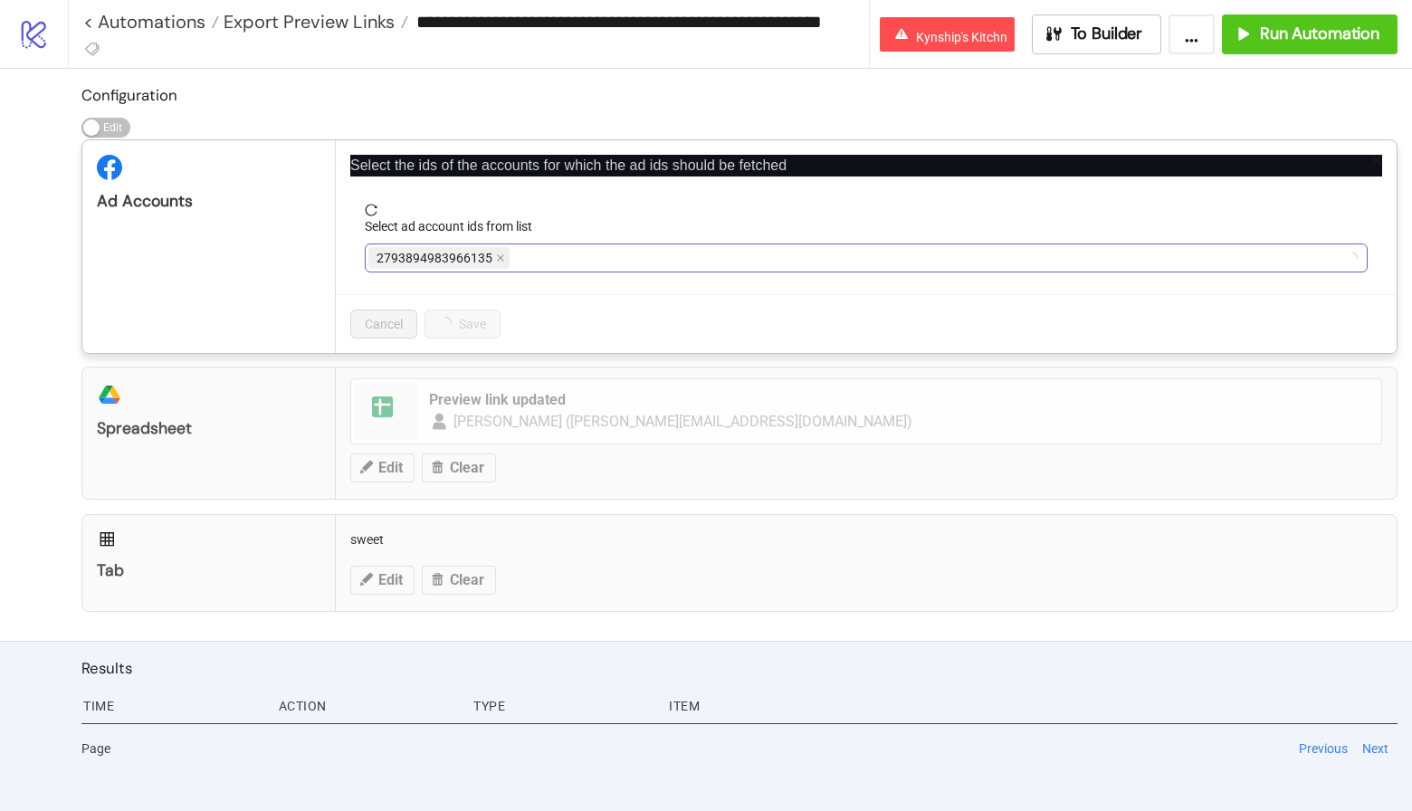
click at [425, 254] on span "2793894983966135" at bounding box center [435, 258] width 116 height 20
click at [459, 261] on span "Nava Rupa USA" at bounding box center [488, 258] width 222 height 20
click at [482, 258] on div "Nava Rupa USA" at bounding box center [494, 257] width 251 height 25
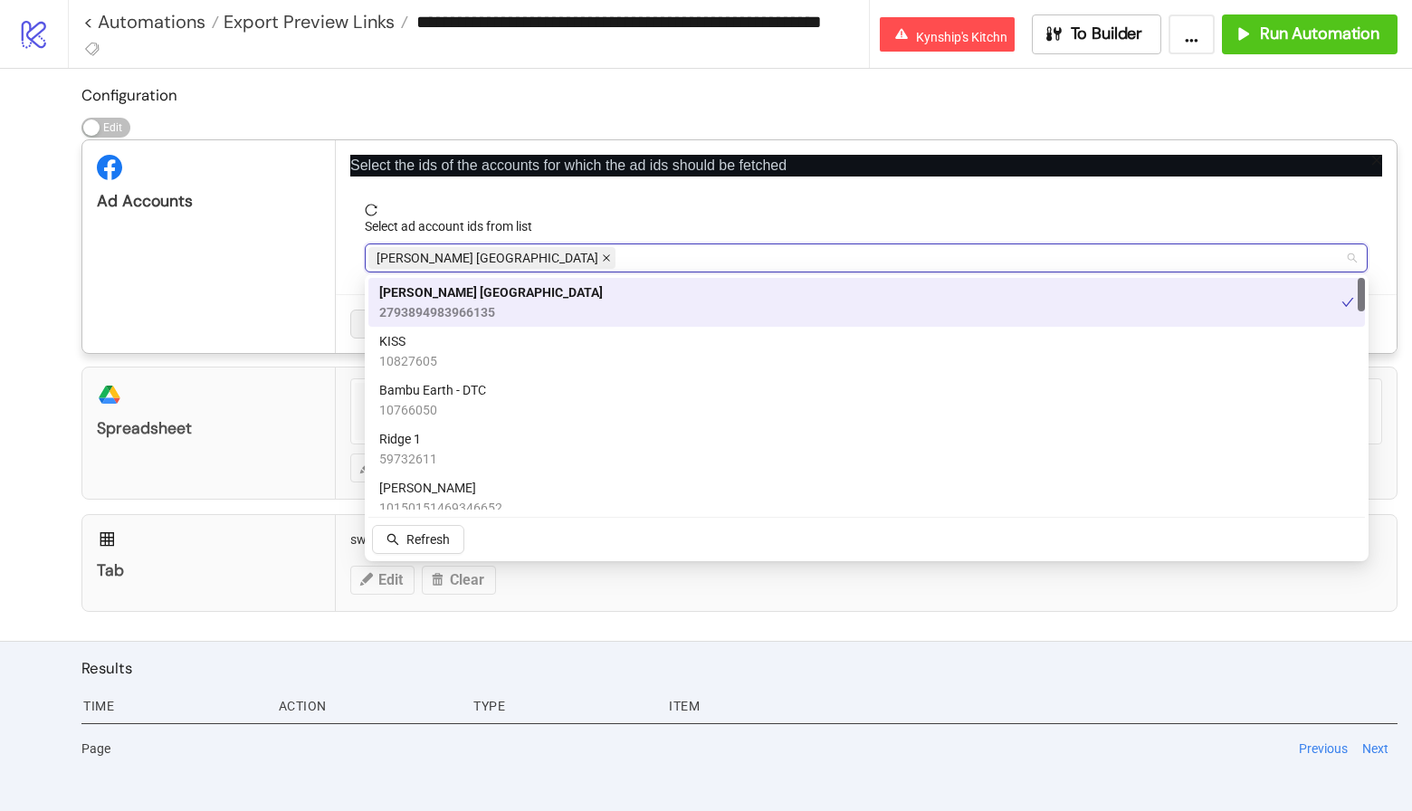
click at [602, 259] on icon "close" at bounding box center [606, 258] width 9 height 9
click at [474, 257] on div at bounding box center [857, 257] width 977 height 25
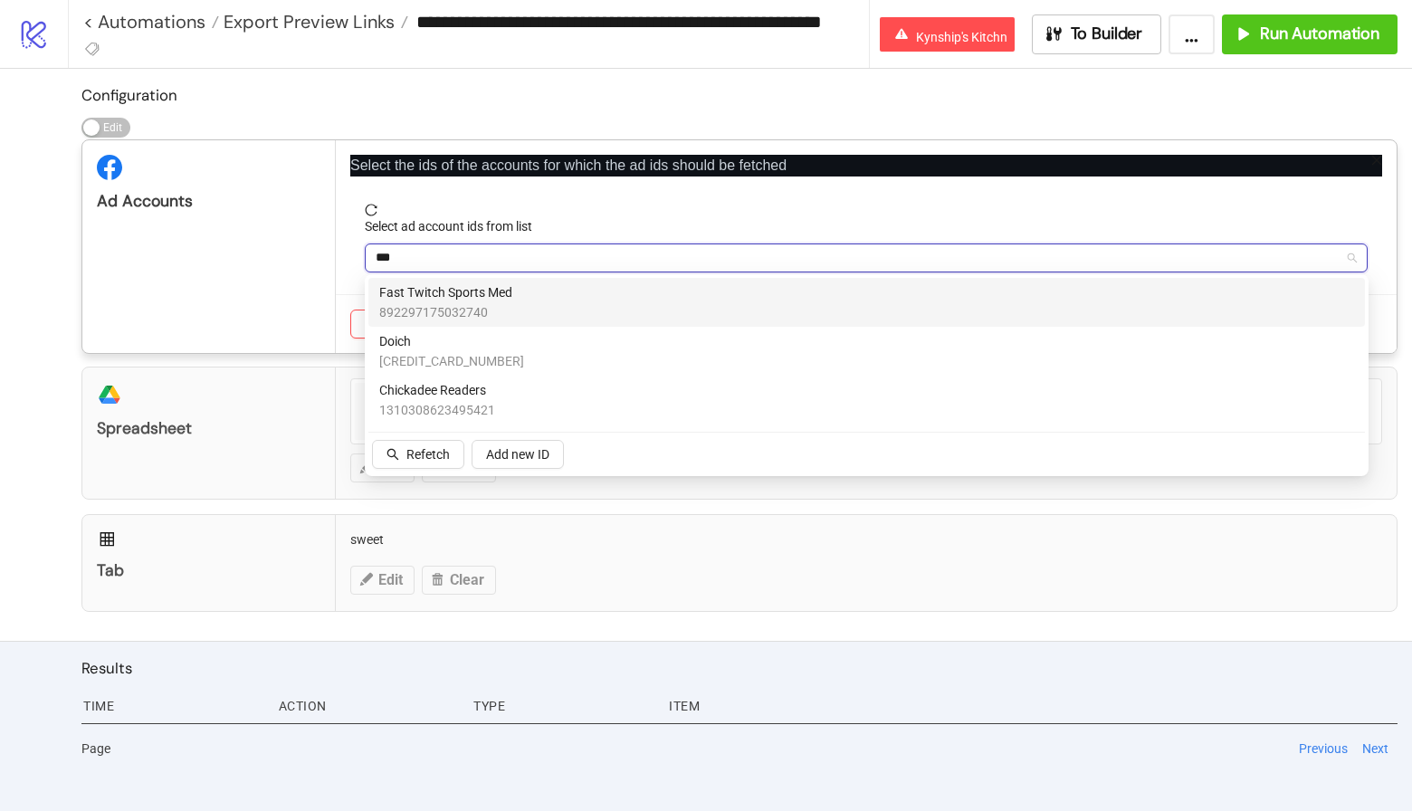
type input "****"
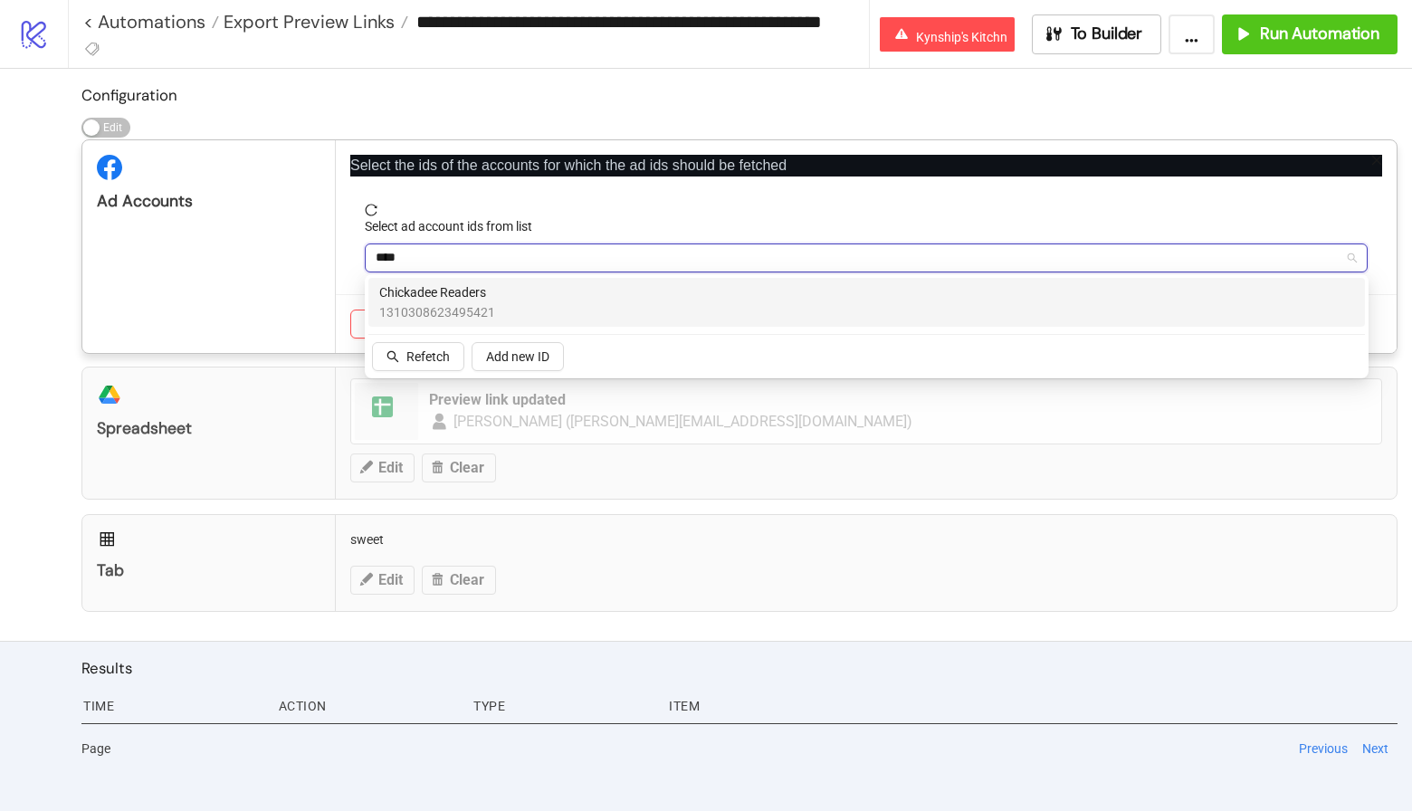
click at [434, 300] on span "Chickadee Readers" at bounding box center [437, 292] width 116 height 20
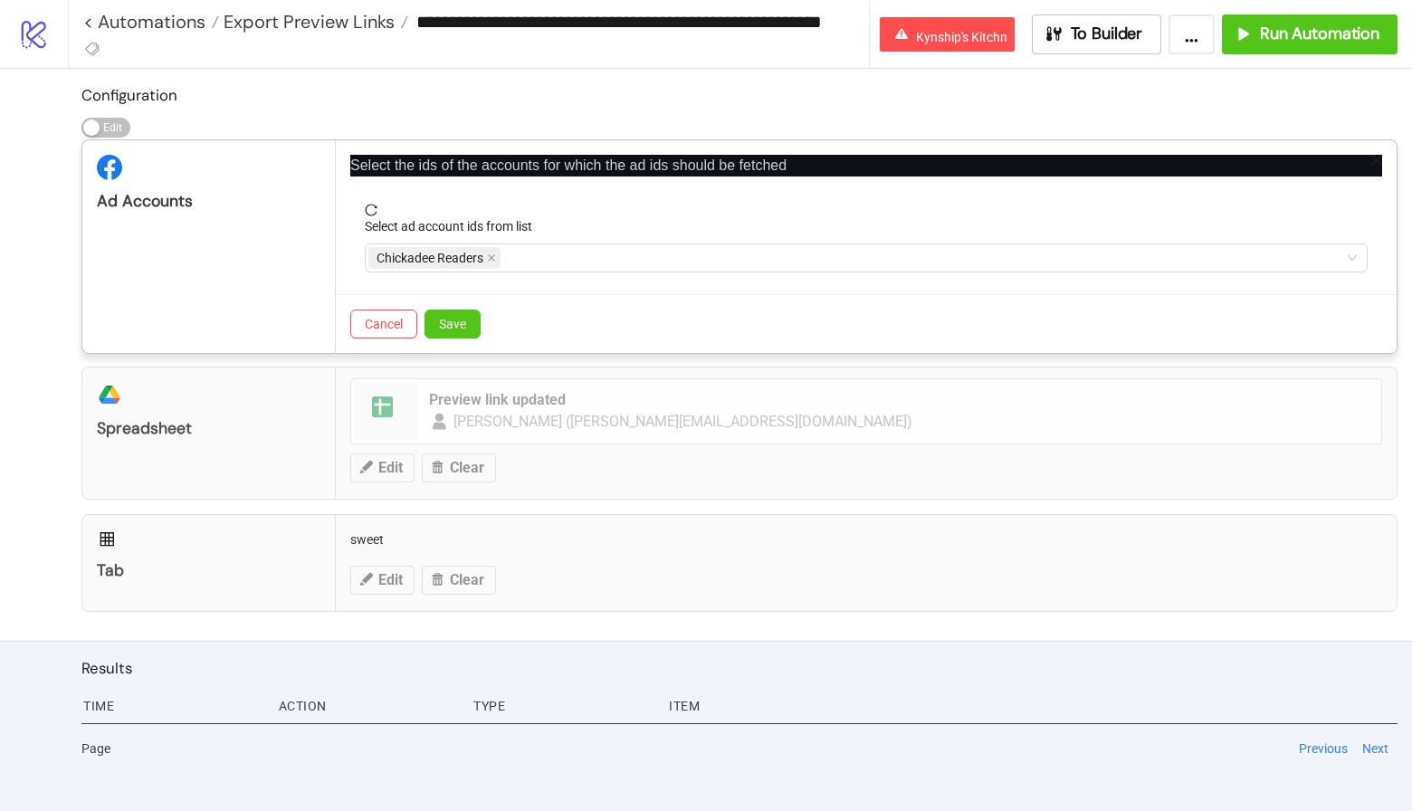
click at [232, 261] on div "Ad Accounts" at bounding box center [209, 246] width 254 height 213
click at [469, 312] on button "Save" at bounding box center [453, 324] width 56 height 29
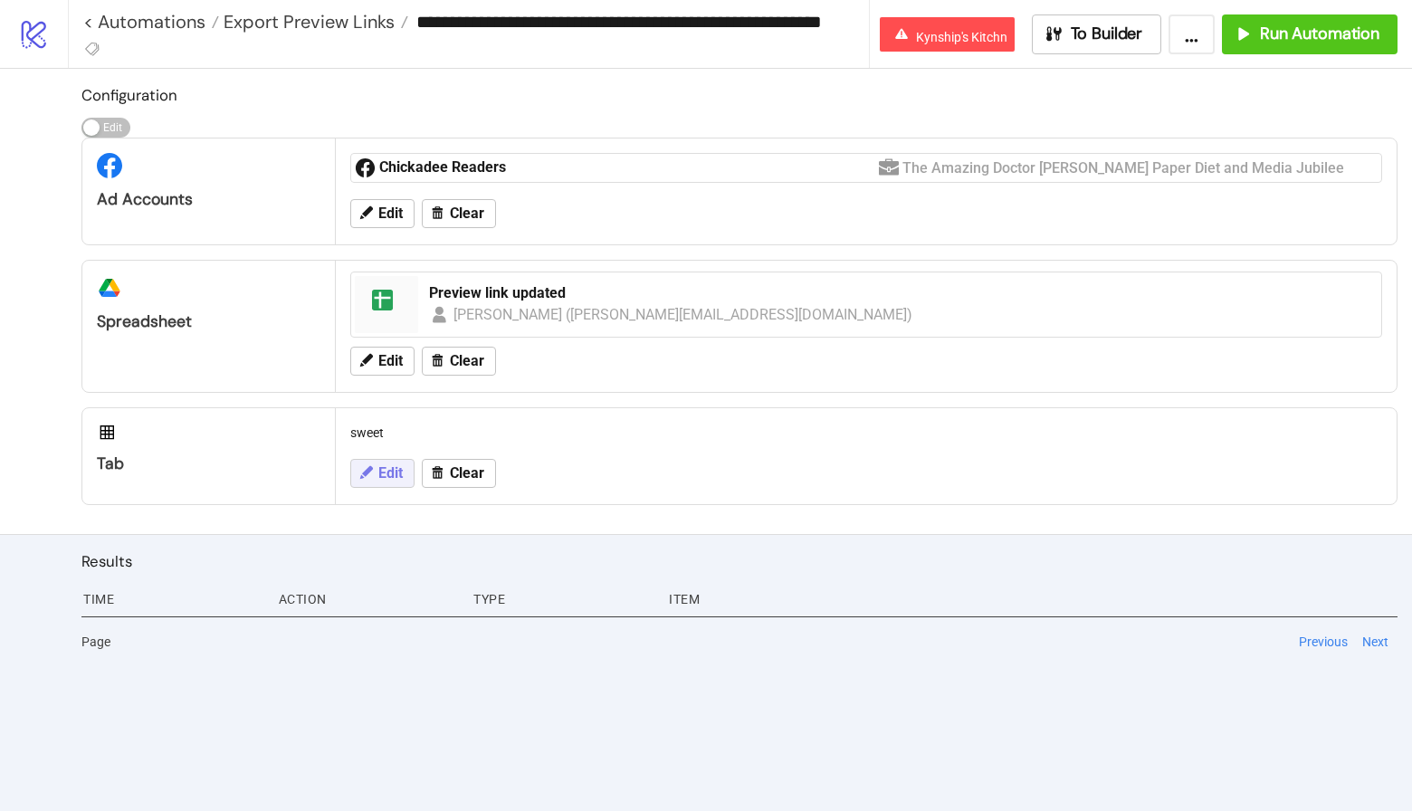
click at [385, 465] on span "Edit" at bounding box center [390, 473] width 24 height 16
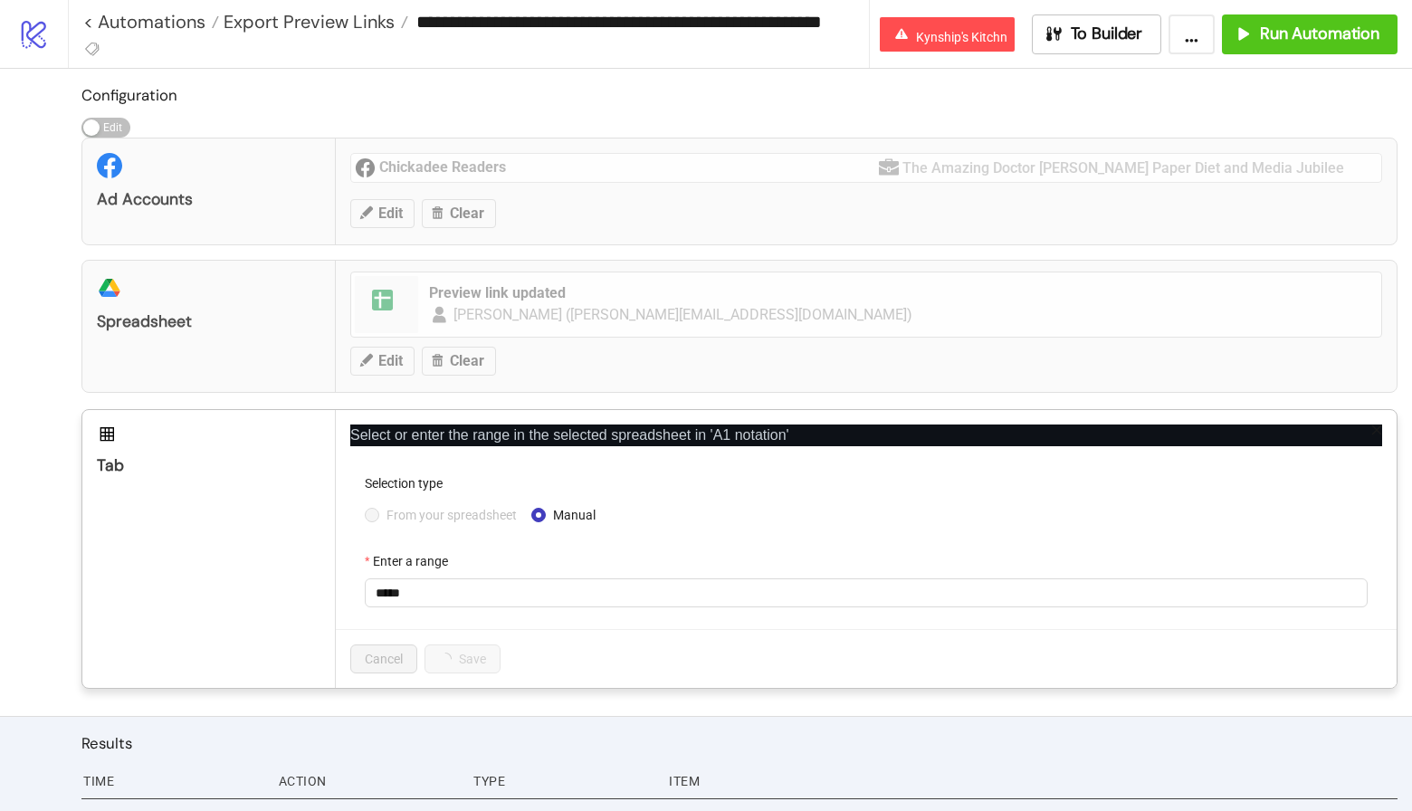
click at [388, 533] on form "Selection type From your spreadsheet Manual Enter a range *****" at bounding box center [866, 552] width 1032 height 156
click at [432, 584] on input "*****" at bounding box center [866, 593] width 1003 height 29
click at [454, 501] on div "From your spreadsheet Manual" at bounding box center [866, 515] width 1003 height 29
click at [452, 501] on div "From your spreadsheet Manual" at bounding box center [866, 515] width 1003 height 29
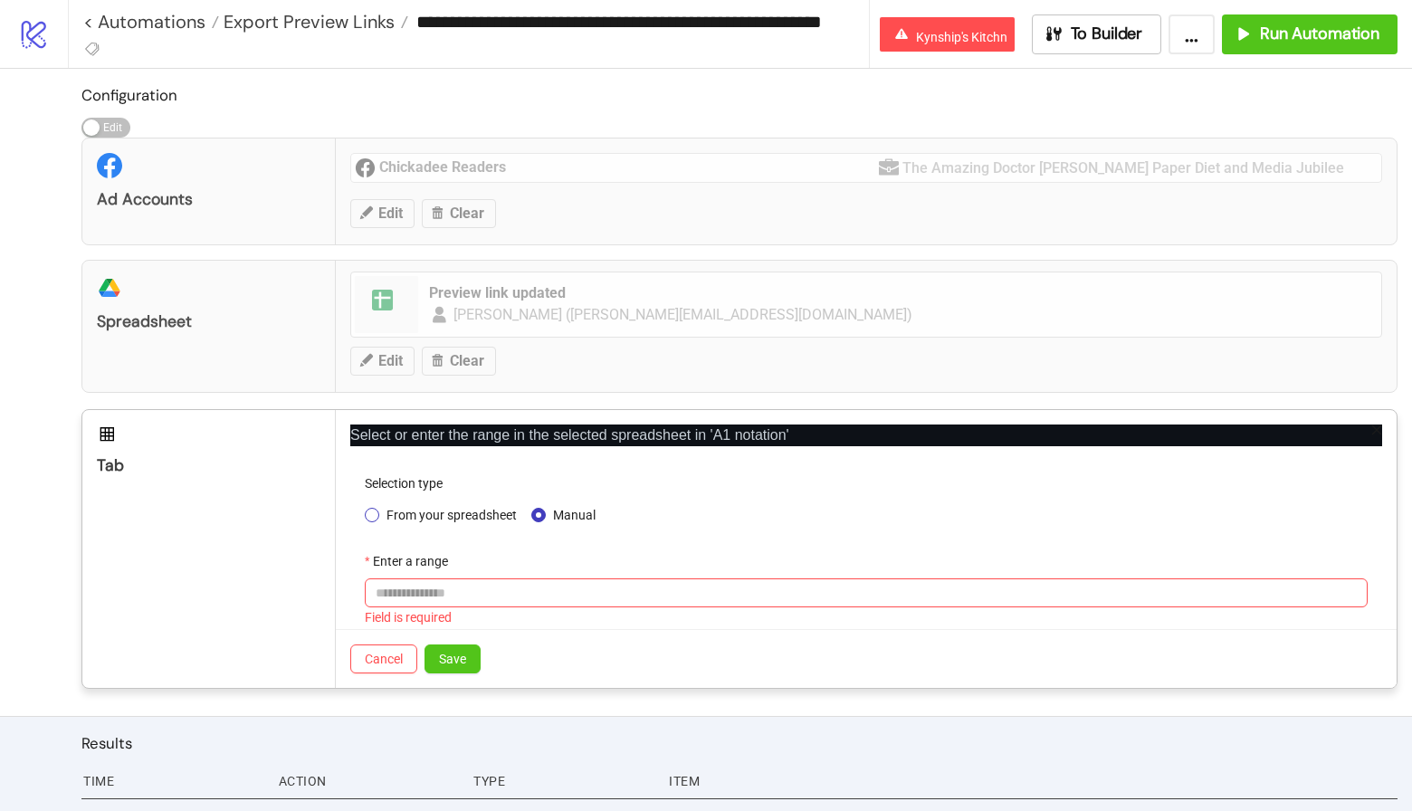
click at [452, 507] on span "From your spreadsheet" at bounding box center [451, 515] width 145 height 20
click at [411, 598] on span at bounding box center [866, 592] width 981 height 27
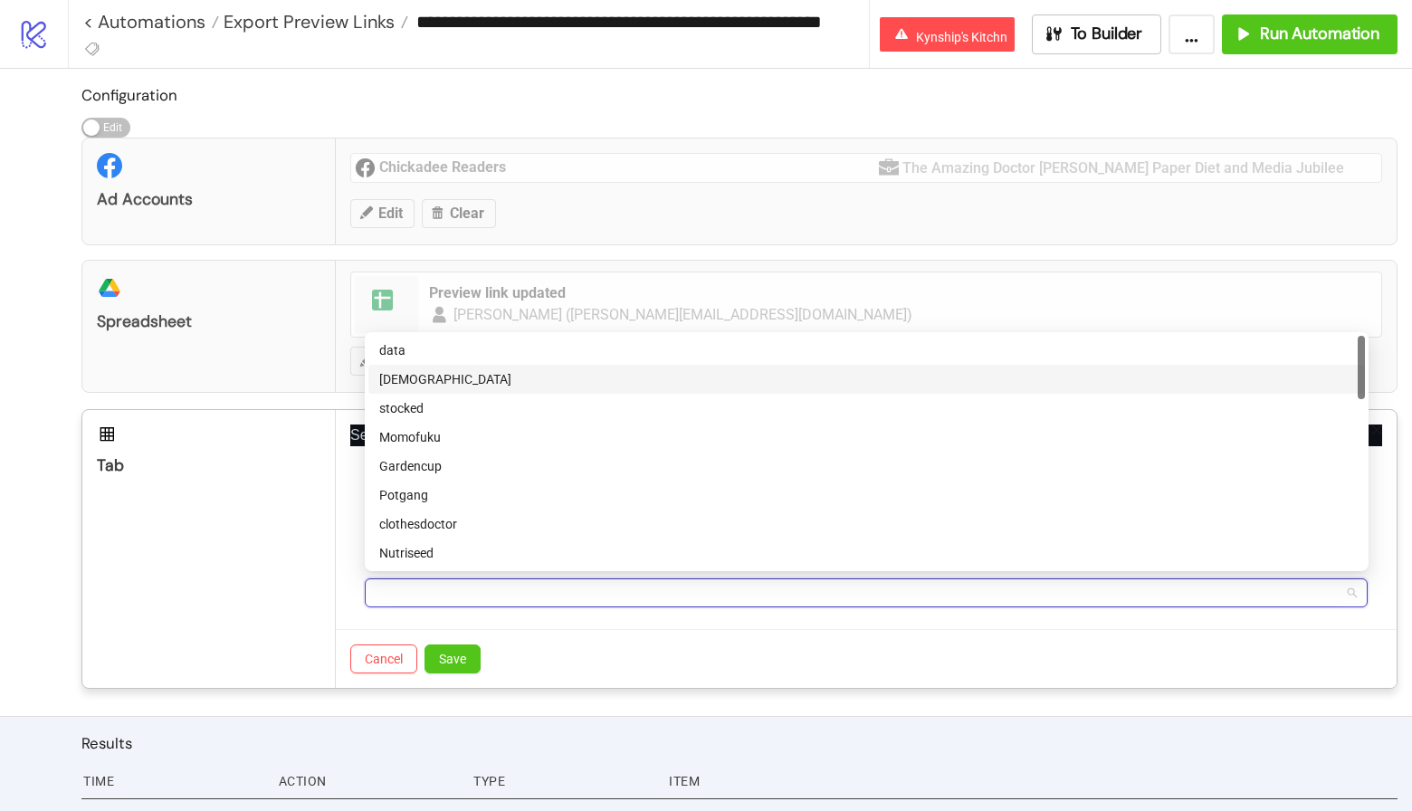
click at [394, 389] on div "chick" at bounding box center [867, 379] width 997 height 29
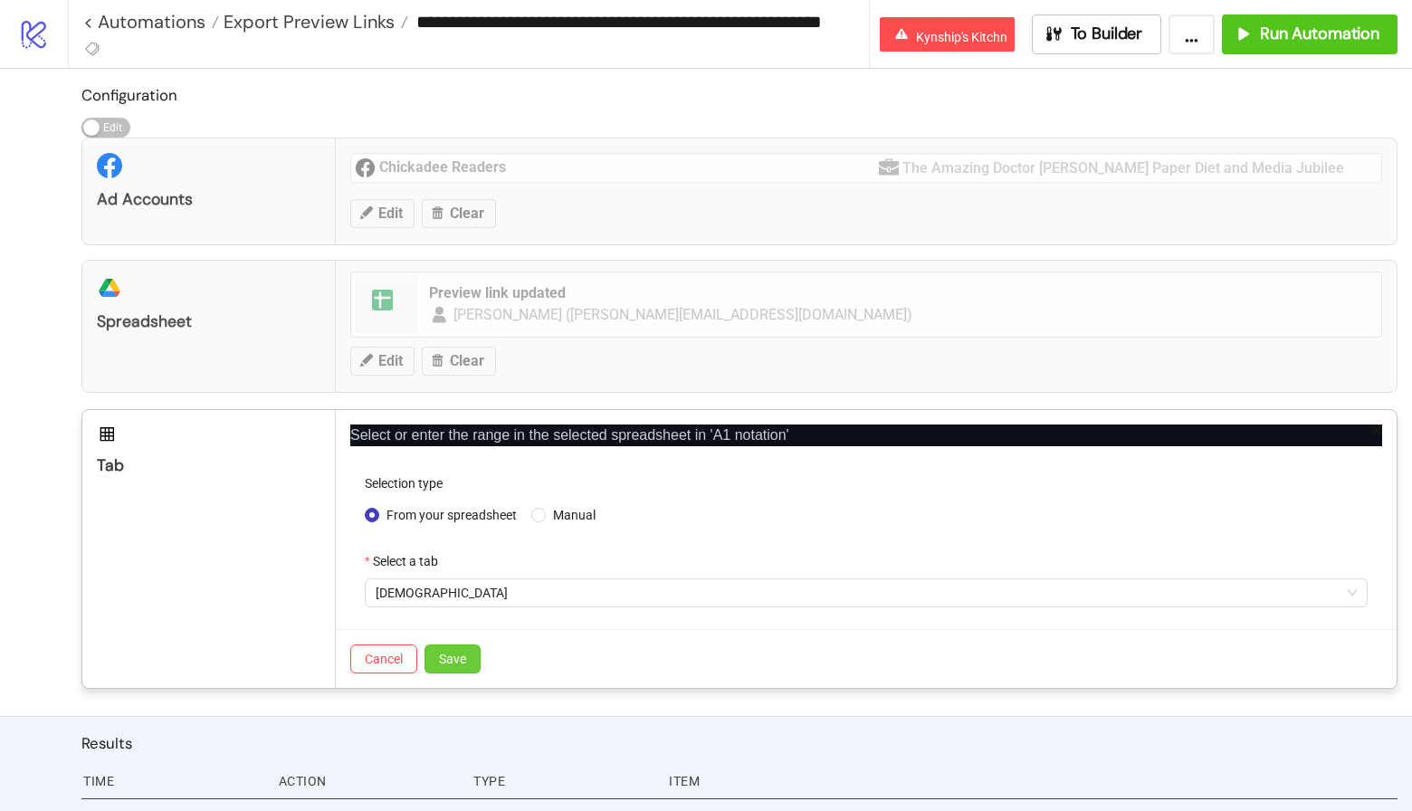
click at [452, 664] on button "Save" at bounding box center [453, 659] width 56 height 29
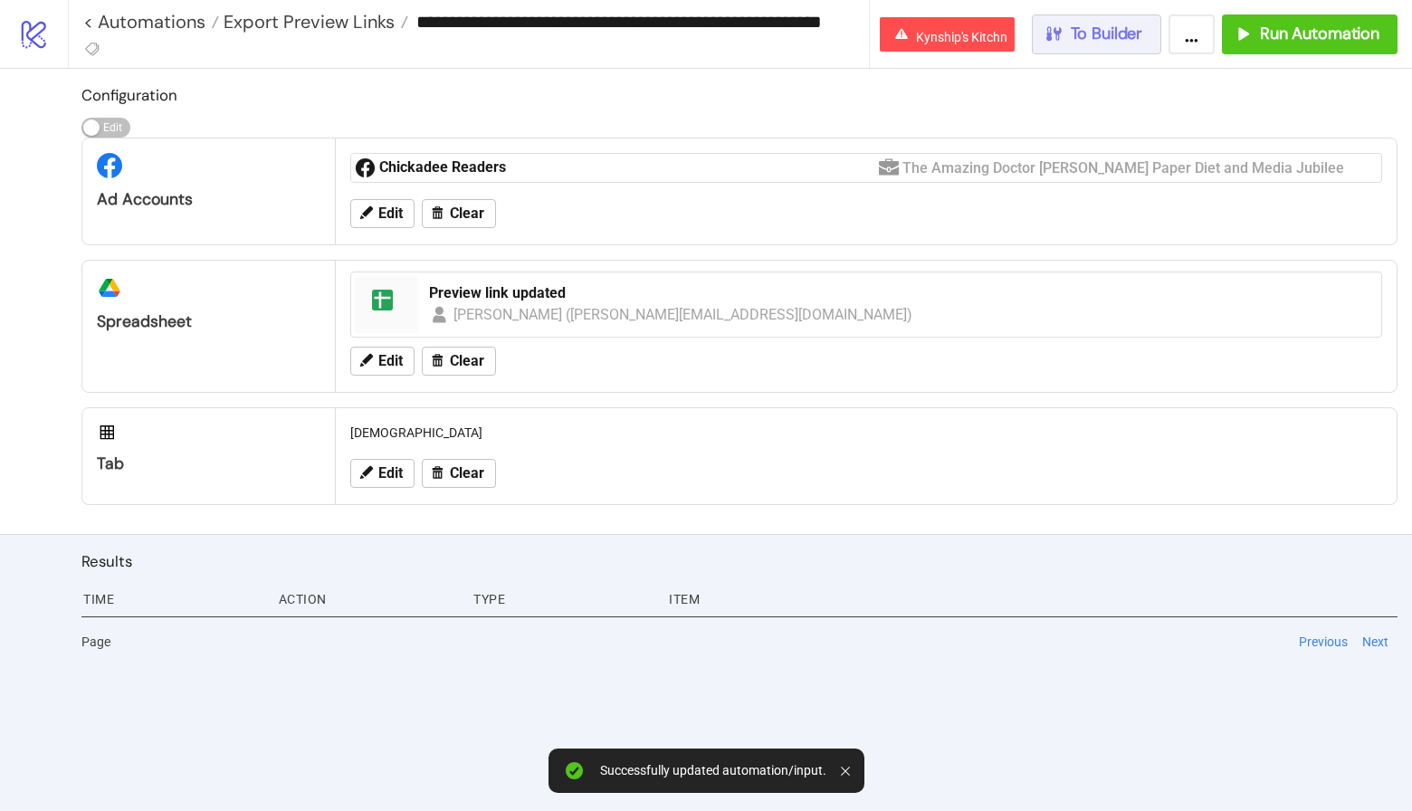
click at [1115, 39] on span "To Builder" at bounding box center [1107, 34] width 72 height 21
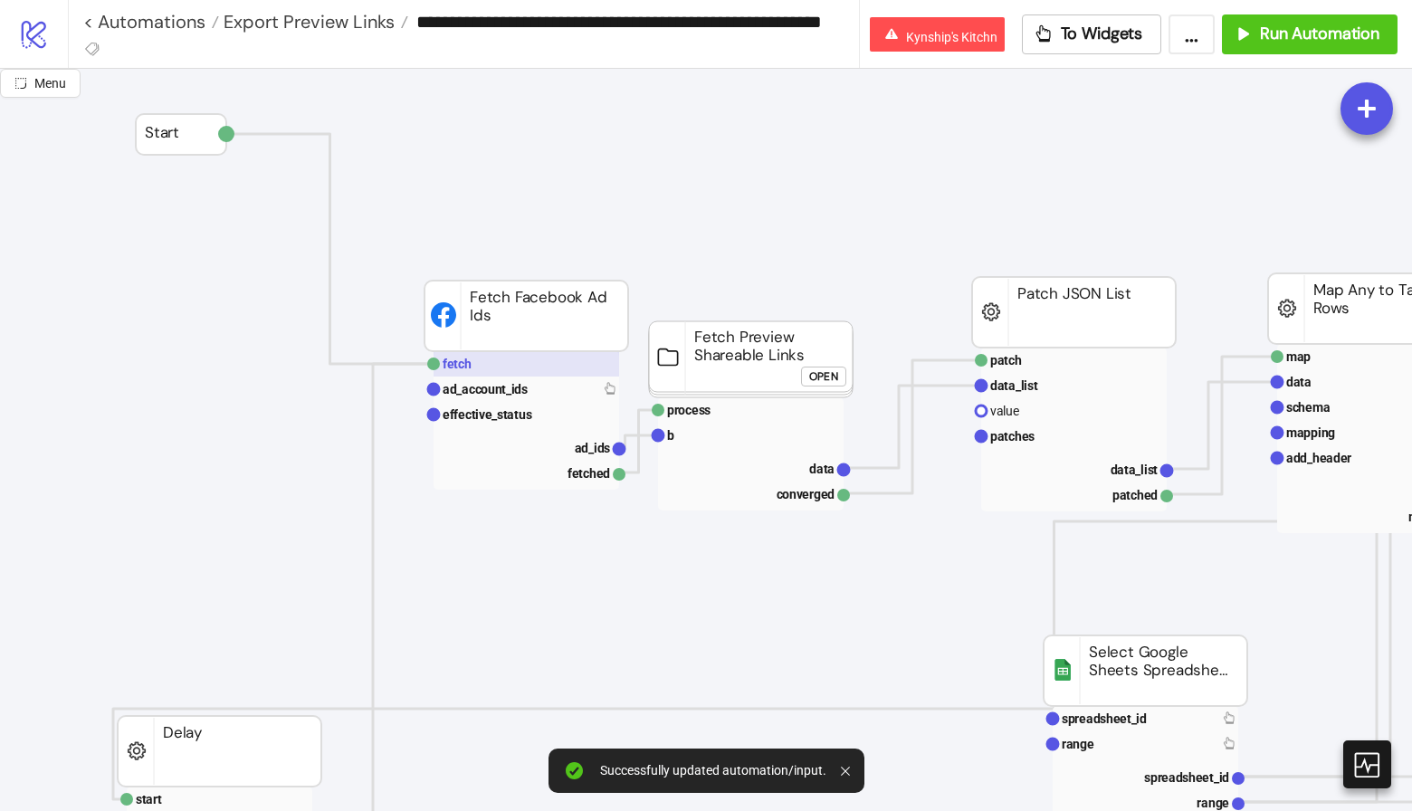
click at [475, 365] on rect at bounding box center [527, 363] width 186 height 25
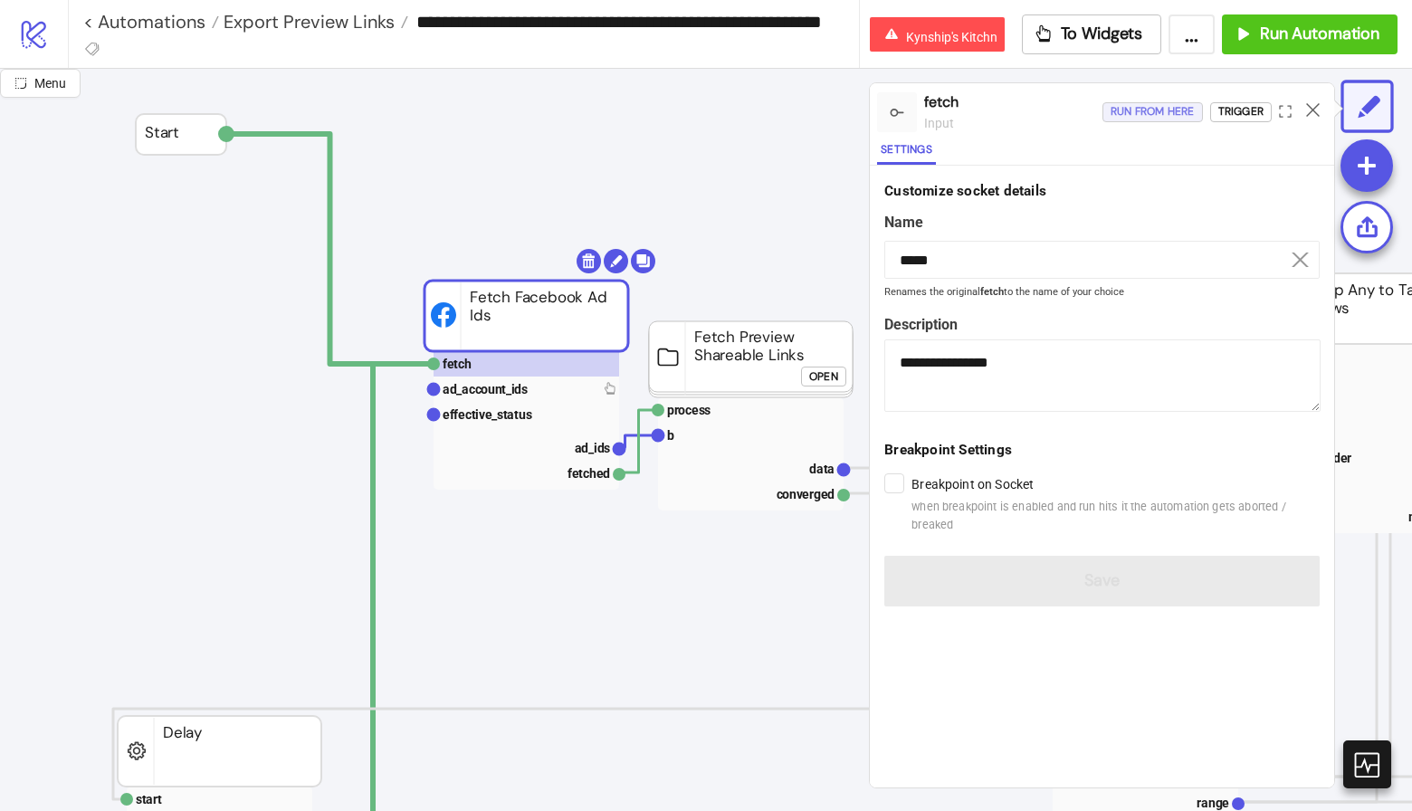
click at [1138, 114] on div "Run from here" at bounding box center [1153, 111] width 84 height 21
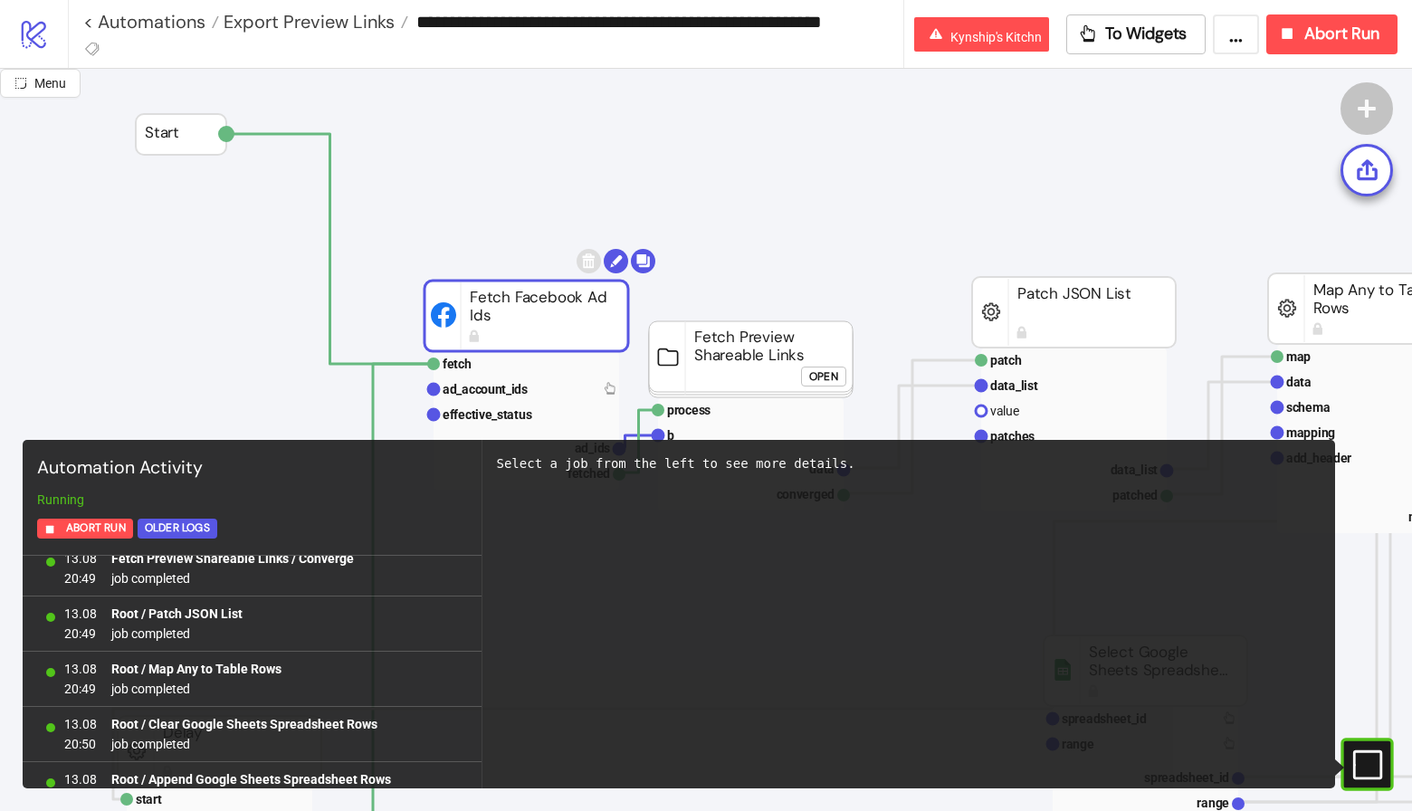
scroll to position [4377, 0]
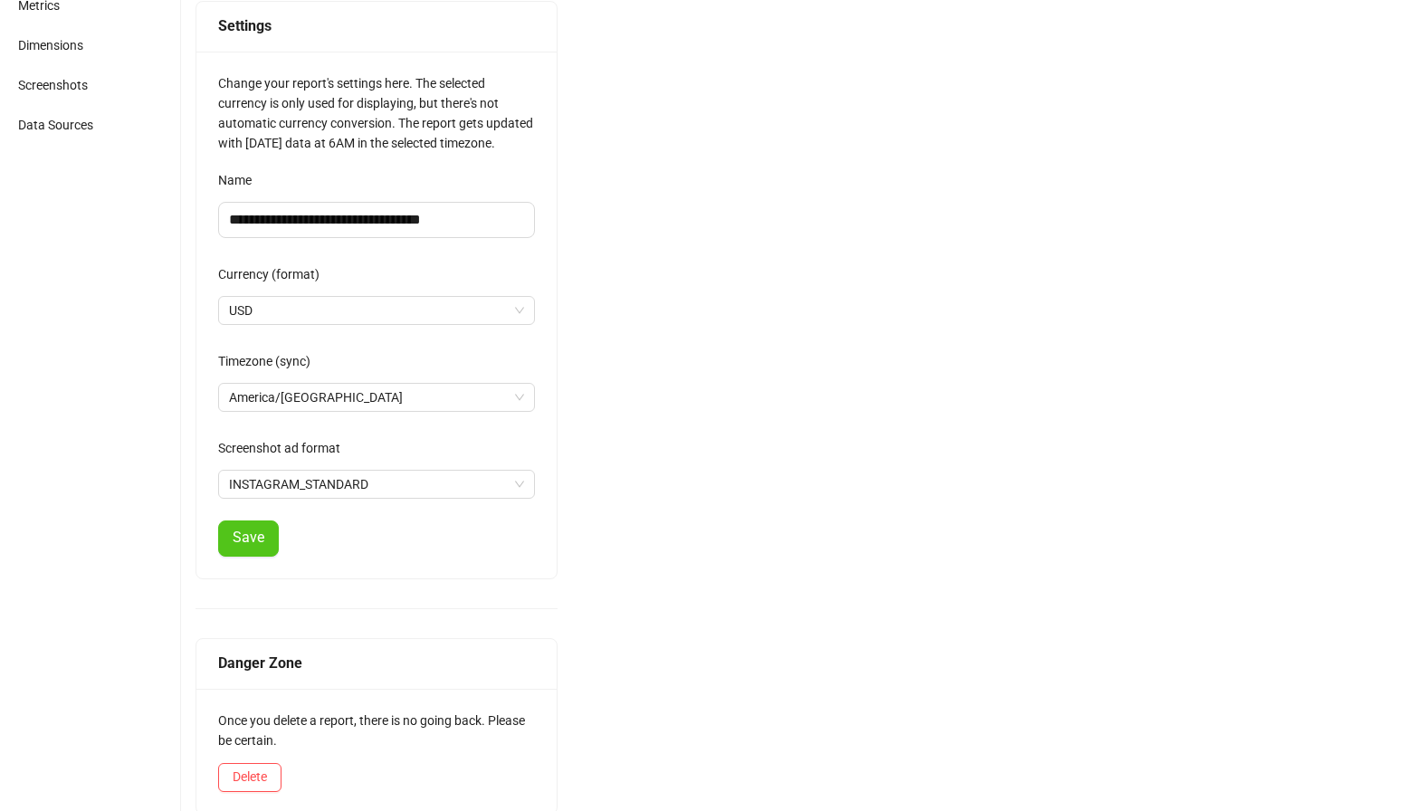
scroll to position [159, 0]
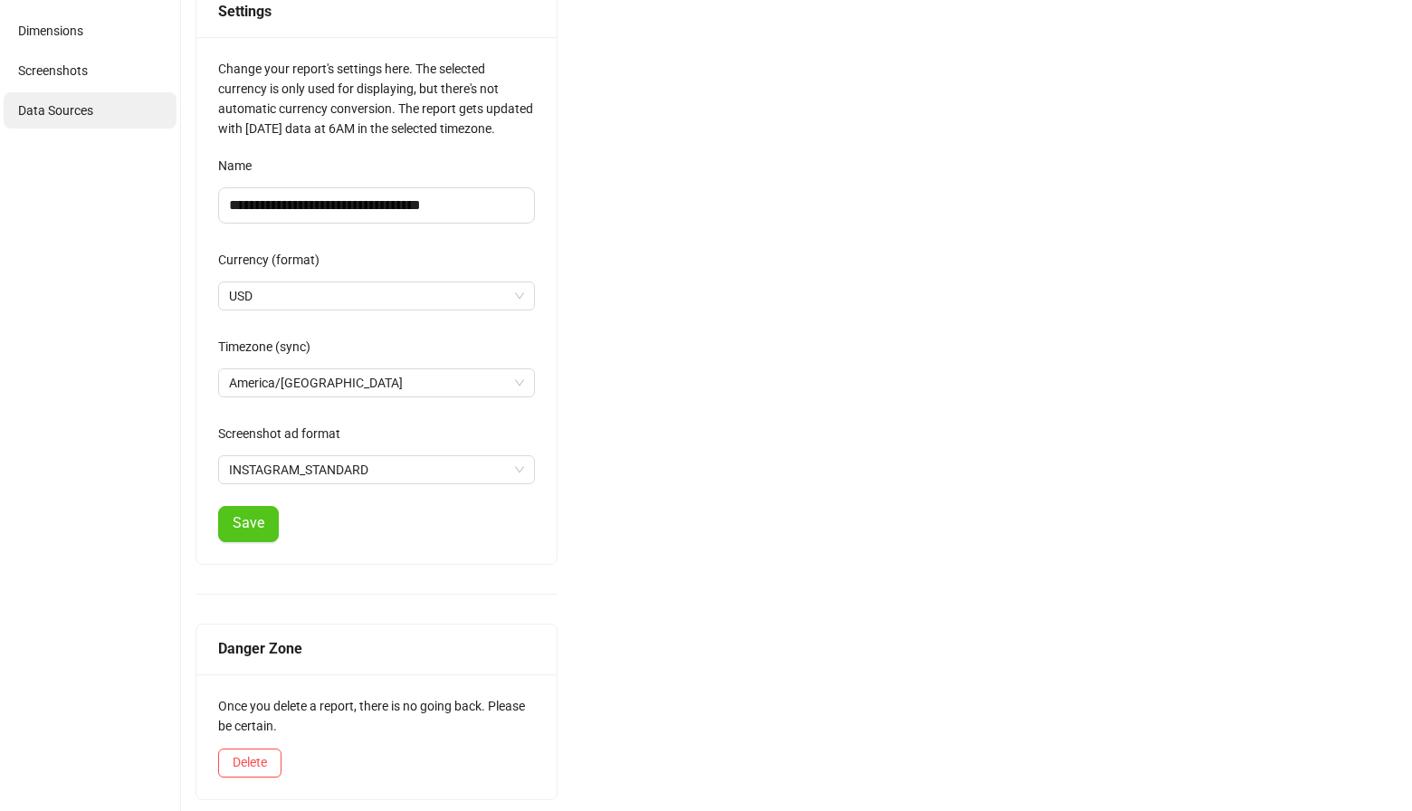
click at [69, 101] on li "Data Sources" at bounding box center [90, 110] width 173 height 36
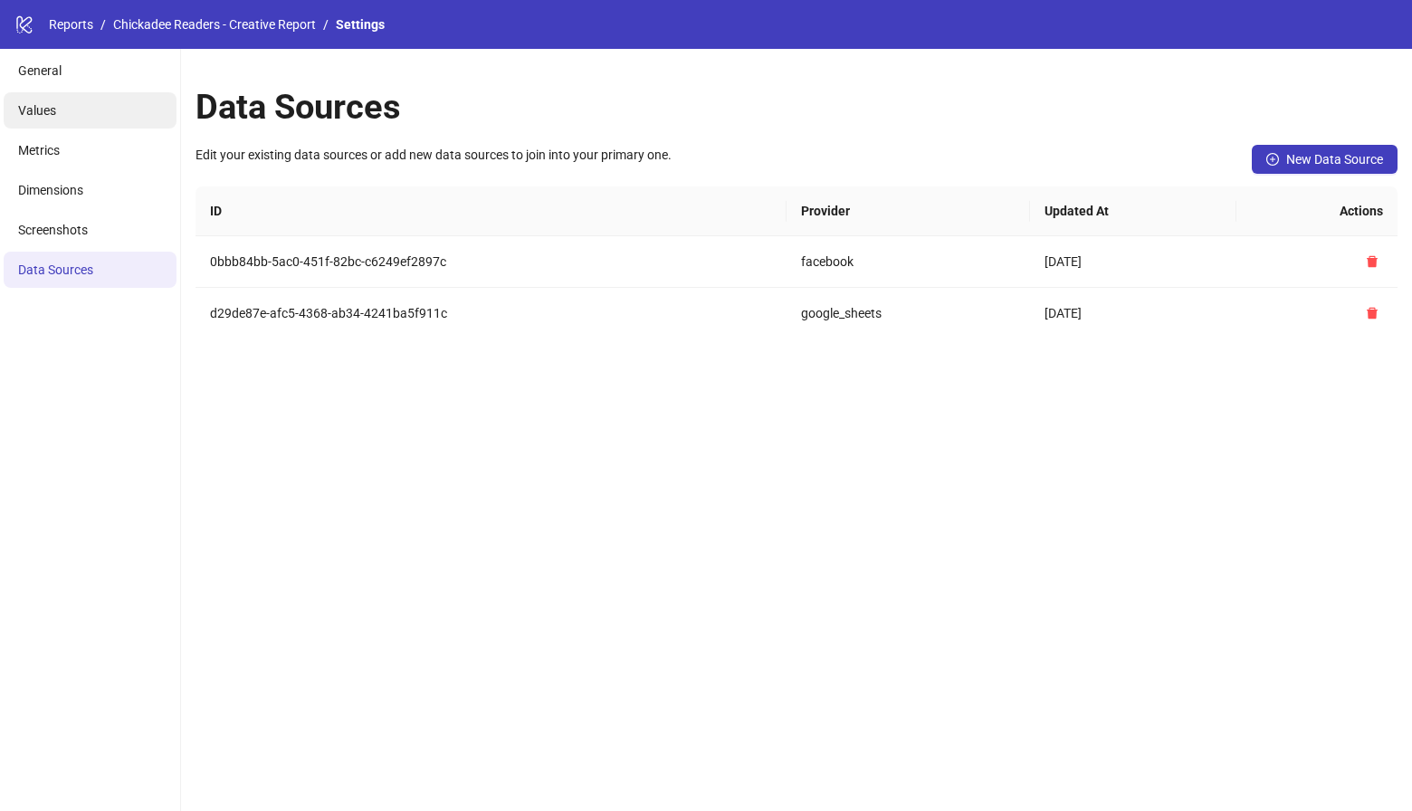
click at [67, 121] on li "Values" at bounding box center [90, 110] width 173 height 36
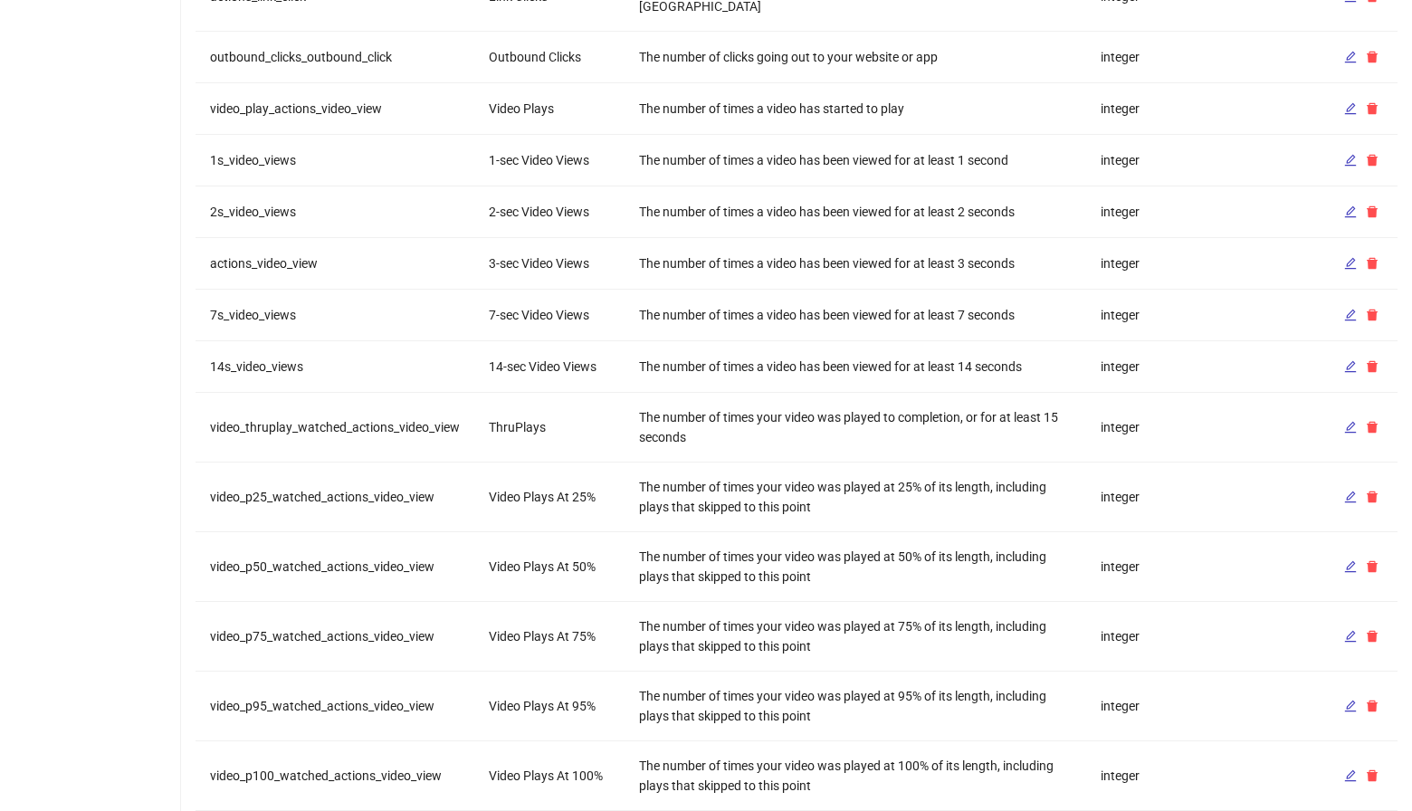
scroll to position [1569, 0]
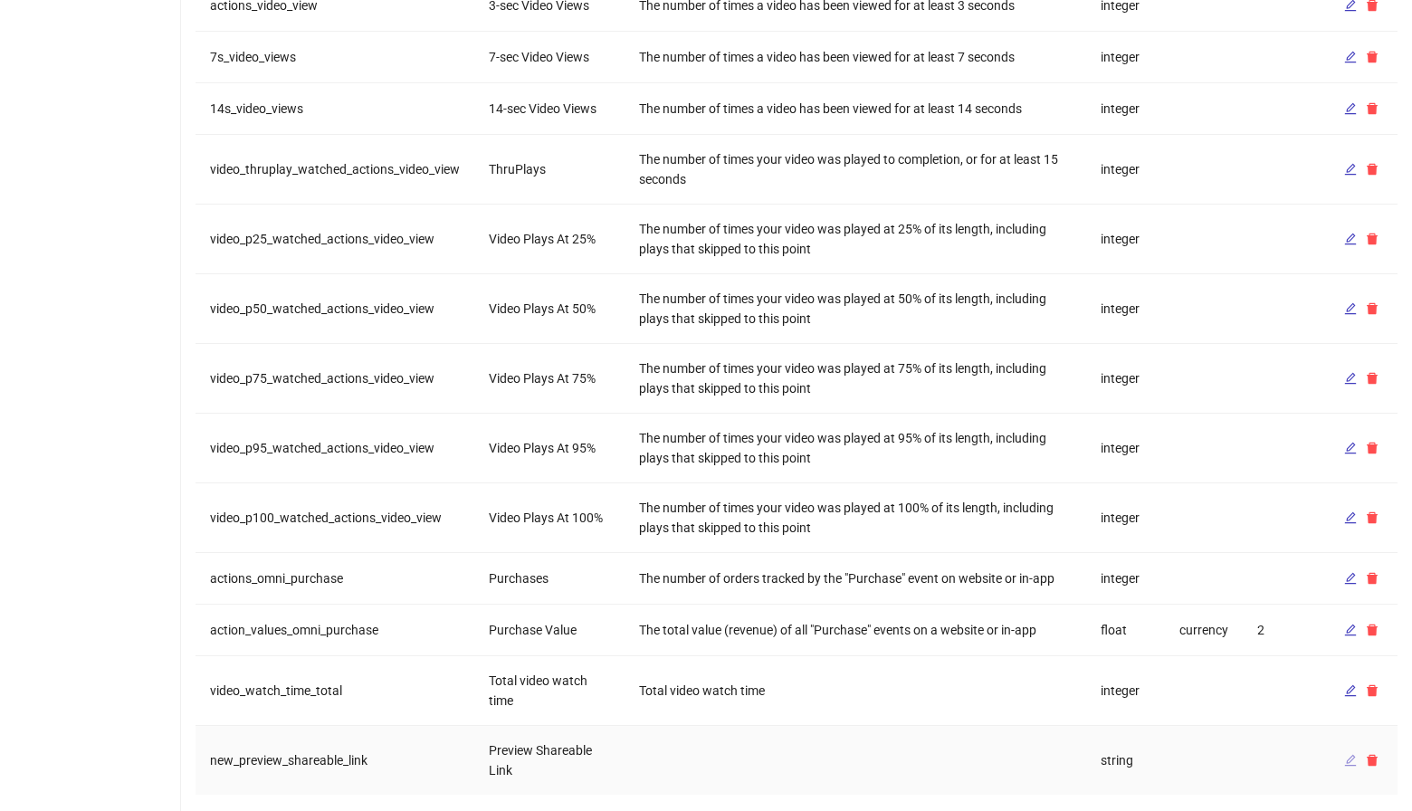
click at [1355, 754] on icon "edit" at bounding box center [1351, 760] width 13 height 13
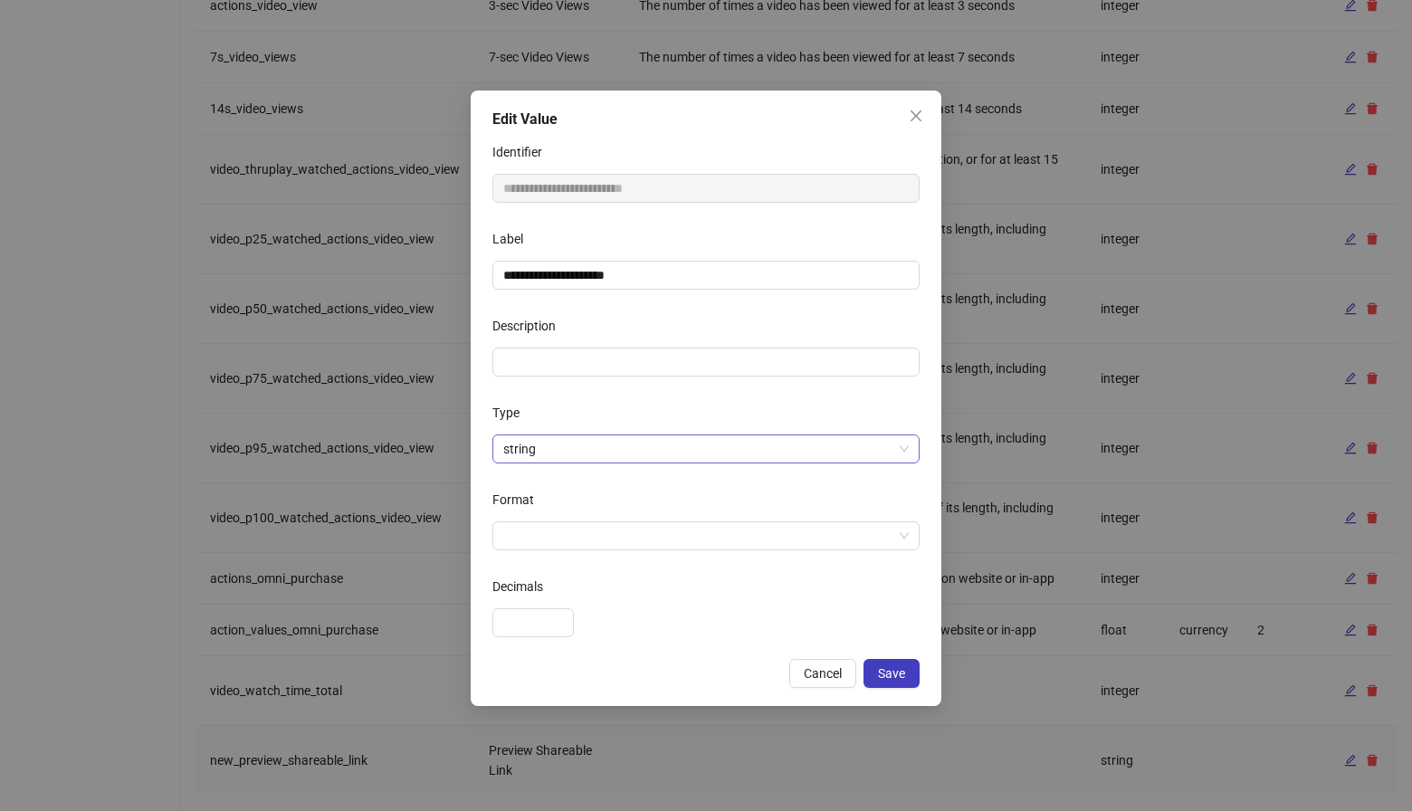
click at [646, 445] on span "string" at bounding box center [706, 449] width 406 height 27
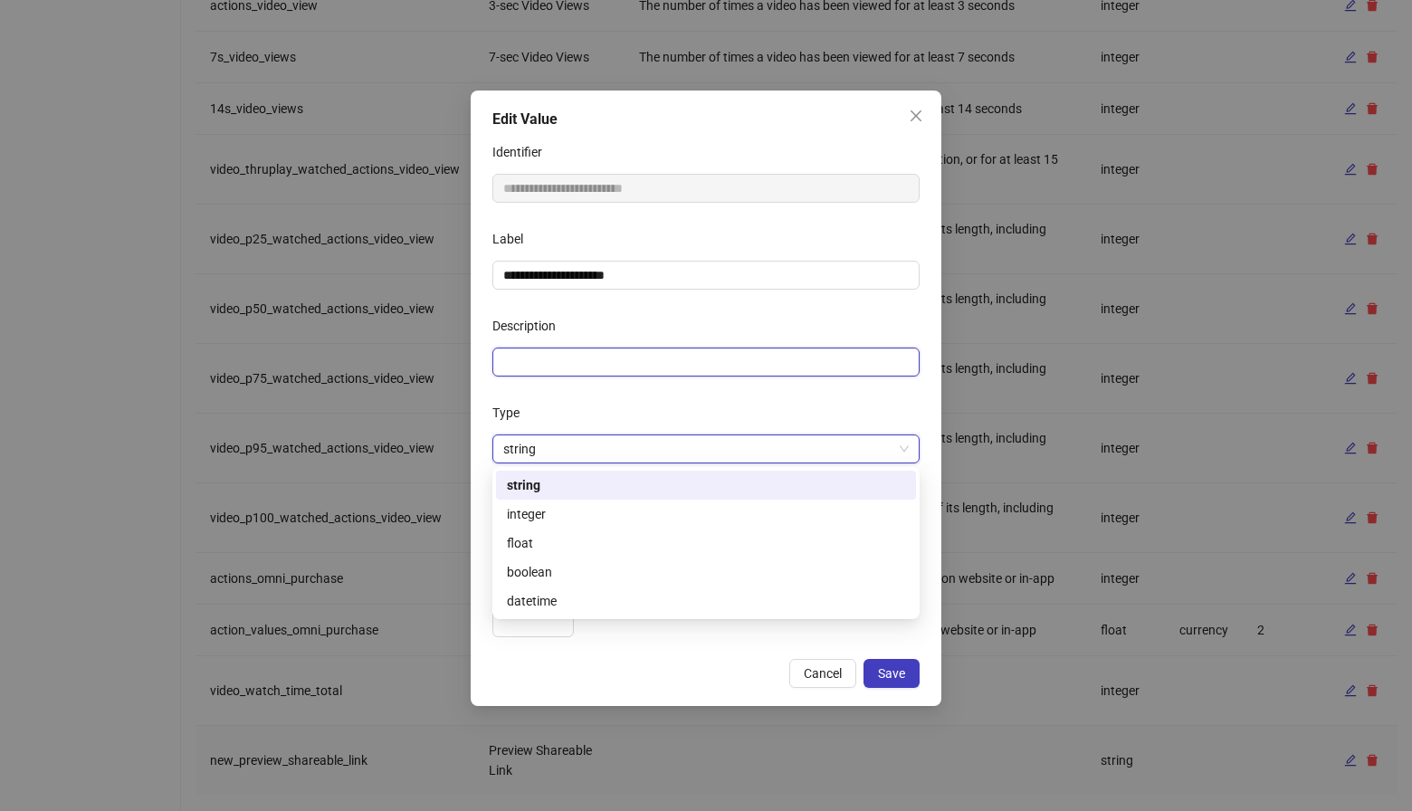
click at [620, 367] on input "Description" at bounding box center [706, 362] width 427 height 29
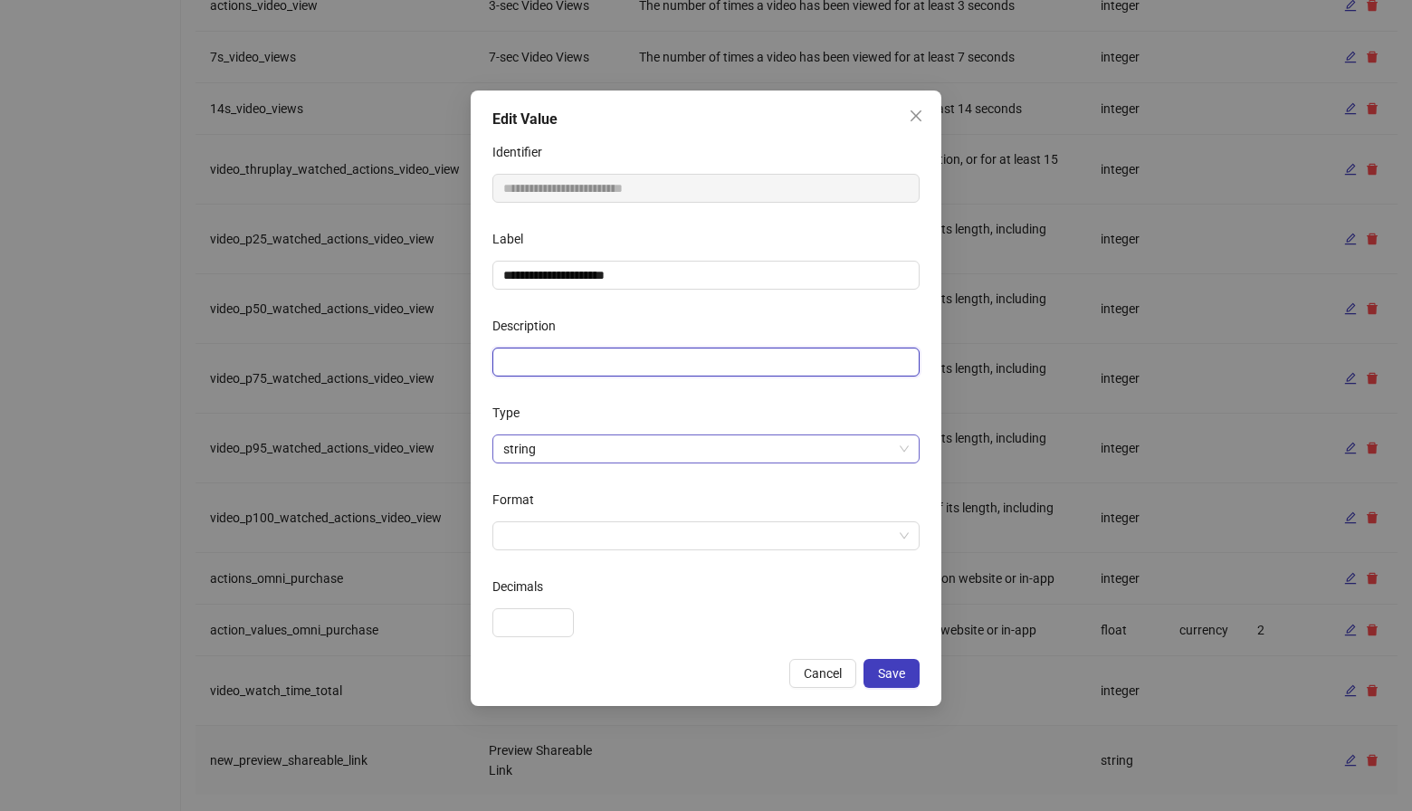
click at [534, 449] on span "string" at bounding box center [706, 449] width 406 height 27
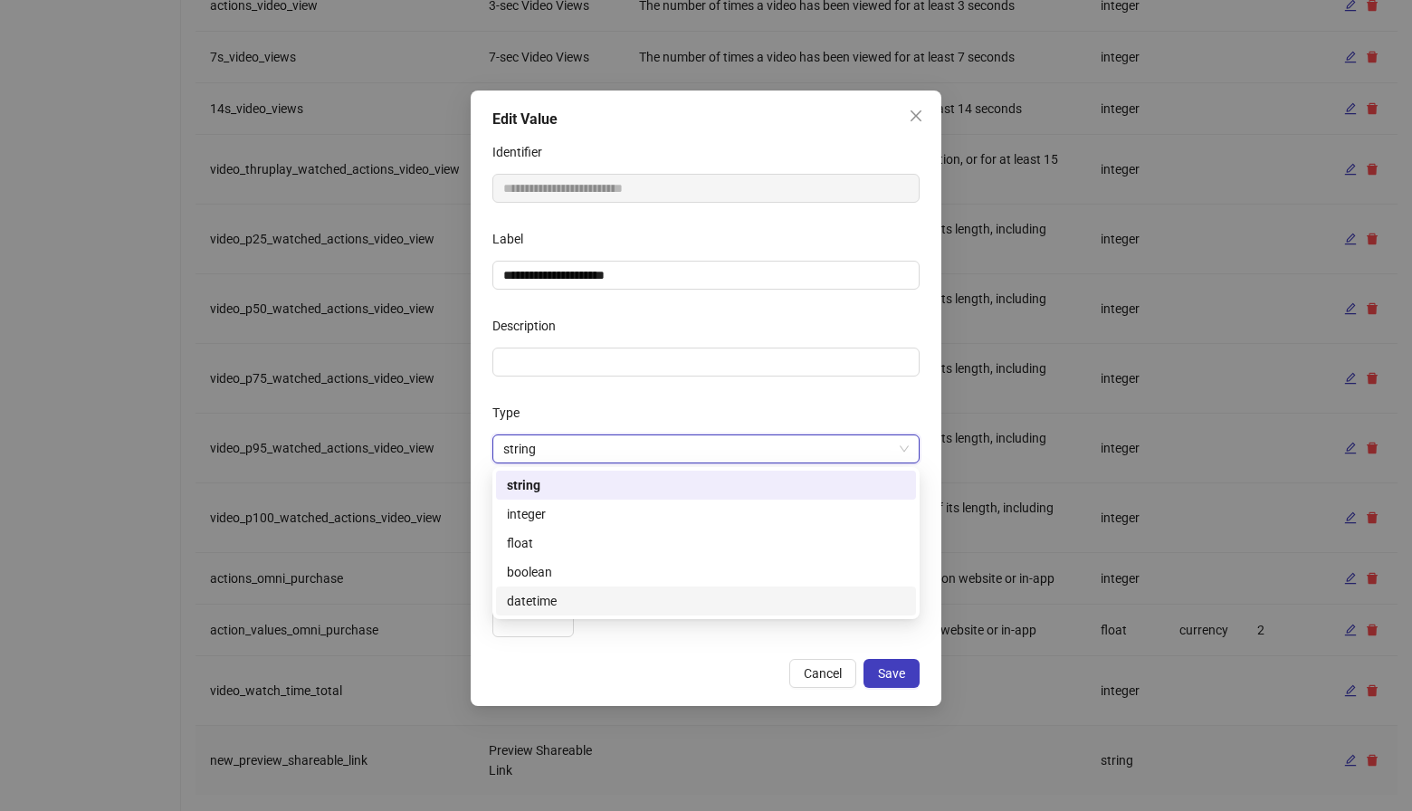
click at [611, 687] on div "Cancel Save" at bounding box center [706, 673] width 427 height 29
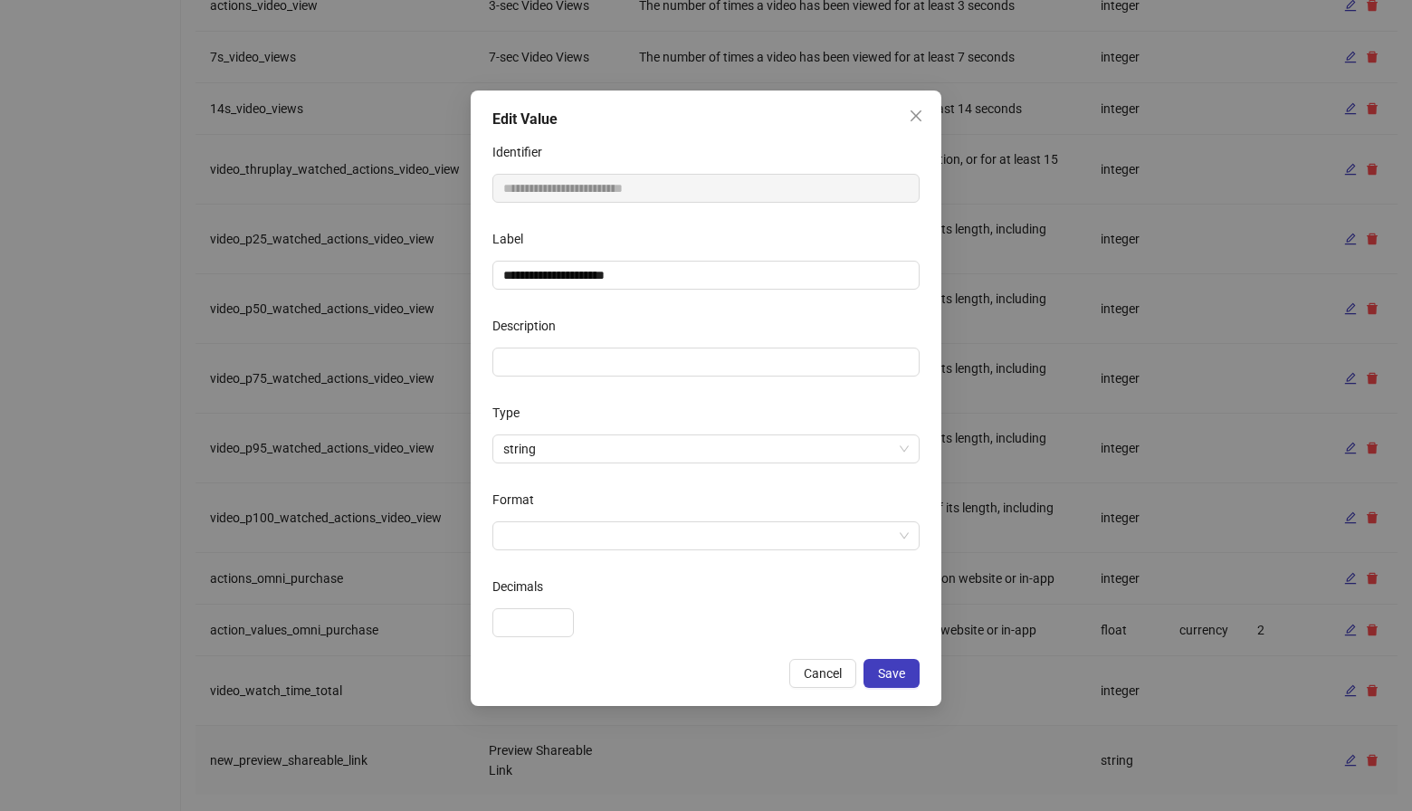
click at [567, 516] on div "Format" at bounding box center [706, 503] width 427 height 36
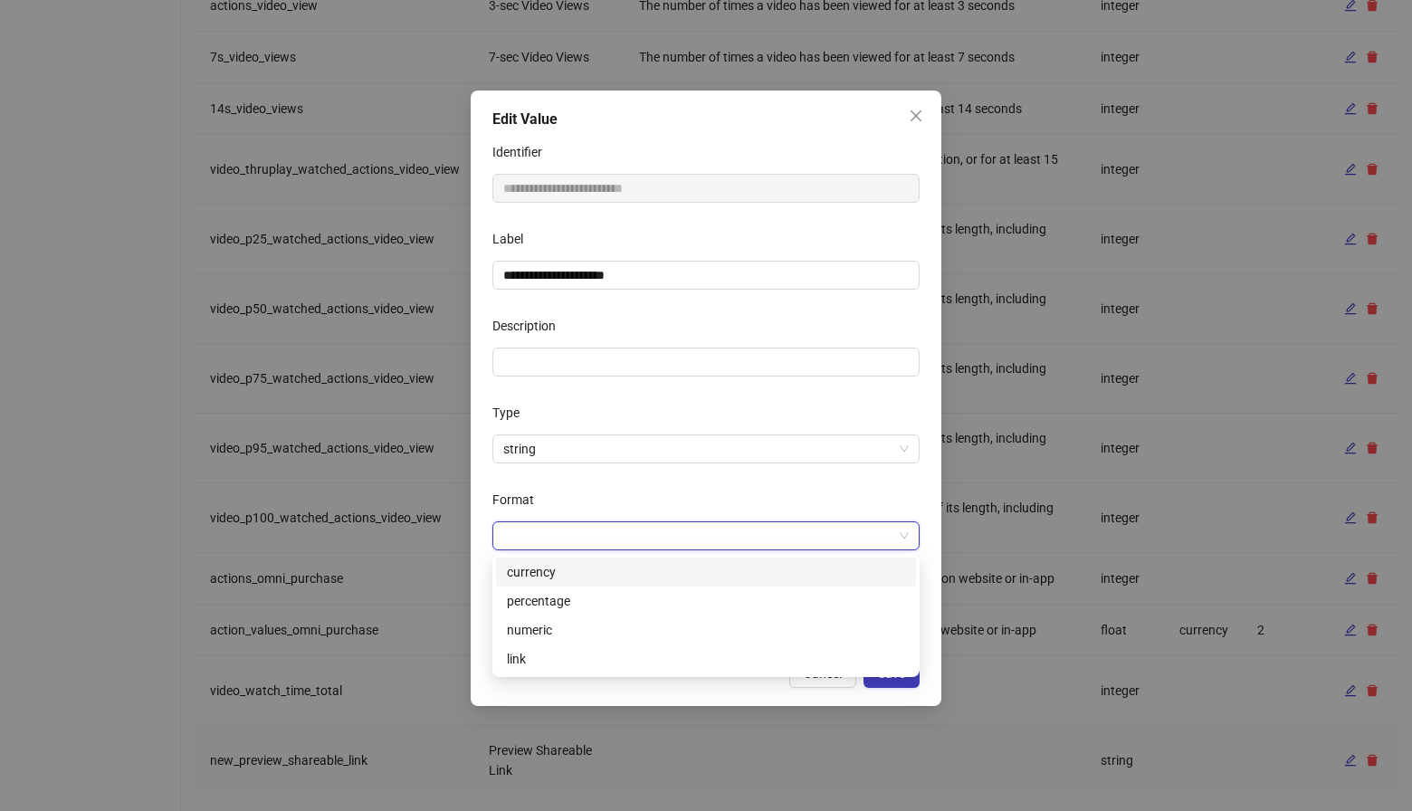
click at [567, 522] on input "Format" at bounding box center [697, 535] width 389 height 27
click at [531, 656] on div "link" at bounding box center [706, 659] width 398 height 20
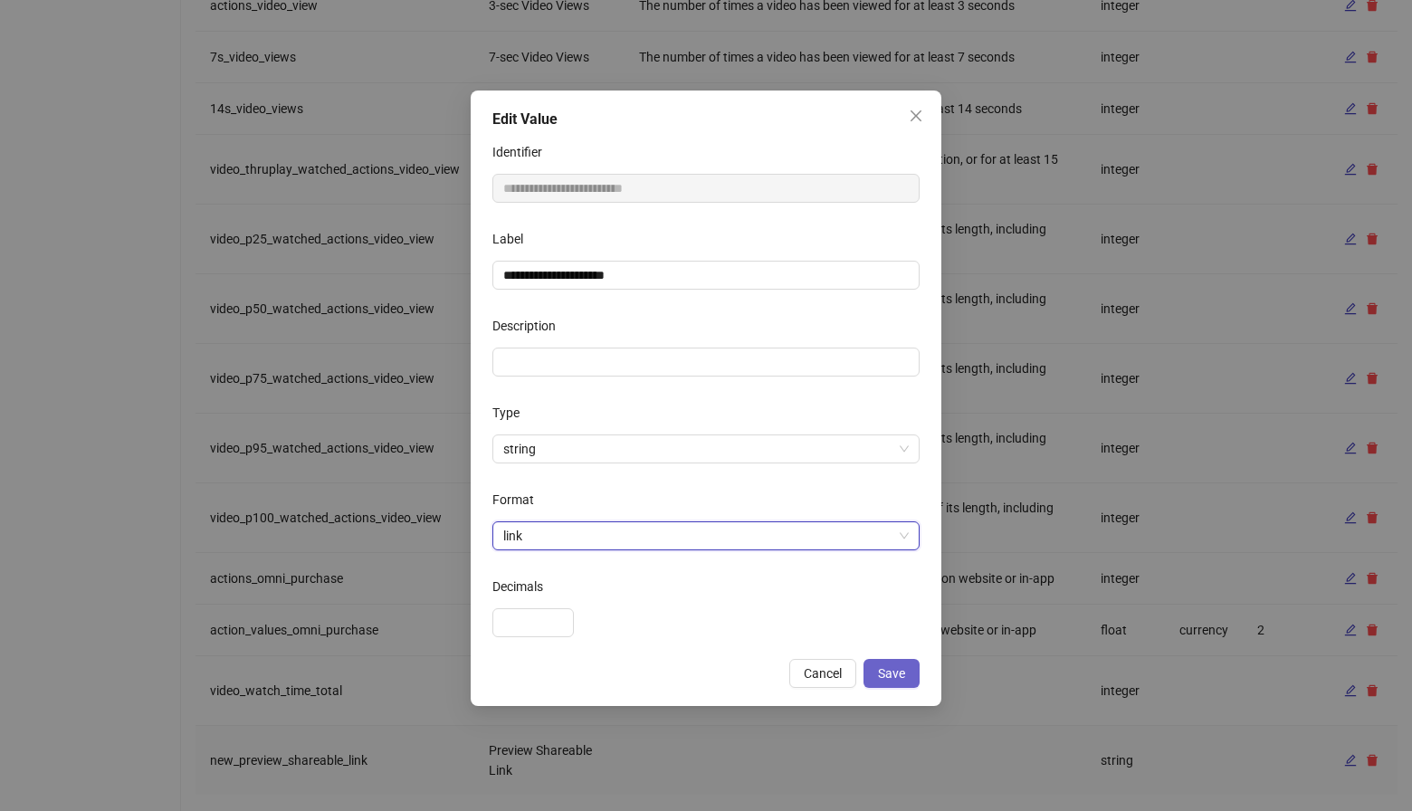
click at [899, 683] on button "Save" at bounding box center [892, 673] width 56 height 29
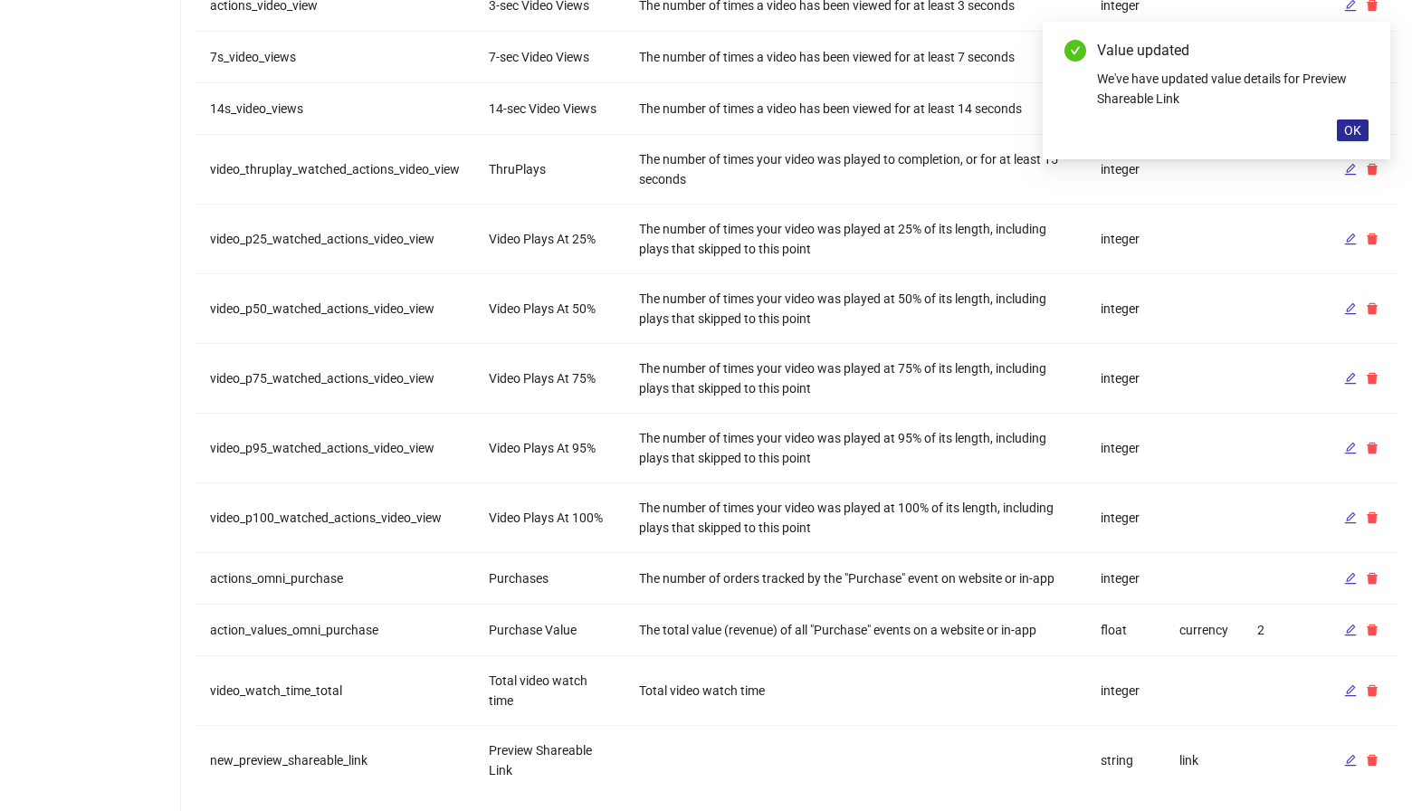
click at [1353, 132] on span "OK" at bounding box center [1353, 130] width 17 height 14
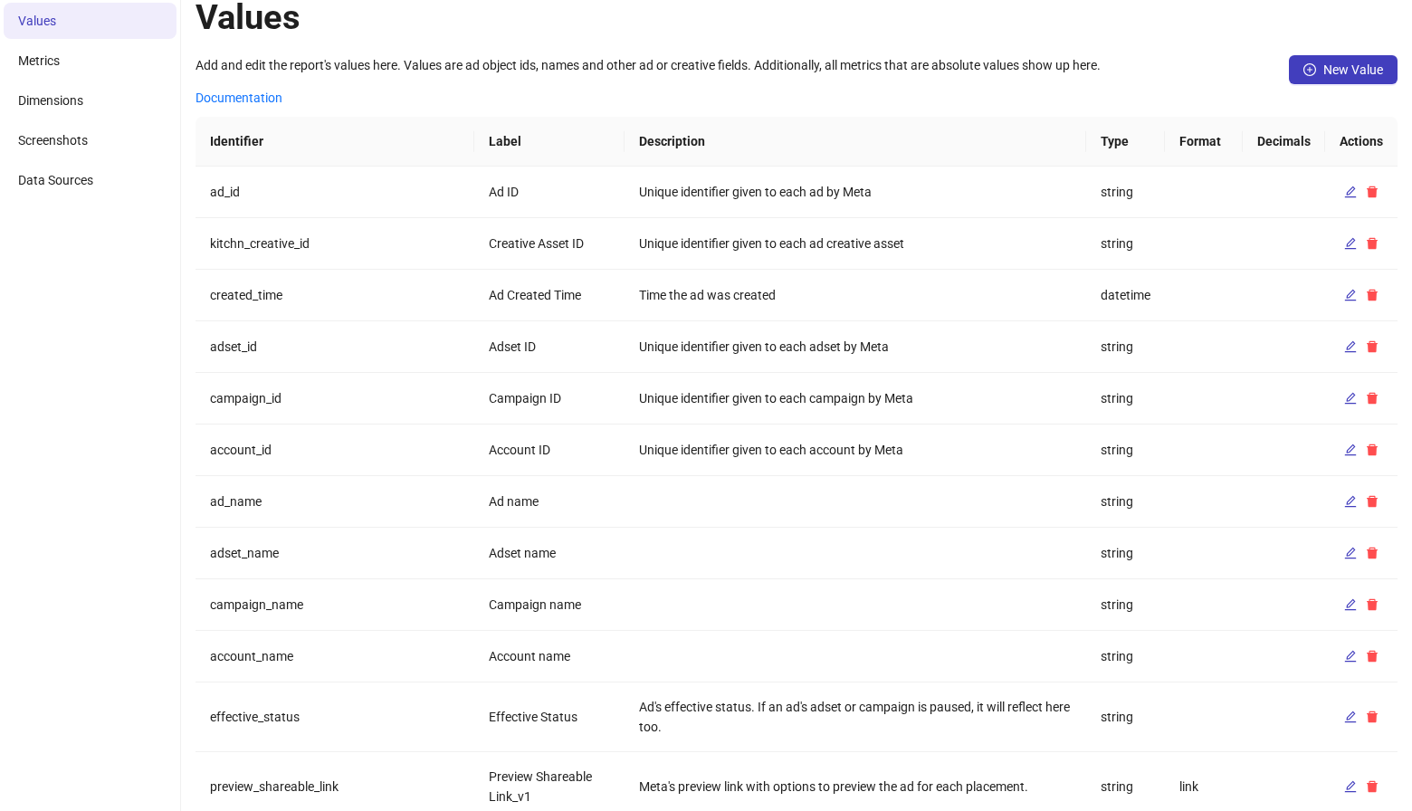
scroll to position [0, 0]
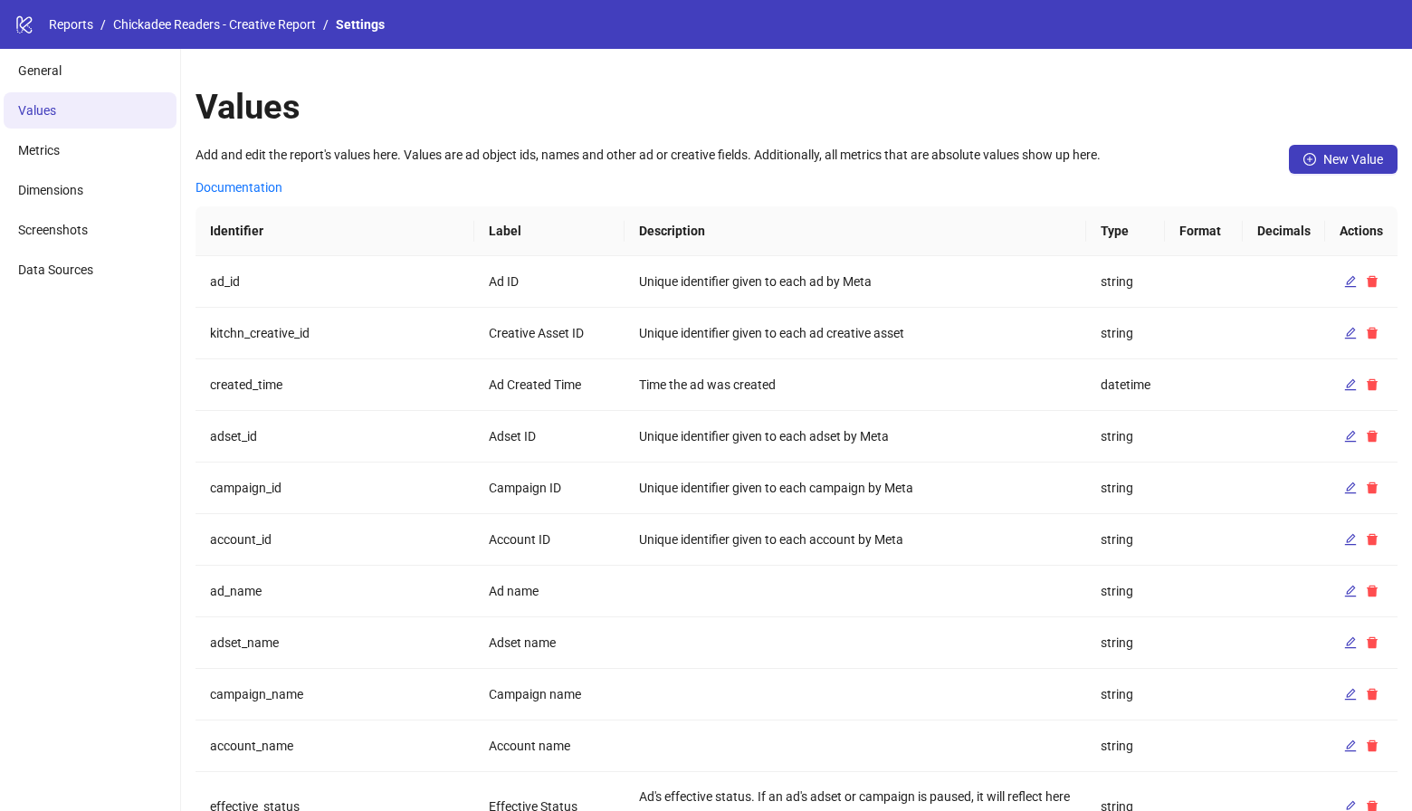
click at [242, 35] on div "logo/logo-mobile Reports / Chickadee Readers - Creative Report / Settings" at bounding box center [706, 24] width 1412 height 49
click at [251, 32] on link "Chickadee Readers - Creative Report" at bounding box center [215, 24] width 210 height 20
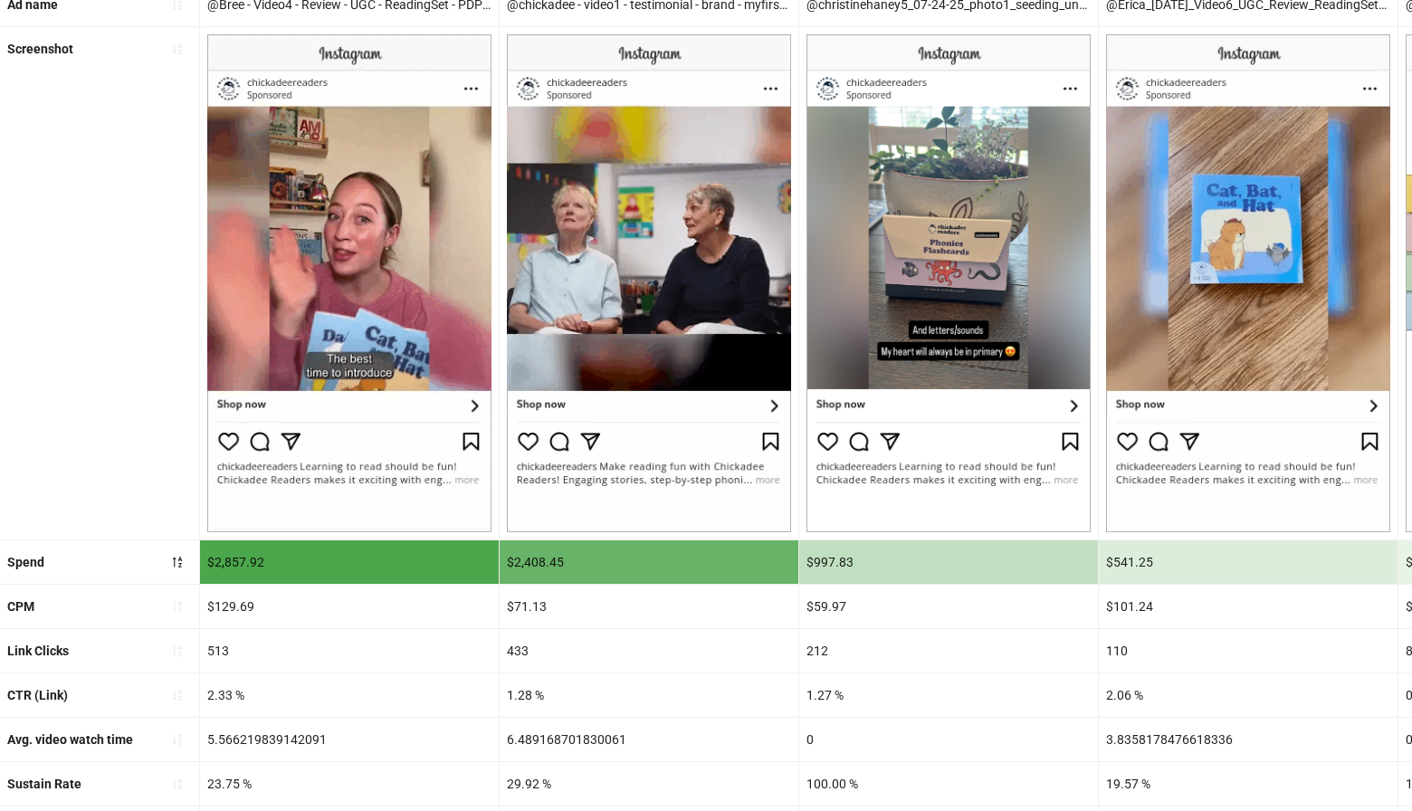
scroll to position [301, 0]
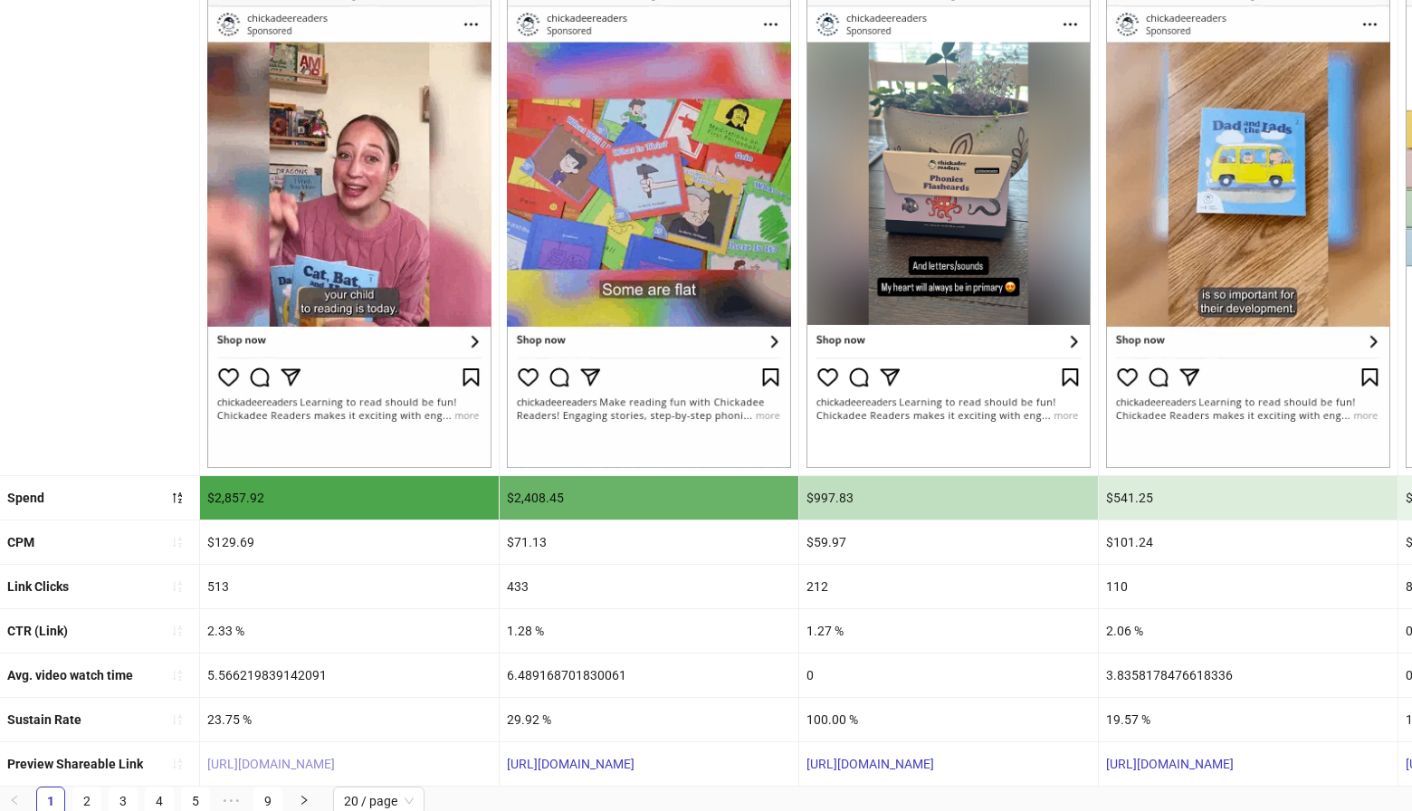
click at [335, 757] on link "[URL][DOMAIN_NAME]" at bounding box center [271, 764] width 128 height 14
